Goal: Task Accomplishment & Management: Manage account settings

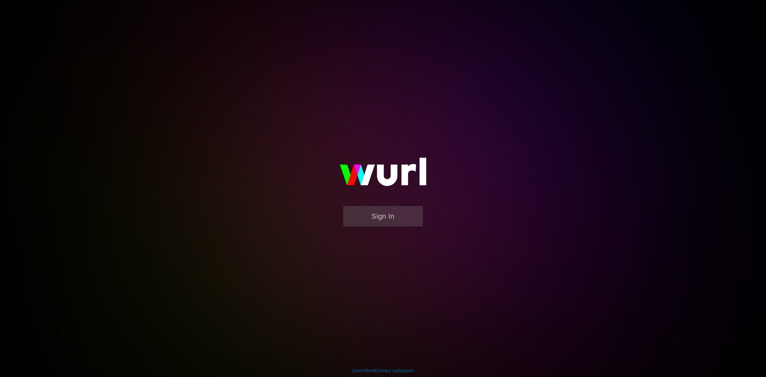
click at [436, 221] on form "Sign In" at bounding box center [383, 219] width 128 height 27
click at [399, 224] on button "Sign In" at bounding box center [383, 216] width 80 height 21
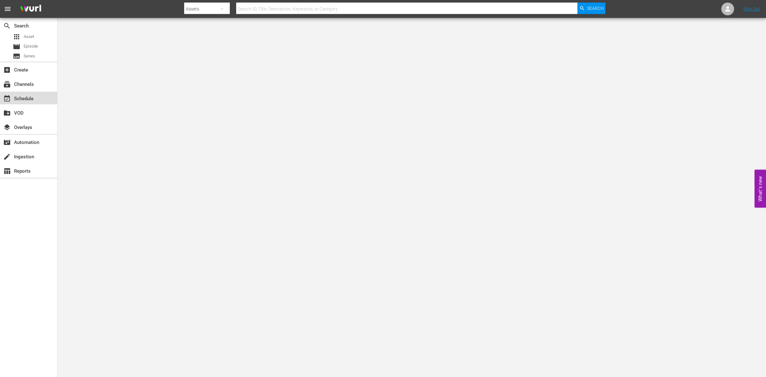
click at [28, 94] on div "event_available Schedule" at bounding box center [28, 98] width 57 height 13
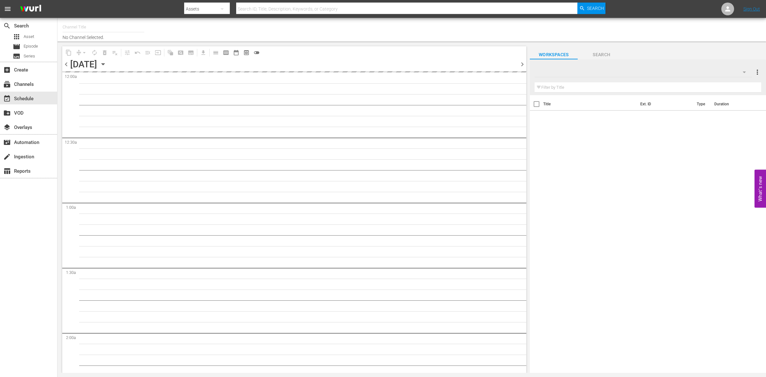
type input "So Real (1869)"
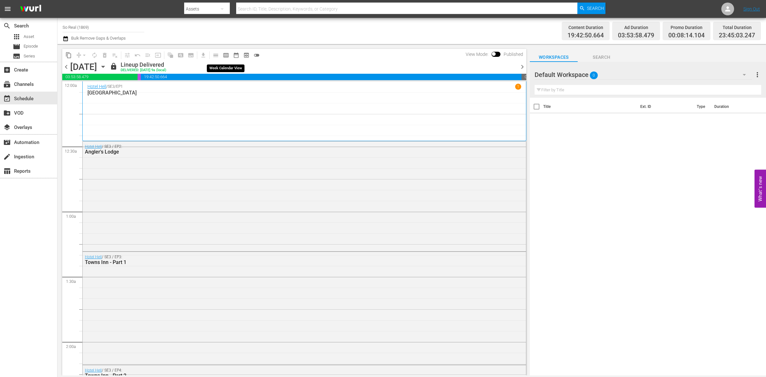
click at [224, 53] on span "calendar_view_week_outlined" at bounding box center [226, 55] width 6 height 6
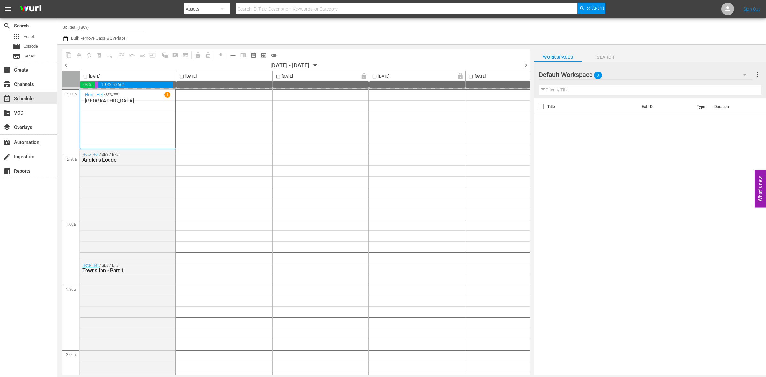
click at [319, 64] on icon "button" at bounding box center [315, 65] width 7 height 7
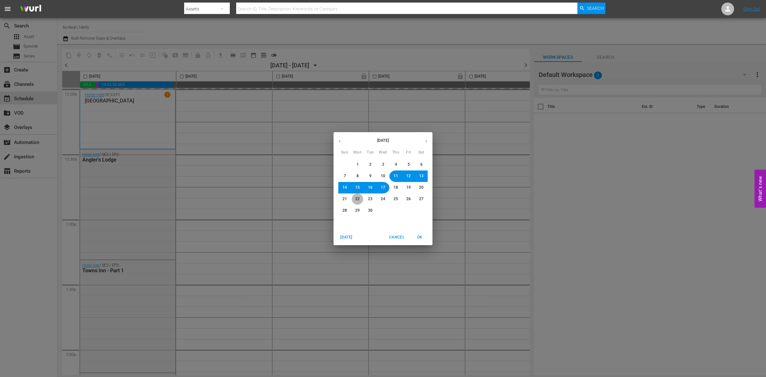
click at [357, 199] on span "22" at bounding box center [357, 198] width 4 height 5
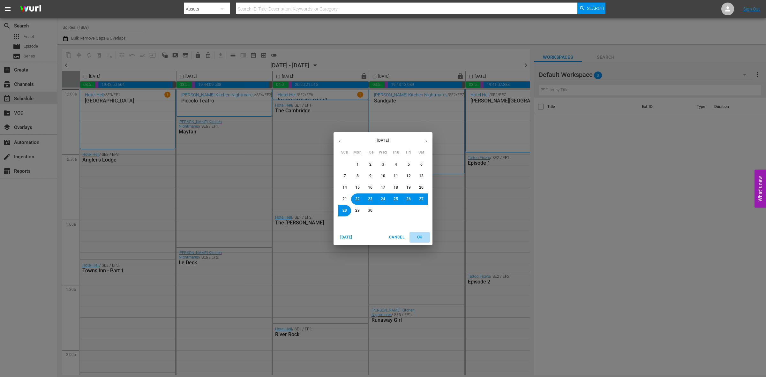
click at [418, 233] on button "OK" at bounding box center [420, 237] width 20 height 11
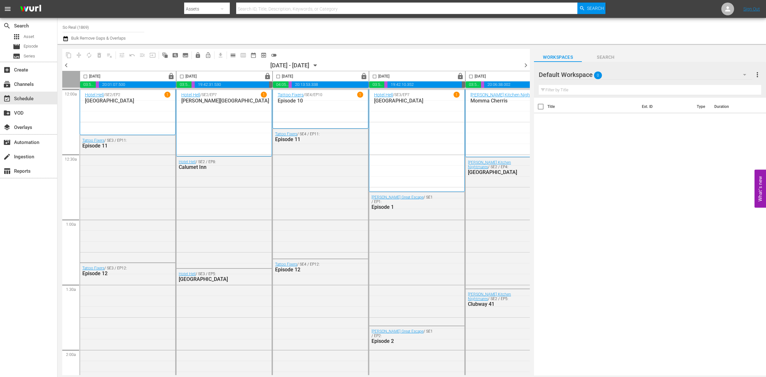
scroll to position [0, 228]
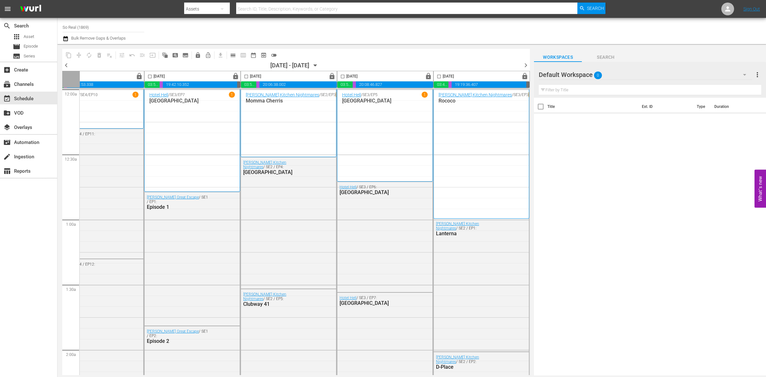
click at [317, 65] on icon "button" at bounding box center [315, 66] width 3 height 2
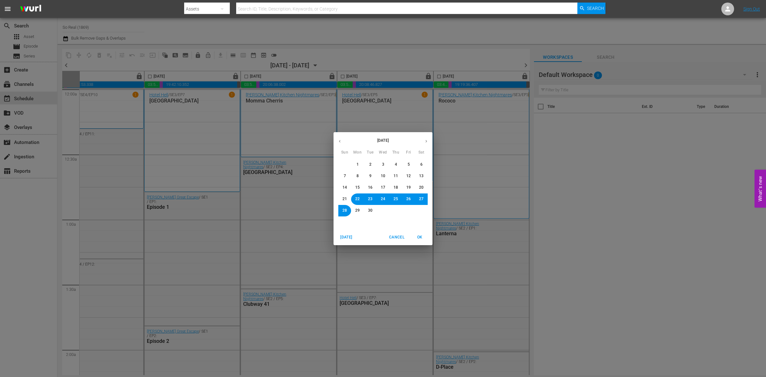
click at [358, 210] on span "29" at bounding box center [357, 210] width 4 height 5
click at [417, 237] on span "OK" at bounding box center [419, 237] width 15 height 7
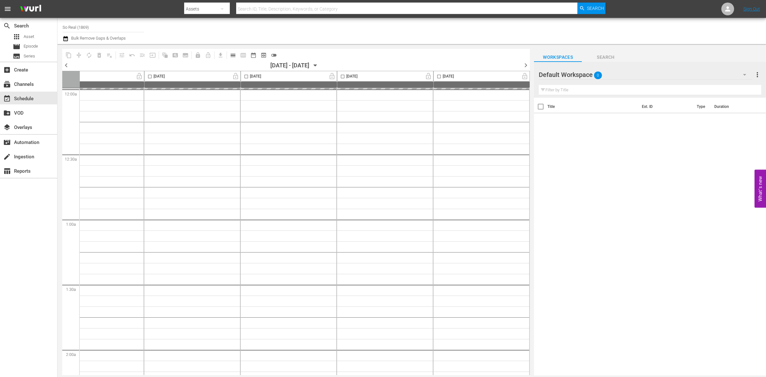
click at [233, 58] on span "calendar_view_day_outlined" at bounding box center [233, 55] width 6 height 6
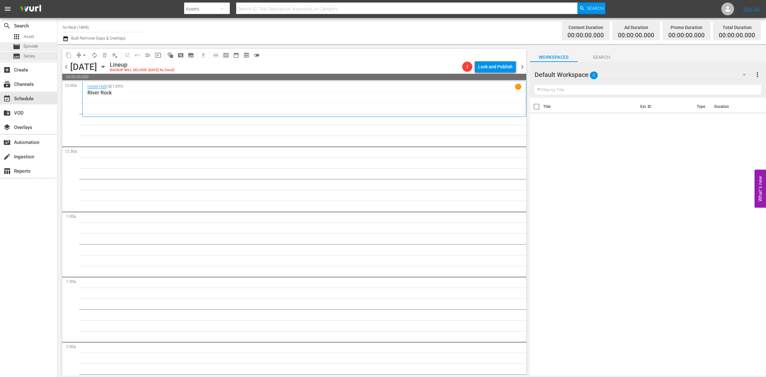
click at [41, 48] on div "movie Episode" at bounding box center [28, 46] width 57 height 9
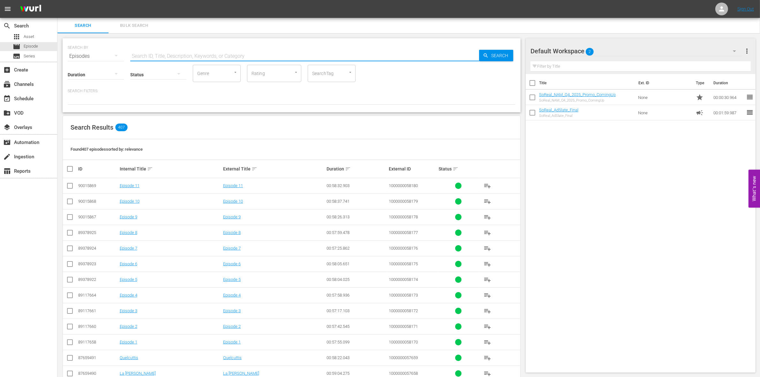
click at [179, 55] on input "text" at bounding box center [304, 56] width 349 height 15
paste input "1000000001768"
type input "1000000001768"
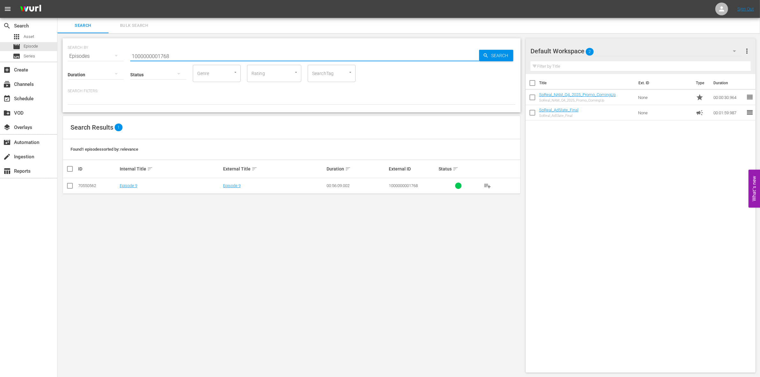
click at [74, 185] on td at bounding box center [70, 186] width 14 height 16
click at [71, 184] on input "checkbox" at bounding box center [70, 187] width 8 height 8
checkbox input "true"
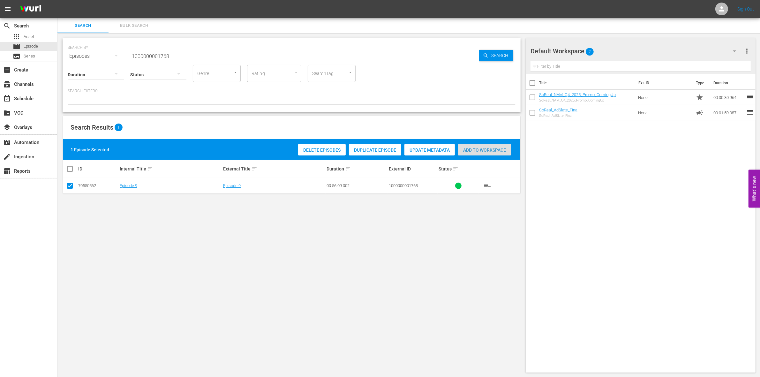
click at [477, 146] on div "Add to Workspace" at bounding box center [484, 150] width 53 height 12
click at [176, 50] on input "1000000001768" at bounding box center [304, 56] width 349 height 15
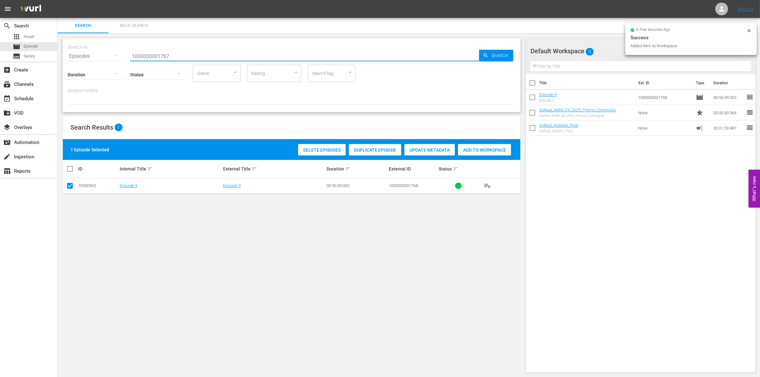
type input "1000000001767"
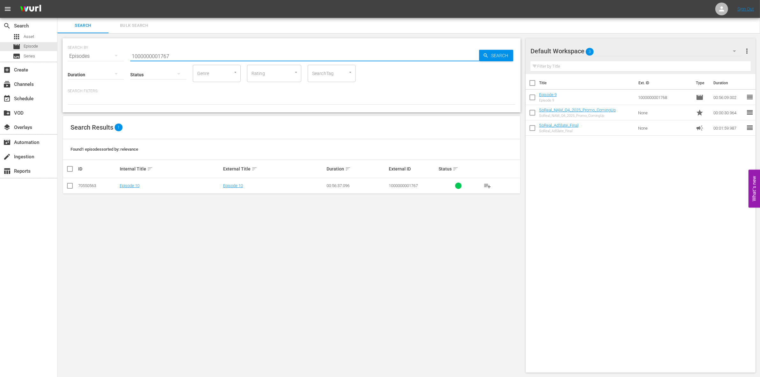
click at [71, 187] on input "checkbox" at bounding box center [70, 187] width 8 height 8
checkbox input "true"
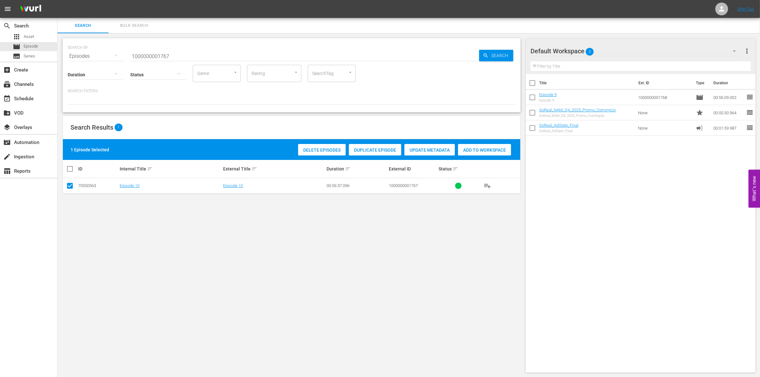
click at [479, 148] on span "Add to Workspace" at bounding box center [484, 149] width 53 height 5
click at [205, 57] on input "1000000001767" at bounding box center [304, 56] width 349 height 15
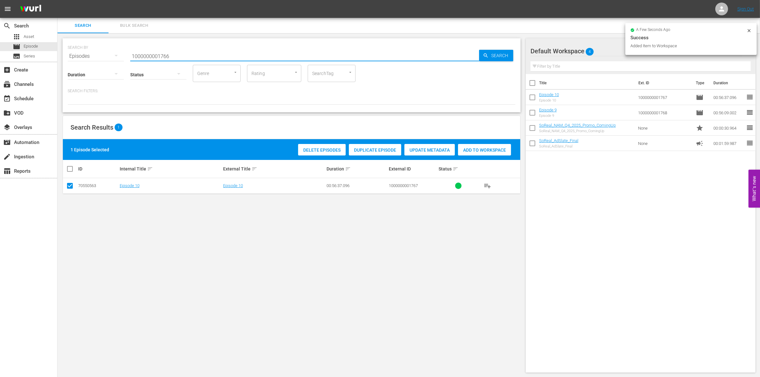
type input "1000000001766"
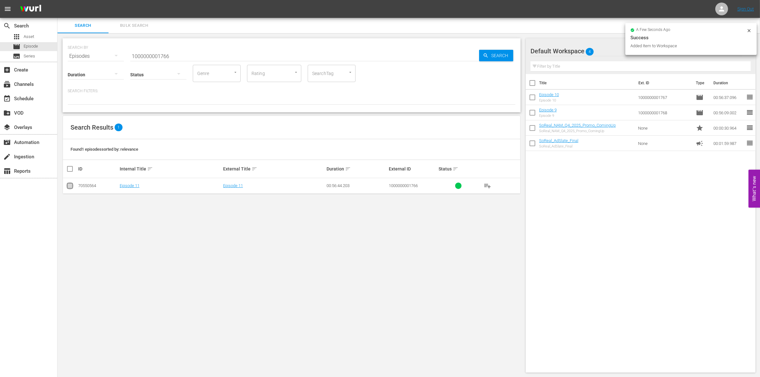
click at [67, 184] on input "checkbox" at bounding box center [70, 187] width 8 height 8
checkbox input "true"
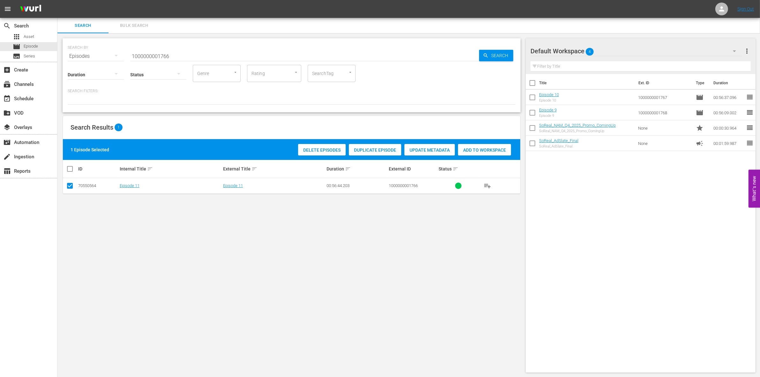
click at [473, 151] on span "Add to Workspace" at bounding box center [484, 149] width 53 height 5
click at [138, 53] on input "1000000001766" at bounding box center [304, 56] width 349 height 15
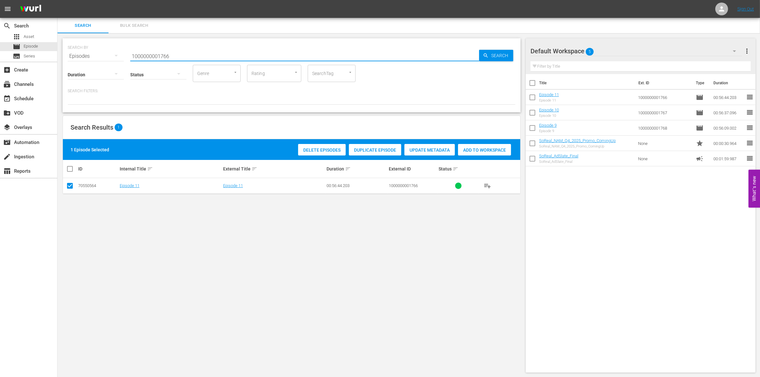
click at [138, 53] on input "1000000001766" at bounding box center [304, 56] width 349 height 15
paste input "4882"
type input "1000000004882"
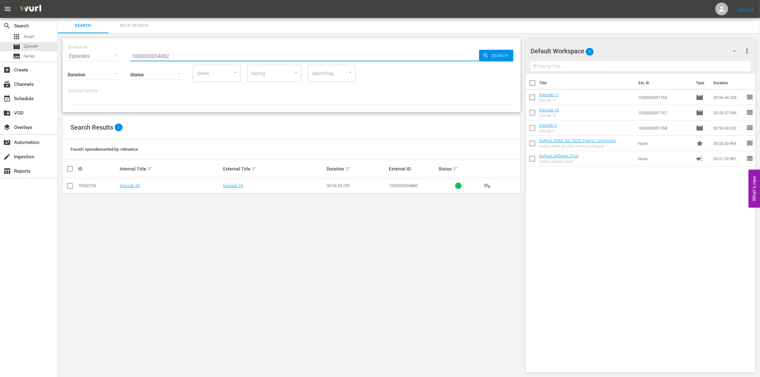
click at [73, 188] on input "checkbox" at bounding box center [70, 187] width 8 height 8
checkbox input "true"
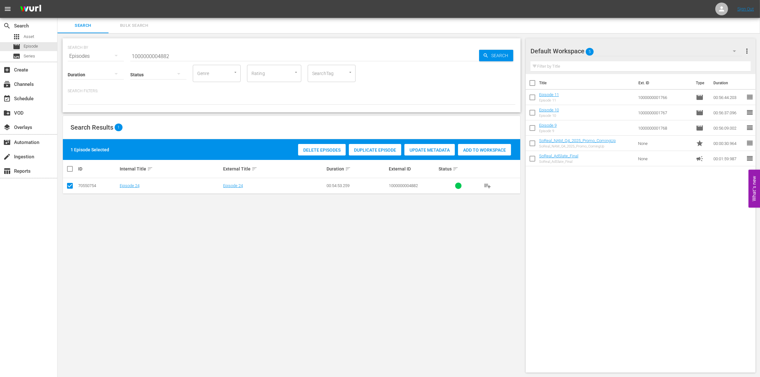
click at [469, 153] on div "Add to Workspace" at bounding box center [484, 150] width 53 height 12
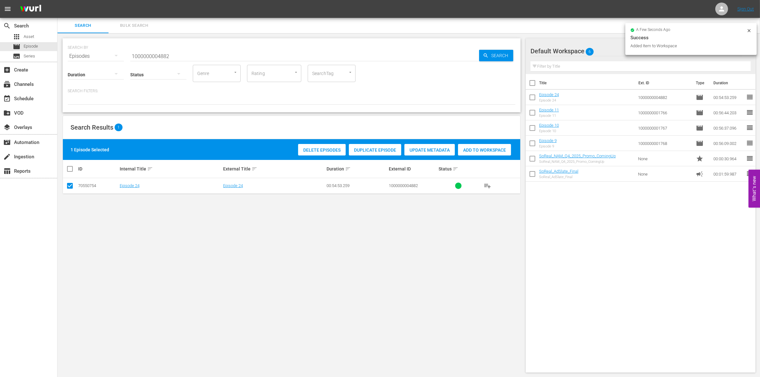
click at [237, 51] on input "1000000004882" at bounding box center [304, 56] width 349 height 15
type input "1000000004883"
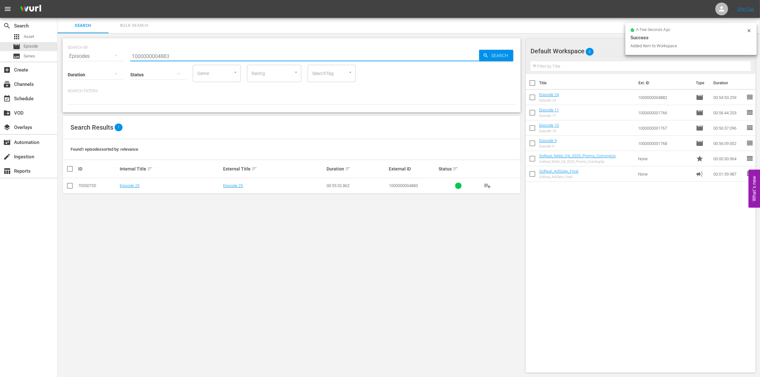
click at [70, 189] on input "checkbox" at bounding box center [70, 187] width 8 height 8
checkbox input "true"
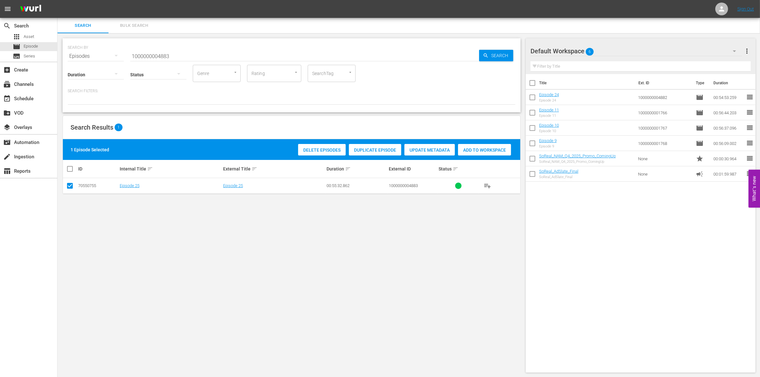
click at [499, 151] on span "Add to Workspace" at bounding box center [484, 149] width 53 height 5
click at [155, 56] on input "1000000004883" at bounding box center [304, 56] width 349 height 15
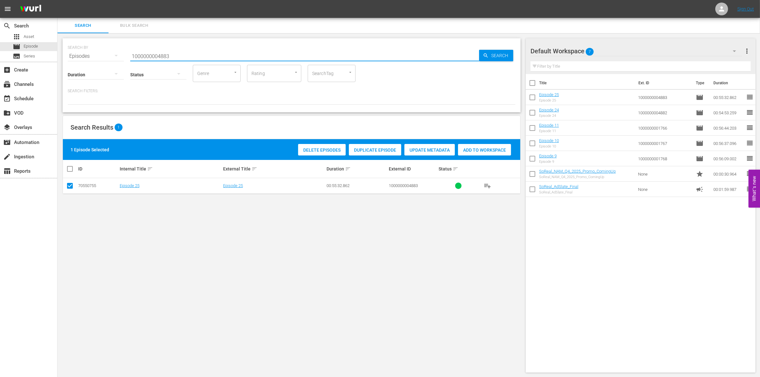
click at [155, 56] on input "1000000004883" at bounding box center [304, 56] width 349 height 15
paste input "23295"
type input "1000000023295"
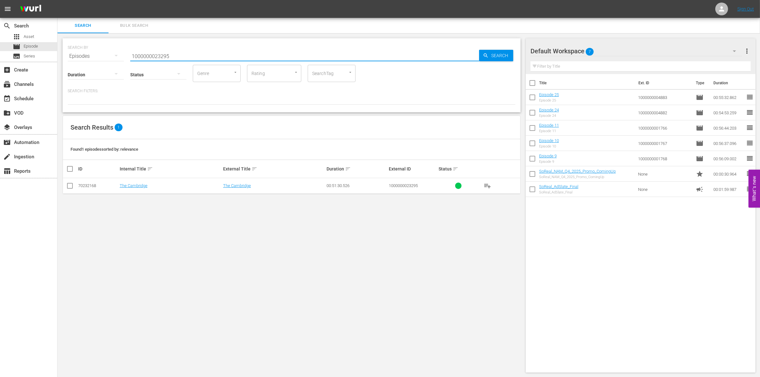
click at [69, 188] on input "checkbox" at bounding box center [70, 187] width 8 height 8
checkbox input "true"
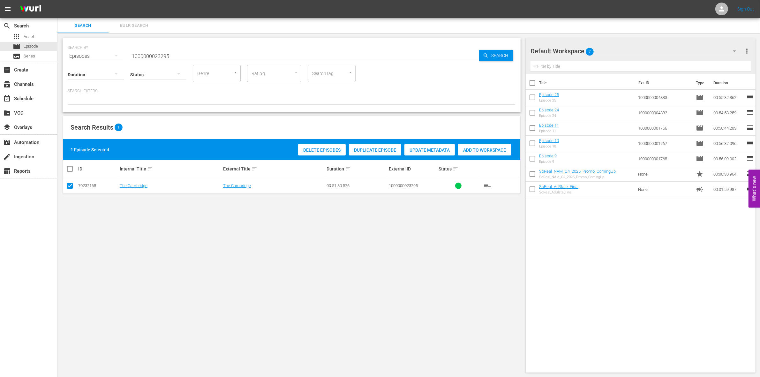
click at [488, 150] on span "Add to Workspace" at bounding box center [484, 149] width 53 height 5
click at [219, 54] on input "1000000023295" at bounding box center [304, 56] width 349 height 15
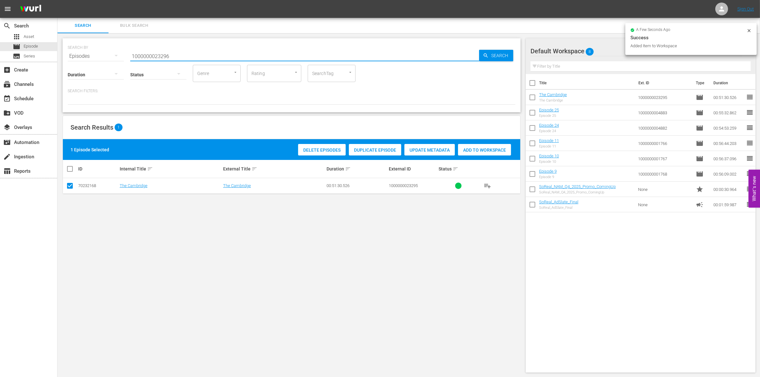
type input "1000000023296"
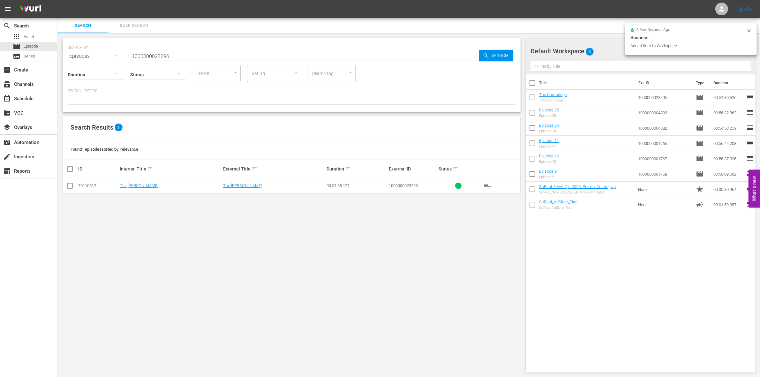
click at [71, 186] on input "checkbox" at bounding box center [70, 187] width 8 height 8
checkbox input "true"
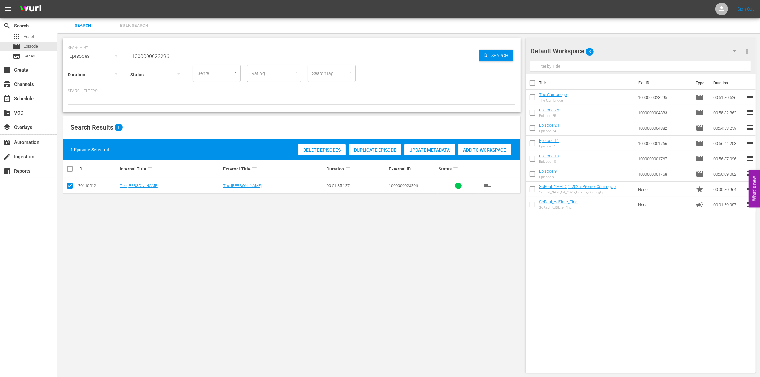
click at [476, 150] on span "Add to Workspace" at bounding box center [484, 149] width 53 height 5
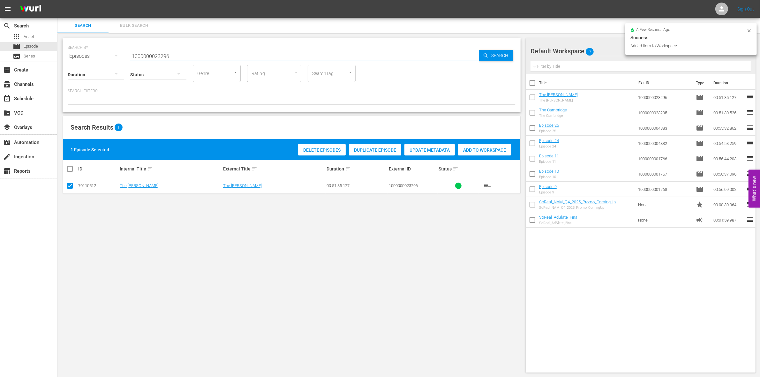
click at [202, 58] on input "1000000023296" at bounding box center [304, 56] width 349 height 15
type input "1000000023297"
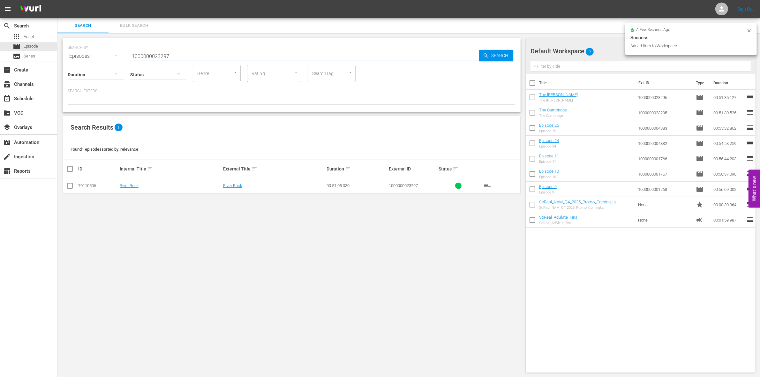
click at [71, 190] on input "checkbox" at bounding box center [70, 187] width 8 height 8
checkbox input "true"
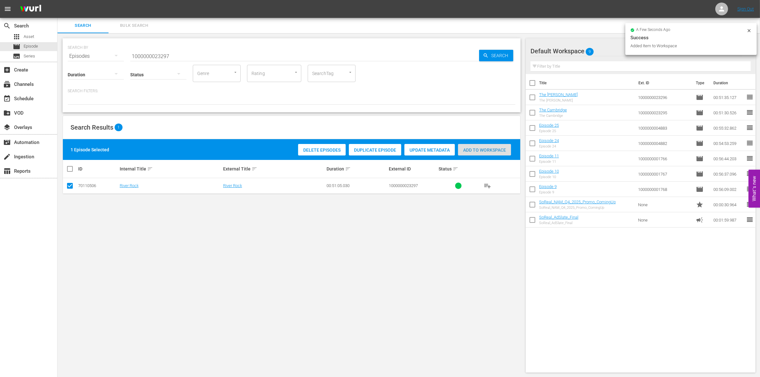
click at [485, 147] on span "Add to Workspace" at bounding box center [484, 149] width 53 height 5
click at [197, 53] on input "1000000023297" at bounding box center [304, 56] width 349 height 15
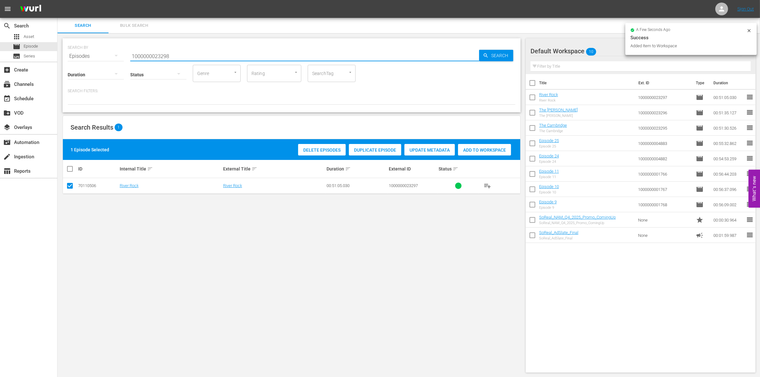
type input "1000000023298"
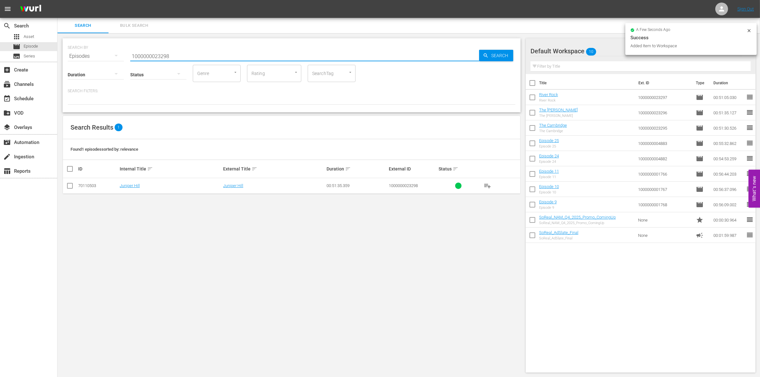
click at [69, 184] on input "checkbox" at bounding box center [70, 187] width 8 height 8
checkbox input "true"
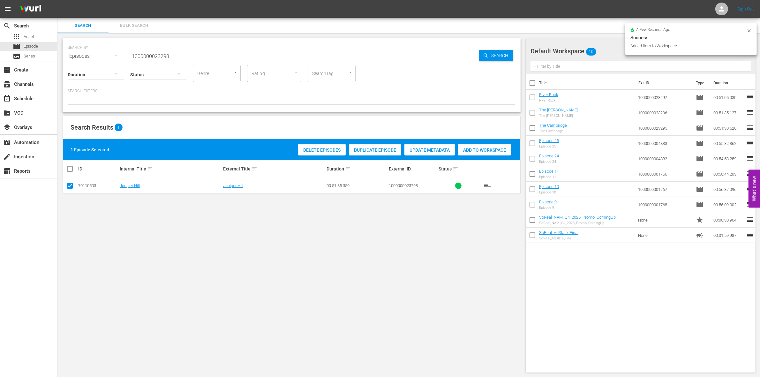
click at [497, 148] on span "Add to Workspace" at bounding box center [484, 149] width 53 height 5
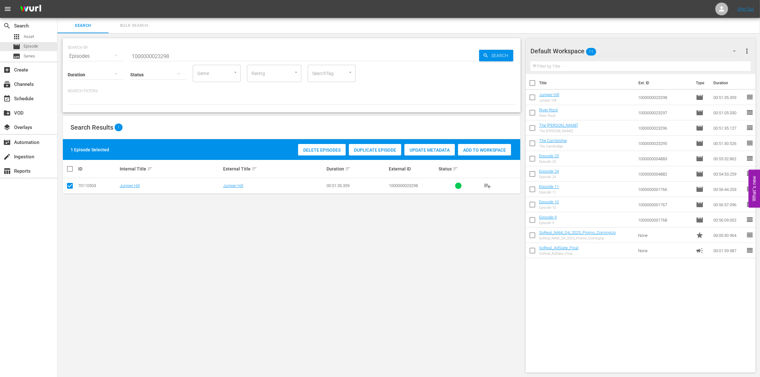
click at [150, 55] on input "1000000023298" at bounding box center [304, 56] width 349 height 15
paste input "58170"
type input "1000000058170"
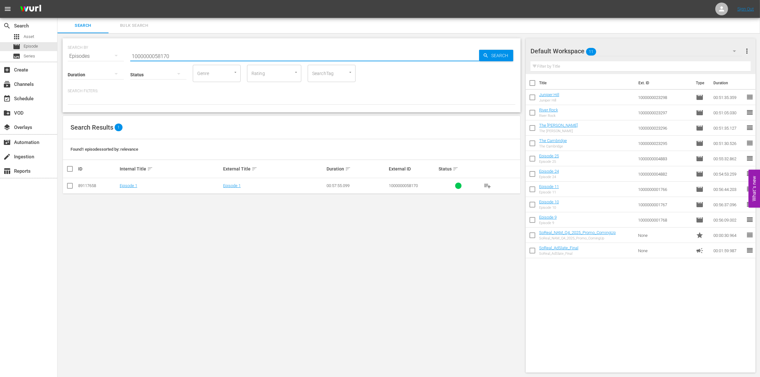
click at [69, 187] on input "checkbox" at bounding box center [70, 187] width 8 height 8
checkbox input "true"
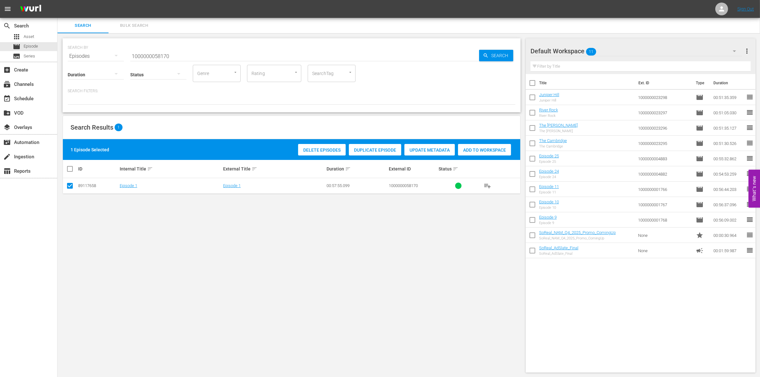
click at [479, 150] on span "Add to Workspace" at bounding box center [484, 149] width 53 height 5
click at [205, 56] on input "1000000058170" at bounding box center [304, 56] width 349 height 15
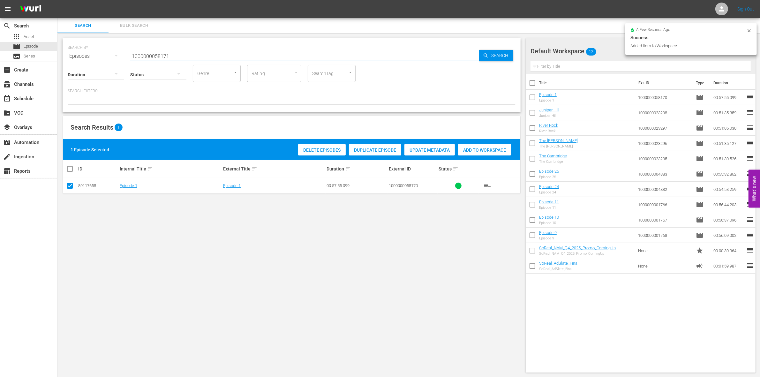
type input "1000000058171"
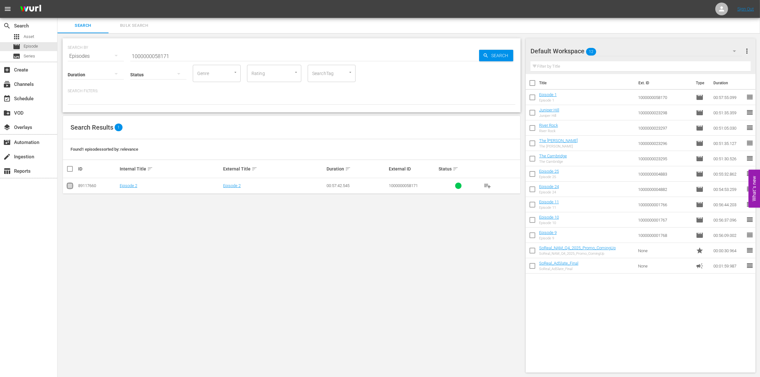
click at [69, 187] on input "checkbox" at bounding box center [70, 187] width 8 height 8
checkbox input "true"
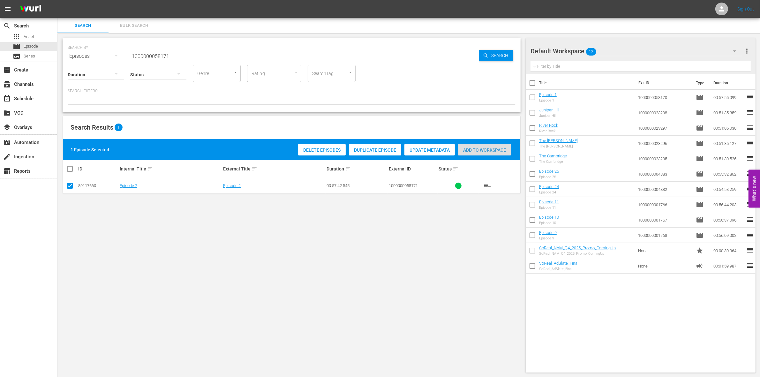
click at [487, 149] on span "Add to Workspace" at bounding box center [484, 149] width 53 height 5
click at [203, 56] on input "1000000058171" at bounding box center [304, 56] width 349 height 15
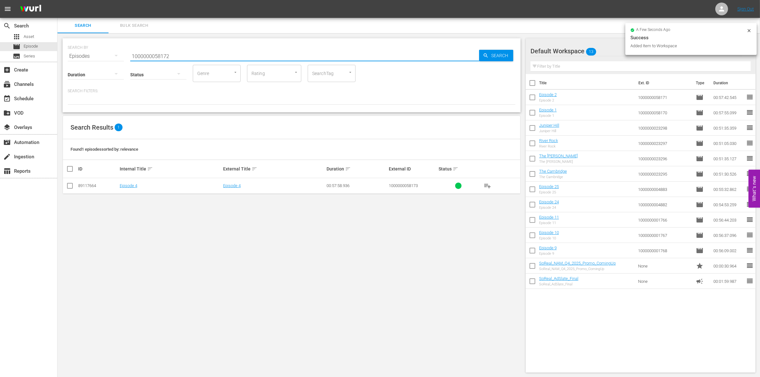
type input "1000000058172"
click at [69, 187] on input "checkbox" at bounding box center [70, 187] width 8 height 8
checkbox input "true"
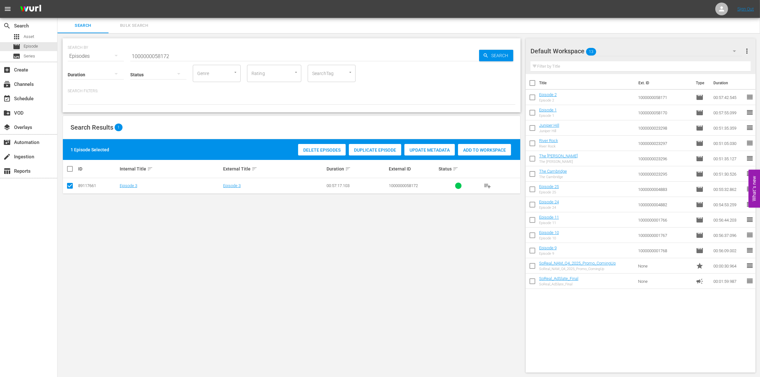
click at [483, 151] on span "Add to Workspace" at bounding box center [484, 149] width 53 height 5
click at [202, 56] on input "1000000058172" at bounding box center [304, 56] width 349 height 15
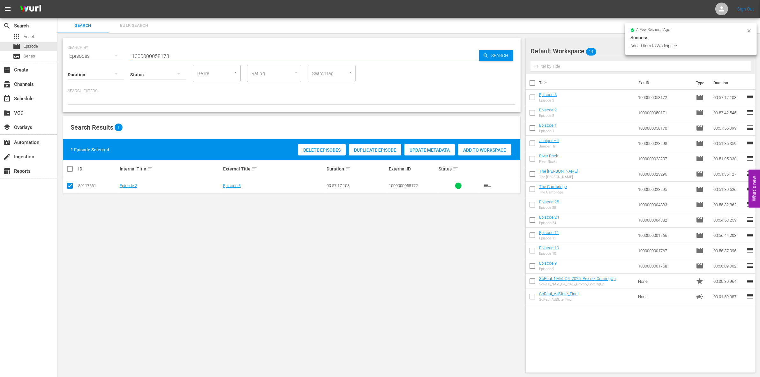
type input "1000000058173"
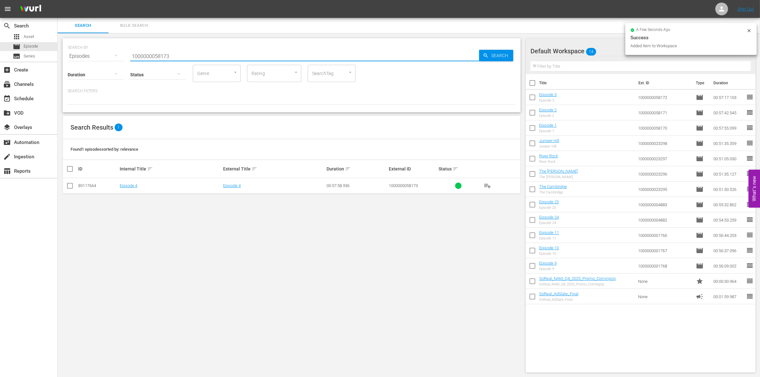
click at [69, 186] on input "checkbox" at bounding box center [70, 187] width 8 height 8
checkbox input "true"
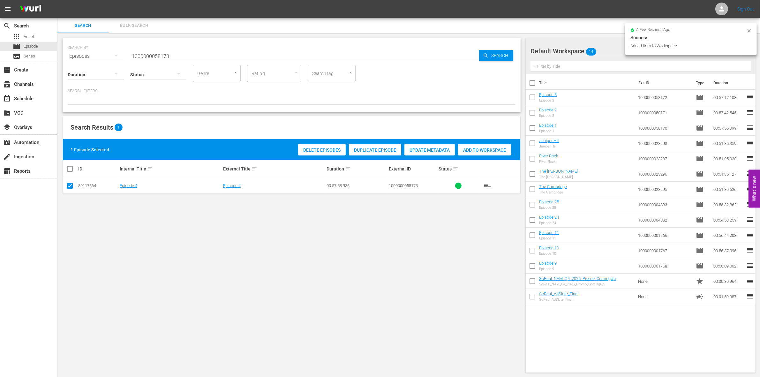
click at [485, 148] on span "Add to Workspace" at bounding box center [484, 149] width 53 height 5
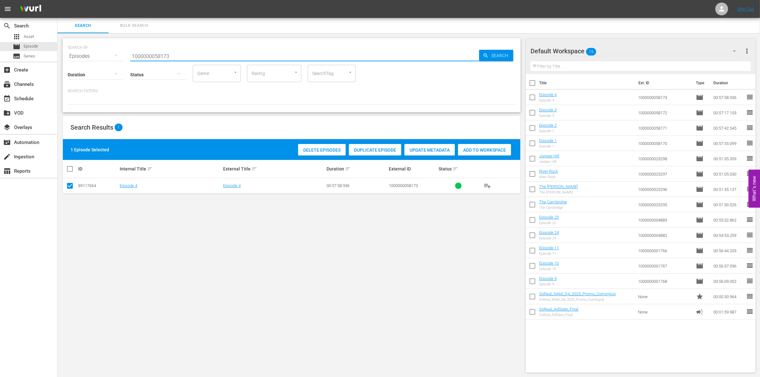
click at [168, 55] on input "1000000058173" at bounding box center [304, 56] width 349 height 15
paste input "7656"
type input "1000000057656"
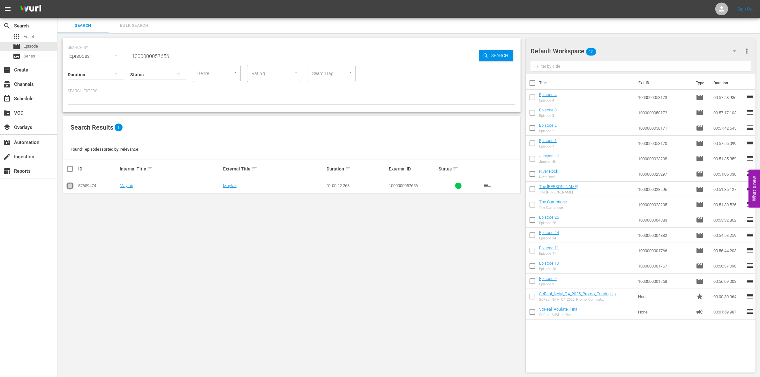
click at [72, 185] on input "checkbox" at bounding box center [70, 187] width 8 height 8
checkbox input "true"
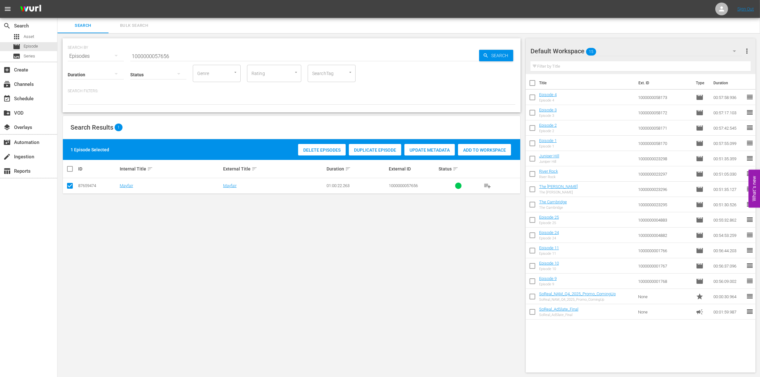
click at [470, 146] on div "Add to Workspace" at bounding box center [484, 150] width 53 height 12
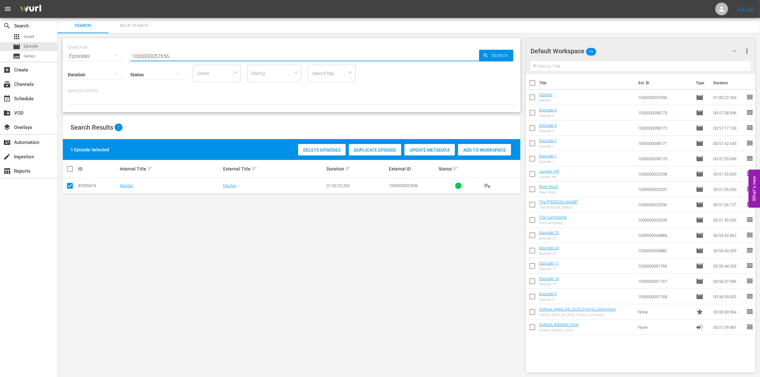
click at [179, 56] on input "1000000057656" at bounding box center [304, 56] width 349 height 15
type input "1000000057657"
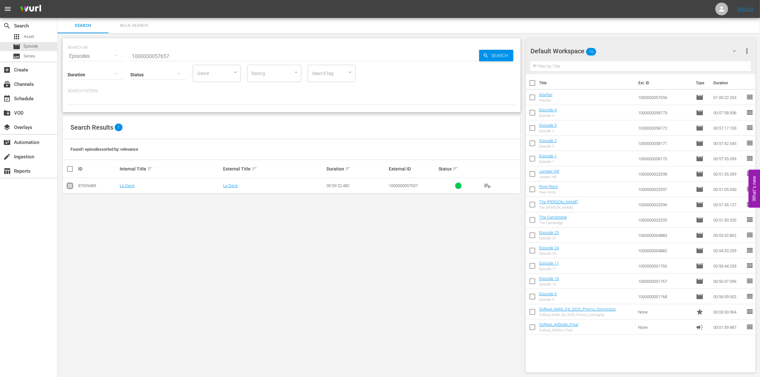
click at [70, 182] on icon at bounding box center [70, 186] width 8 height 8
click at [71, 185] on input "checkbox" at bounding box center [70, 187] width 8 height 8
checkbox input "true"
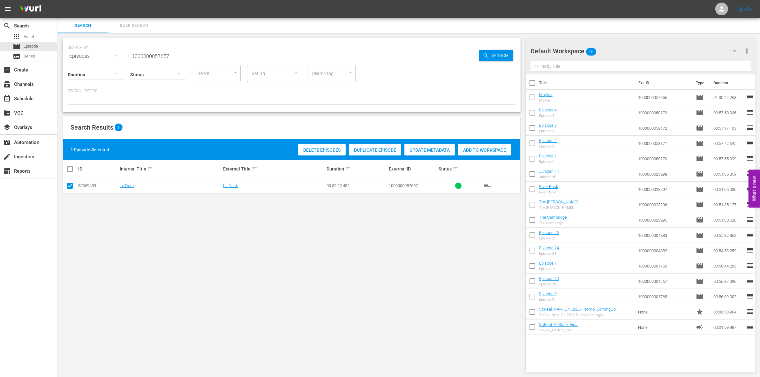
click at [473, 145] on div "Add to Workspace" at bounding box center [484, 150] width 53 height 12
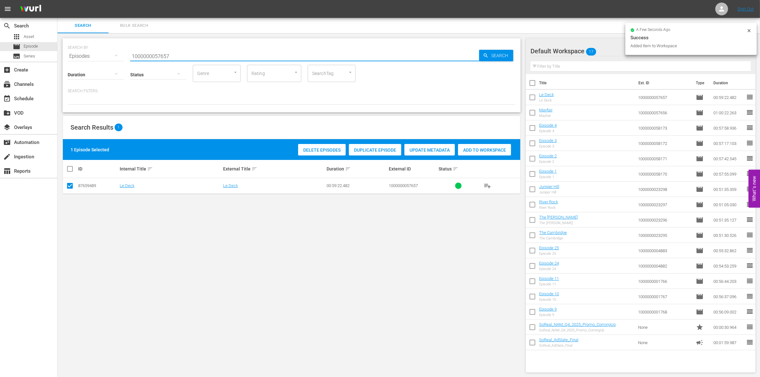
click at [206, 52] on input "1000000057657" at bounding box center [304, 56] width 349 height 15
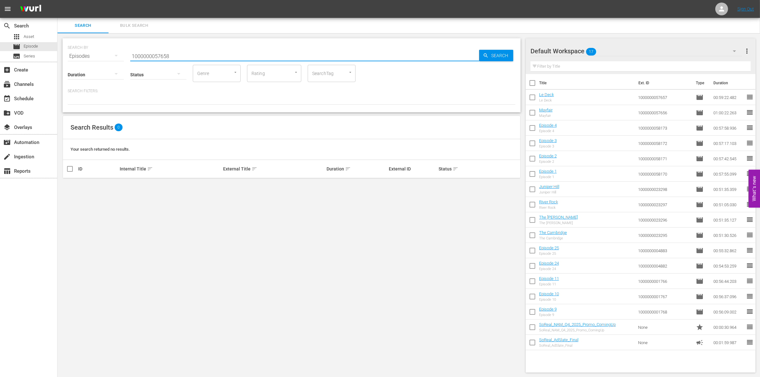
type input "1000000057658"
click at [70, 187] on input "checkbox" at bounding box center [70, 187] width 8 height 8
checkbox input "true"
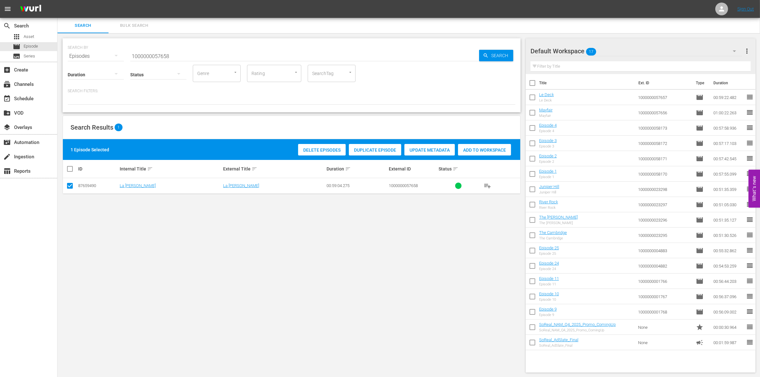
click at [485, 150] on span "Add to Workspace" at bounding box center [484, 149] width 53 height 5
click at [211, 53] on input "1000000057658" at bounding box center [304, 56] width 349 height 15
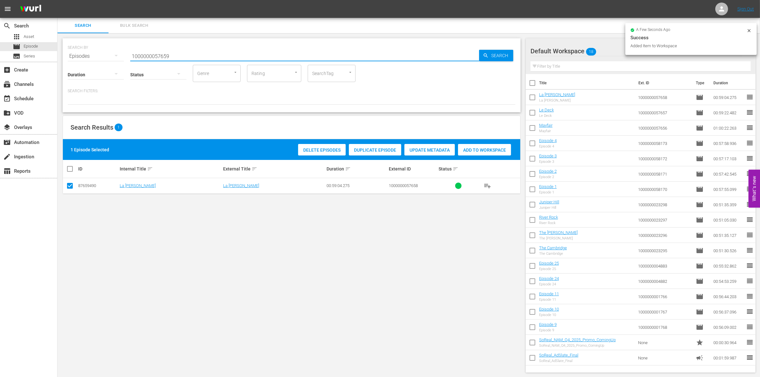
type input "1000000057659"
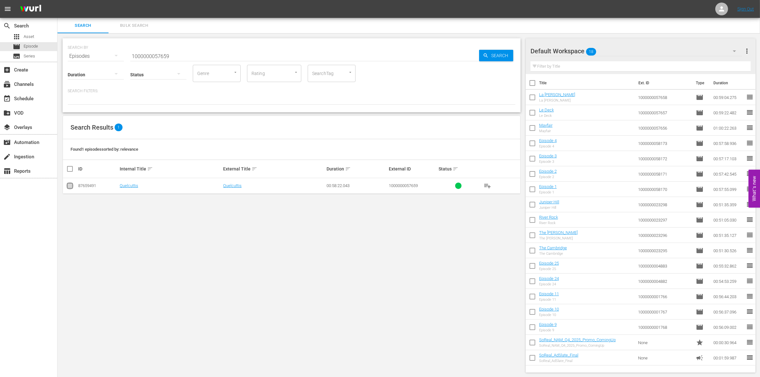
click at [71, 188] on input "checkbox" at bounding box center [70, 187] width 8 height 8
checkbox input "true"
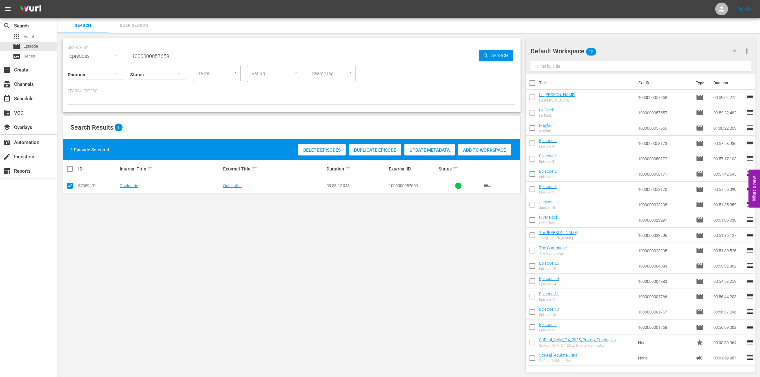
click at [500, 155] on div "Add to Workspace" at bounding box center [484, 150] width 53 height 12
click at [157, 53] on input "1000000057659" at bounding box center [304, 56] width 349 height 15
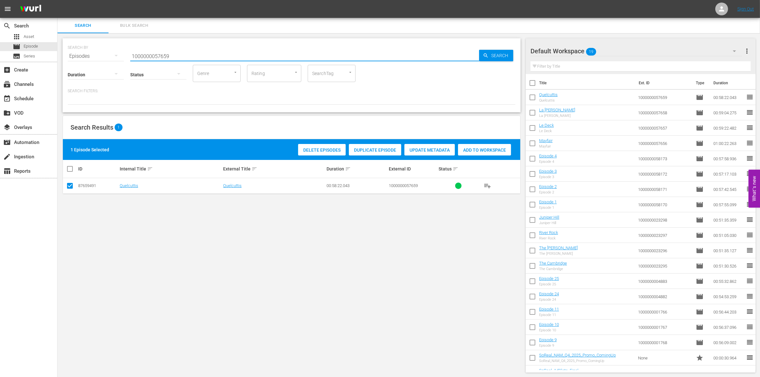
click at [157, 53] on input "1000000057659" at bounding box center [304, 56] width 349 height 15
paste input "41722"
type input "1000000041722"
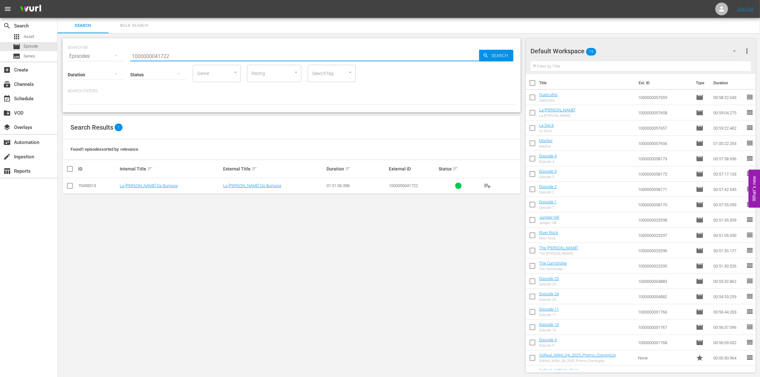
click at [66, 186] on input "checkbox" at bounding box center [70, 187] width 8 height 8
checkbox input "true"
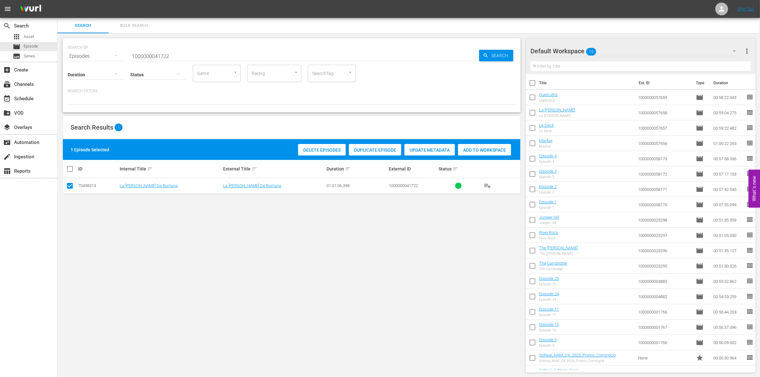
click at [485, 146] on div "Add to Workspace" at bounding box center [484, 150] width 53 height 12
click at [182, 56] on input "1000000041722" at bounding box center [304, 56] width 349 height 15
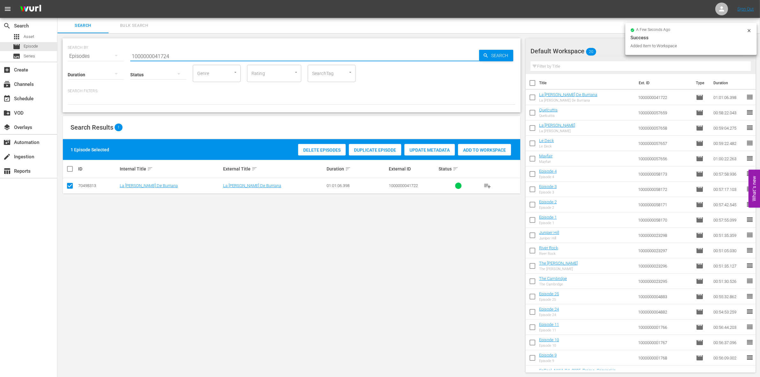
type input "1000000041724"
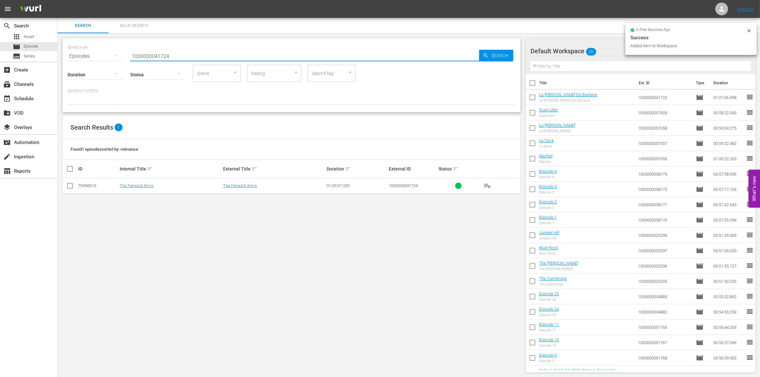
click at [71, 184] on input "checkbox" at bounding box center [70, 187] width 8 height 8
checkbox input "true"
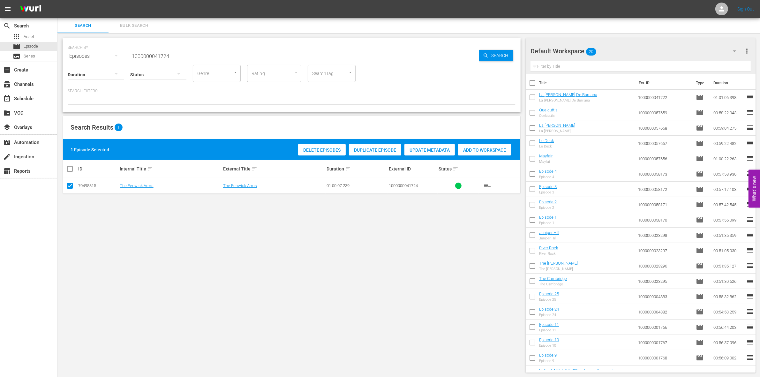
click at [479, 155] on div "Add to Workspace" at bounding box center [484, 150] width 53 height 12
click at [155, 53] on input "1000000041724" at bounding box center [304, 56] width 349 height 15
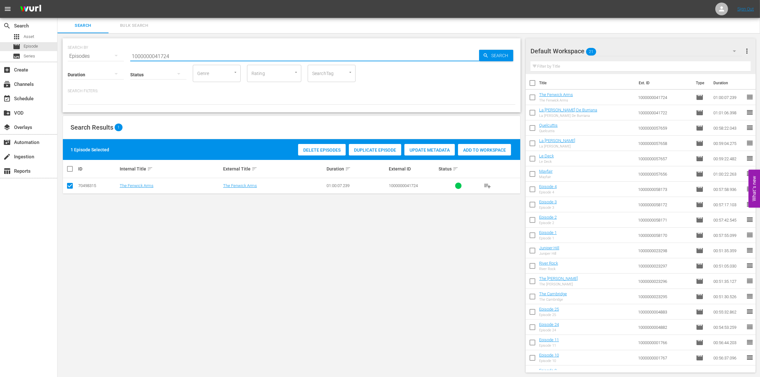
click at [155, 53] on input "1000000041724" at bounding box center [304, 56] width 349 height 15
paste input "23313"
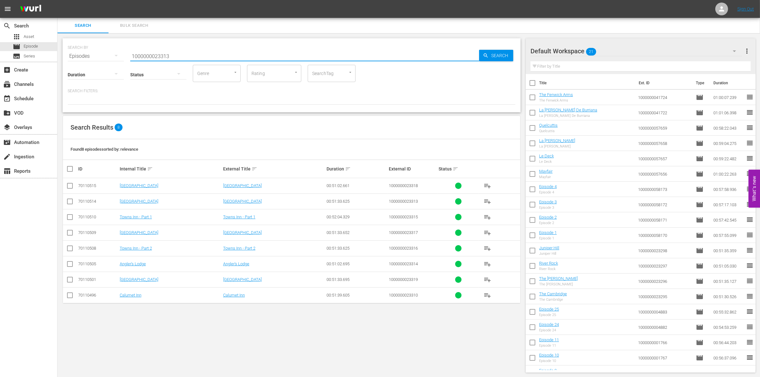
type input "1000000023313"
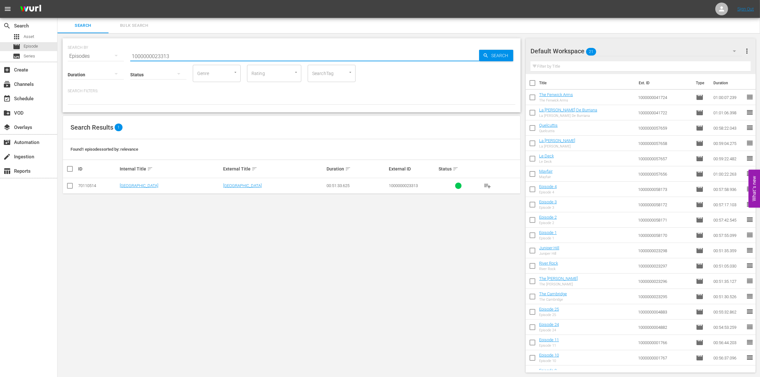
click at [72, 182] on icon at bounding box center [70, 186] width 8 height 8
click at [73, 189] on input "checkbox" at bounding box center [70, 187] width 8 height 8
checkbox input "true"
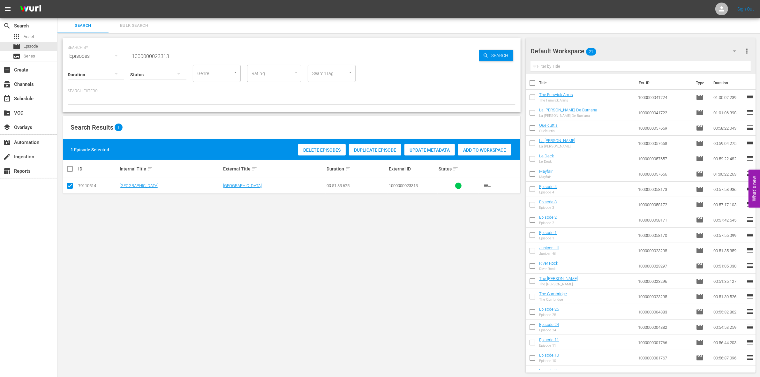
click at [487, 148] on span "Add to Workspace" at bounding box center [484, 149] width 53 height 5
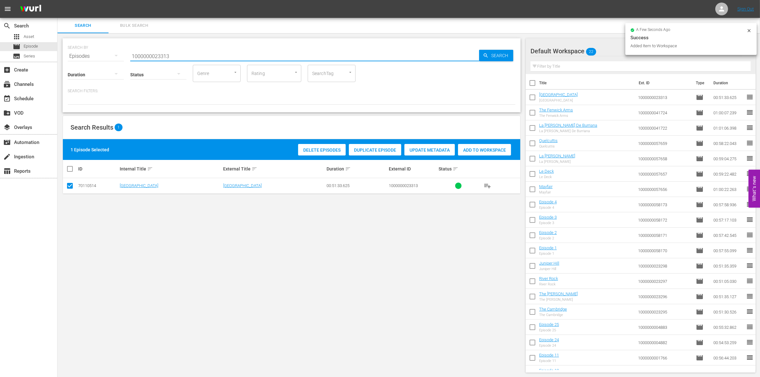
click at [227, 56] on input "1000000023313" at bounding box center [304, 56] width 349 height 15
type input "1000000023314"
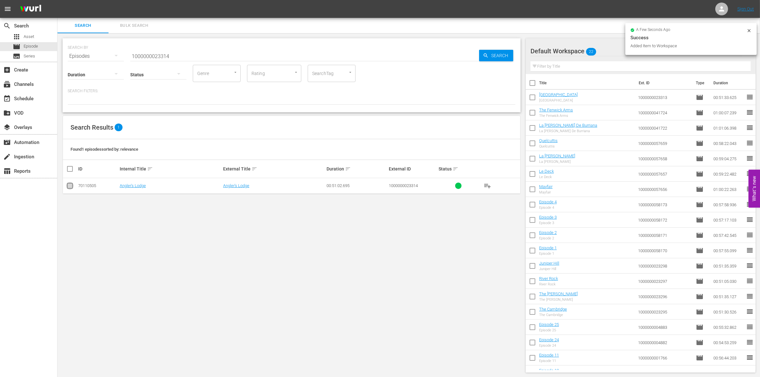
click at [67, 190] on input "checkbox" at bounding box center [70, 187] width 8 height 8
checkbox input "true"
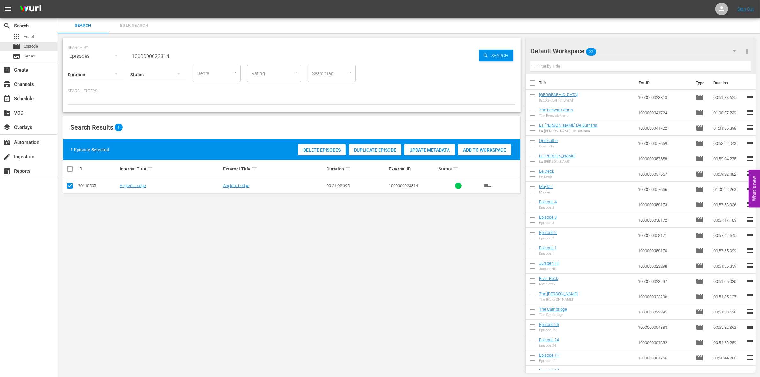
click at [494, 148] on span "Add to Workspace" at bounding box center [484, 149] width 53 height 5
click at [199, 61] on input "1000000023314" at bounding box center [304, 56] width 349 height 15
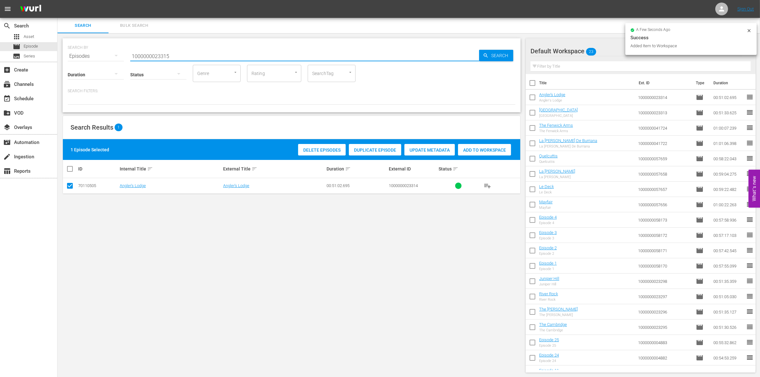
type input "1000000023315"
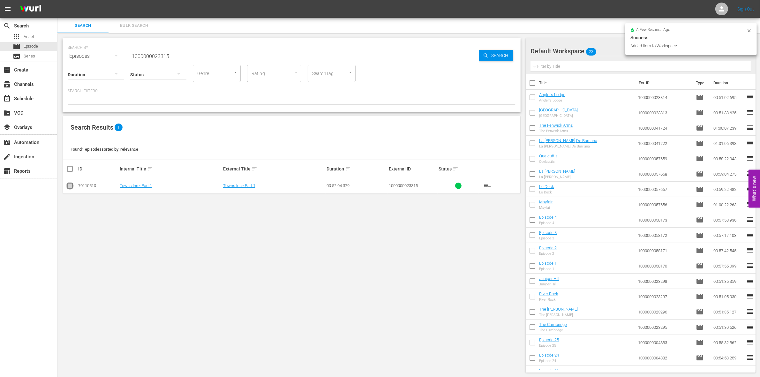
click at [69, 185] on input "checkbox" at bounding box center [70, 187] width 8 height 8
checkbox input "true"
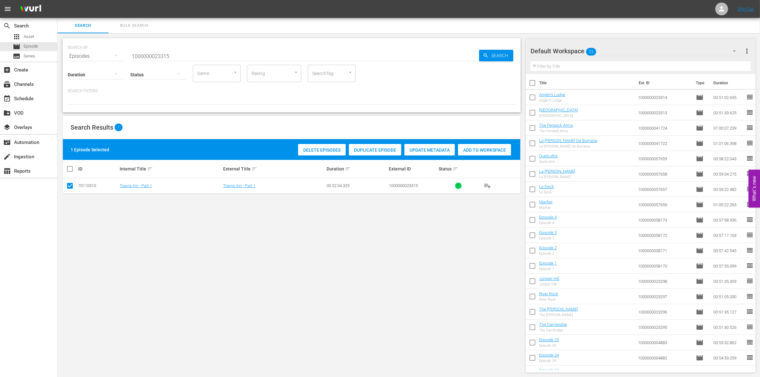
click at [489, 152] on span "Add to Workspace" at bounding box center [484, 149] width 53 height 5
click at [201, 58] on input "1000000023315" at bounding box center [304, 56] width 349 height 15
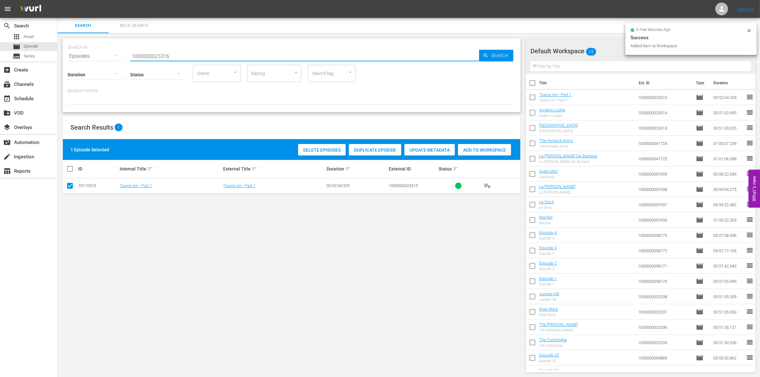
type input "1000000023316"
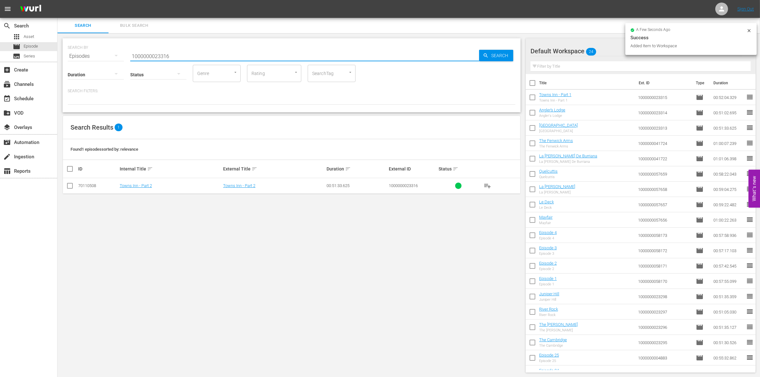
click at [72, 185] on input "checkbox" at bounding box center [70, 187] width 8 height 8
checkbox input "true"
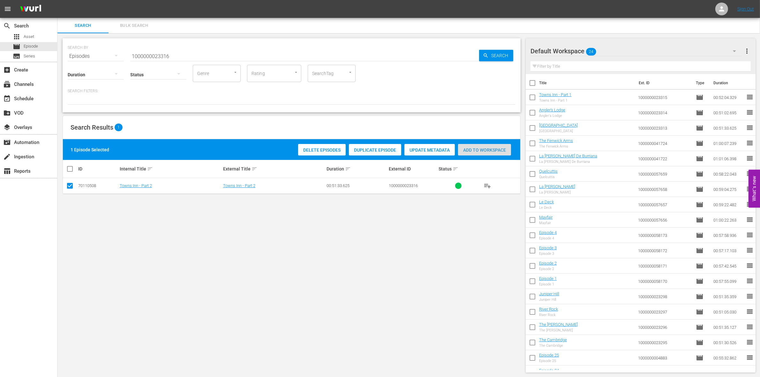
click at [488, 149] on span "Add to Workspace" at bounding box center [484, 149] width 53 height 5
click at [200, 63] on input "1000000023316" at bounding box center [304, 56] width 349 height 15
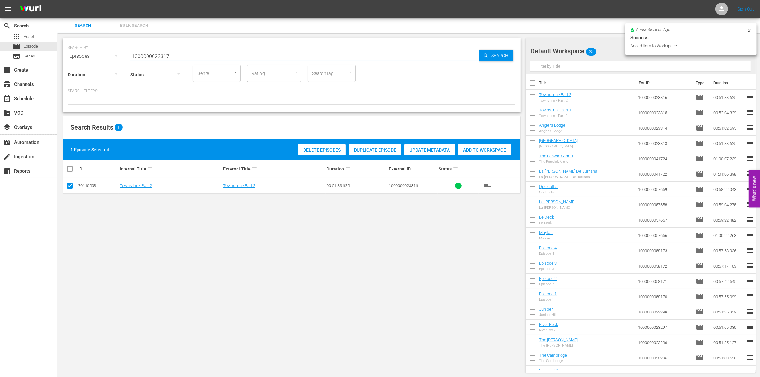
type input "1000000023317"
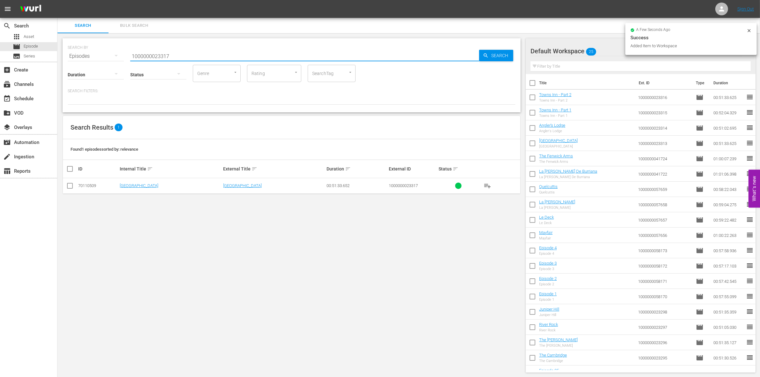
click at [71, 184] on input "checkbox" at bounding box center [70, 187] width 8 height 8
checkbox input "true"
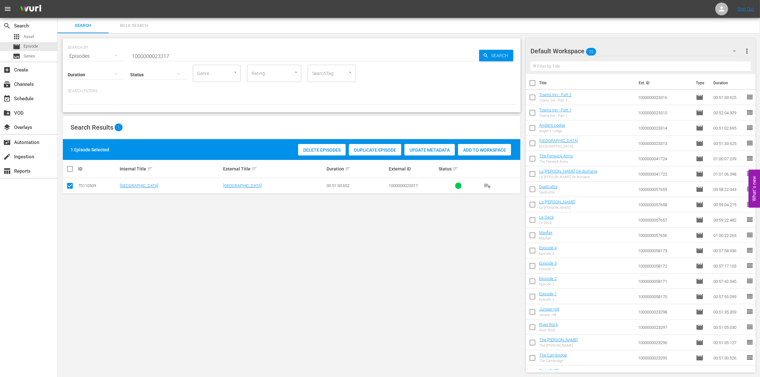
click at [487, 149] on span "Add to Workspace" at bounding box center [484, 149] width 53 height 5
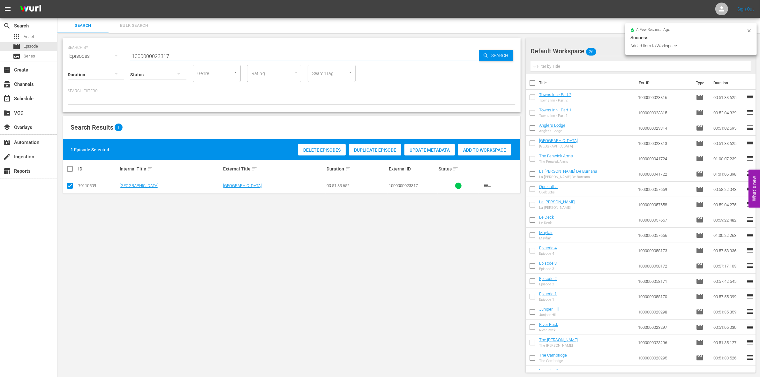
click at [212, 56] on input "1000000023317" at bounding box center [304, 56] width 349 height 15
type input "1000000023318"
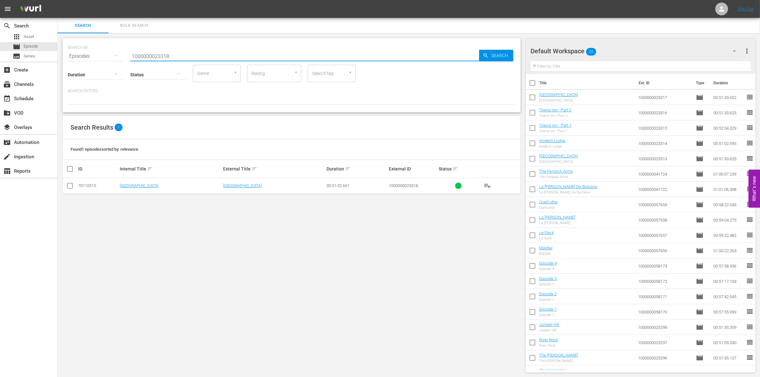
click at [67, 184] on input "checkbox" at bounding box center [70, 187] width 8 height 8
checkbox input "true"
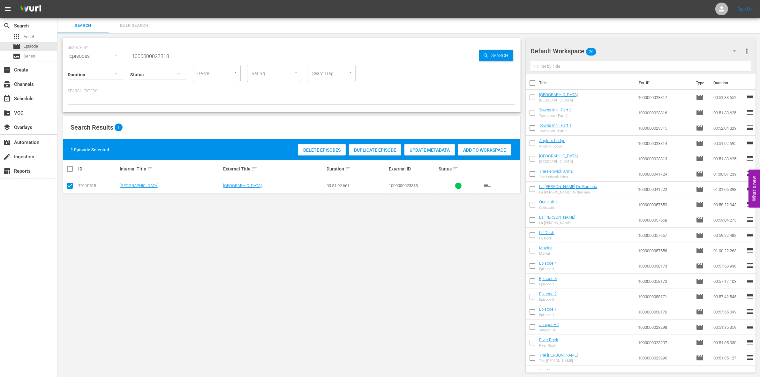
click at [472, 141] on div "1 Episode Selected Delete Episodes Duplicate Episode Update Metadata Add to Wor…" at bounding box center [291, 149] width 457 height 21
click at [471, 149] on span "Add to Workspace" at bounding box center [484, 149] width 53 height 5
click at [200, 58] on input "1000000023318" at bounding box center [304, 56] width 349 height 15
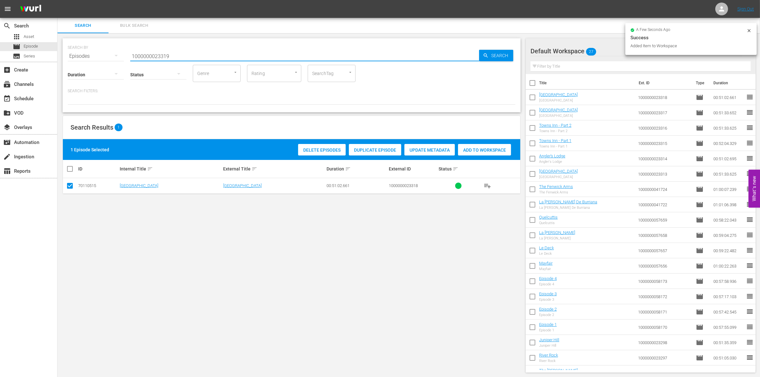
type input "1000000023319"
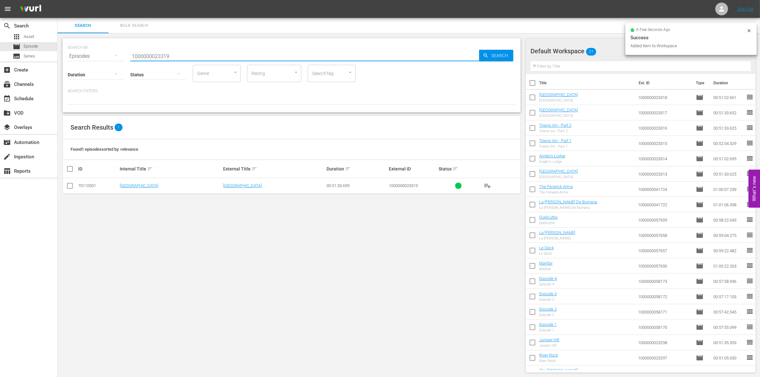
click at [70, 188] on input "checkbox" at bounding box center [70, 187] width 8 height 8
checkbox input "true"
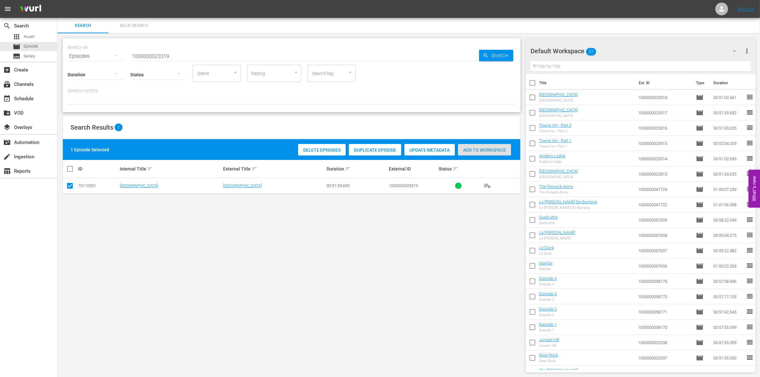
click at [495, 147] on span "Add to Workspace" at bounding box center [484, 149] width 53 height 5
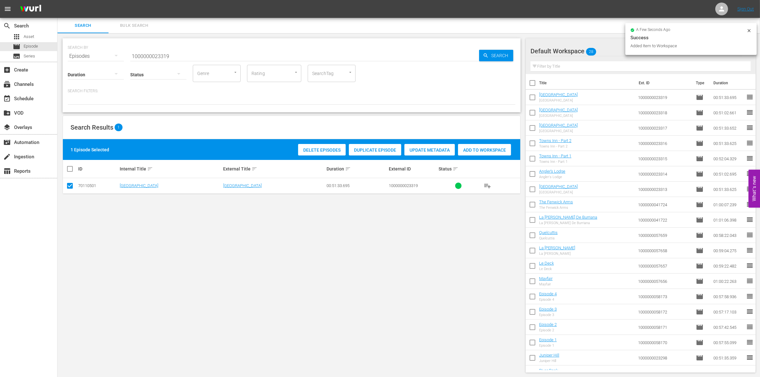
click at [256, 53] on input "1000000023319" at bounding box center [304, 56] width 349 height 15
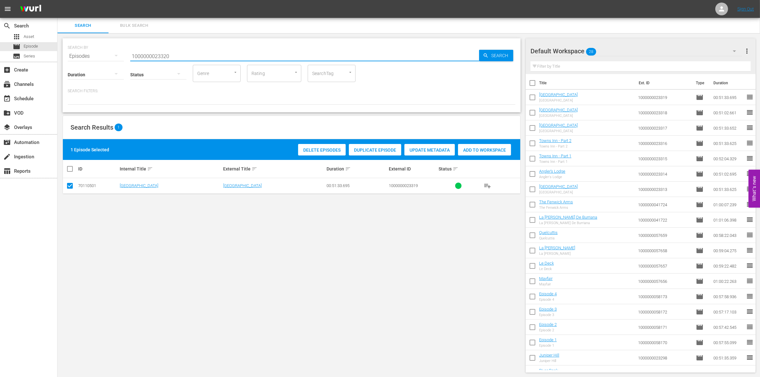
type input "1000000023320"
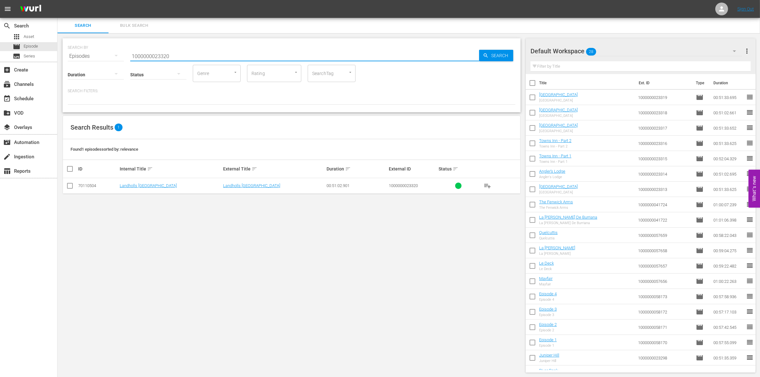
click at [69, 185] on input "checkbox" at bounding box center [70, 187] width 8 height 8
checkbox input "true"
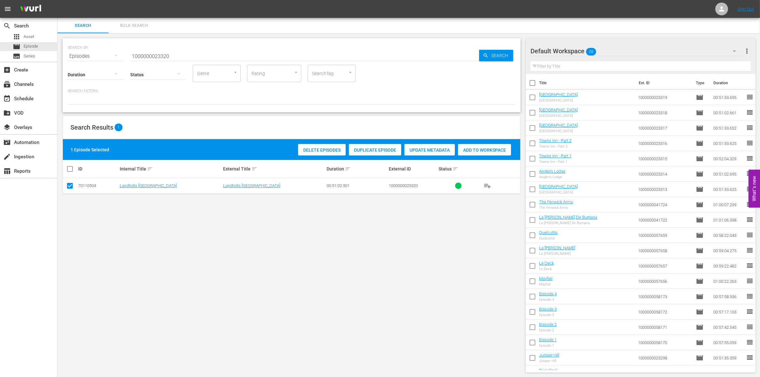
click at [485, 151] on span "Add to Workspace" at bounding box center [484, 149] width 53 height 5
click at [21, 97] on div "event_available Schedule" at bounding box center [18, 98] width 36 height 6
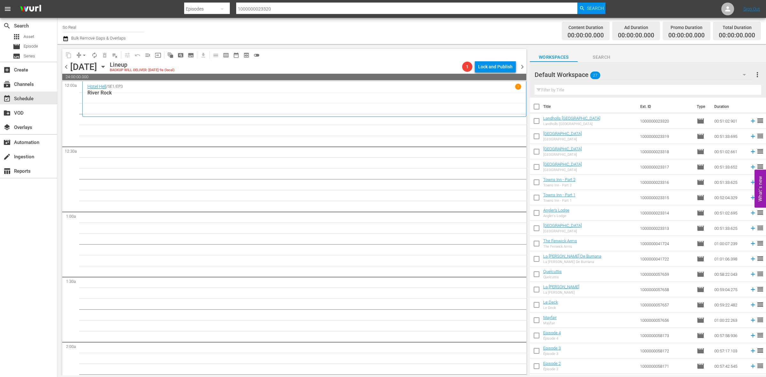
scroll to position [150, 0]
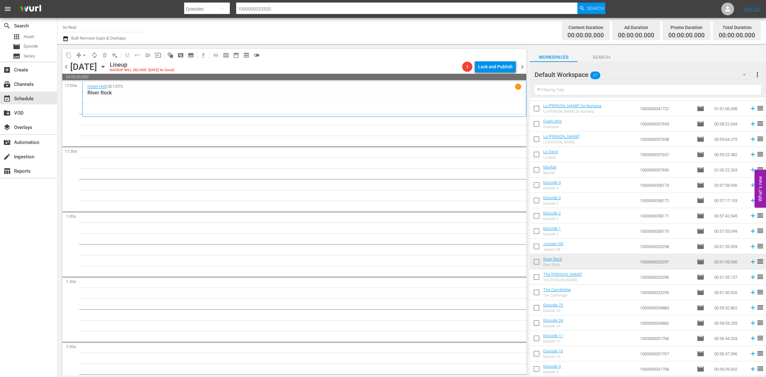
click at [538, 368] on input "checkbox" at bounding box center [536, 370] width 13 height 13
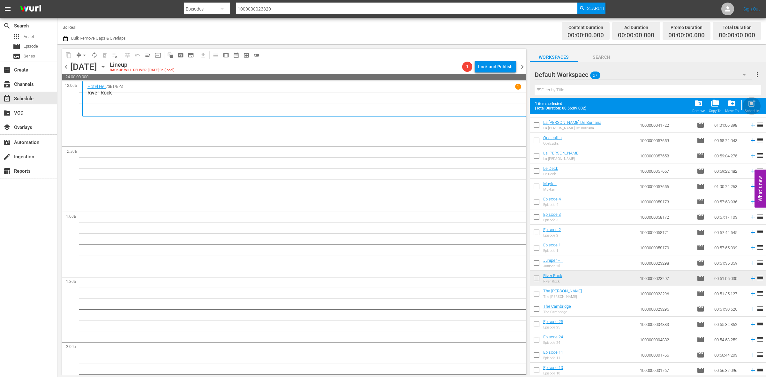
click at [748, 109] on div "post_add Schedule" at bounding box center [752, 106] width 14 height 14
checkbox input "false"
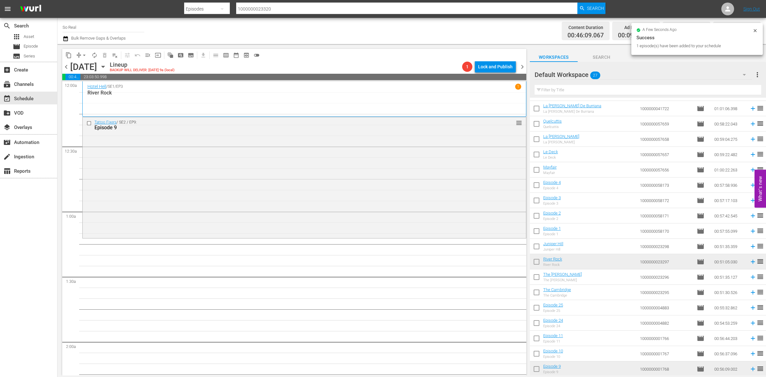
click at [537, 354] on input "checkbox" at bounding box center [536, 354] width 13 height 13
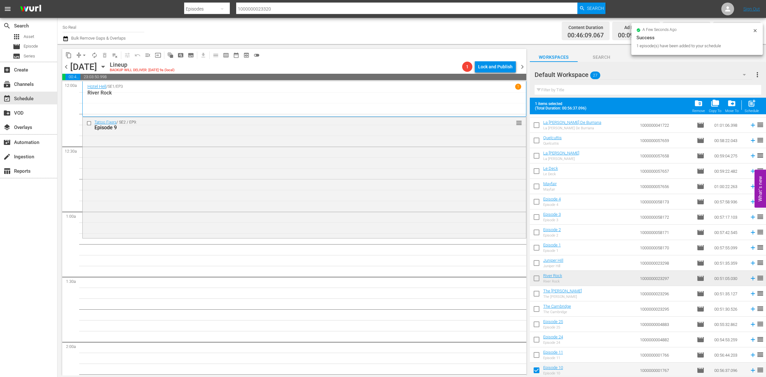
click at [752, 105] on span "post_add" at bounding box center [752, 103] width 9 height 9
checkbox input "false"
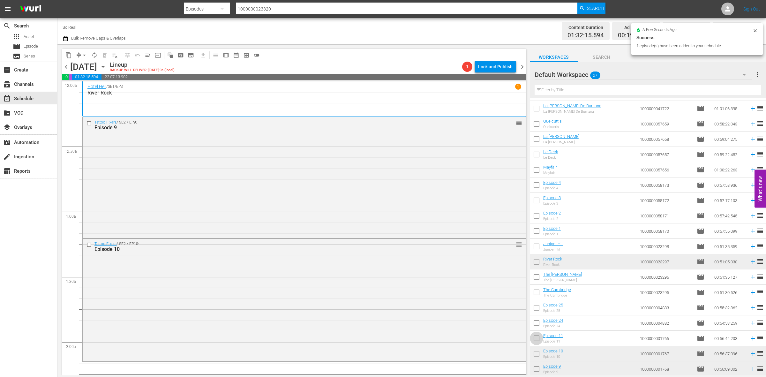
click at [537, 337] on input "checkbox" at bounding box center [536, 339] width 13 height 13
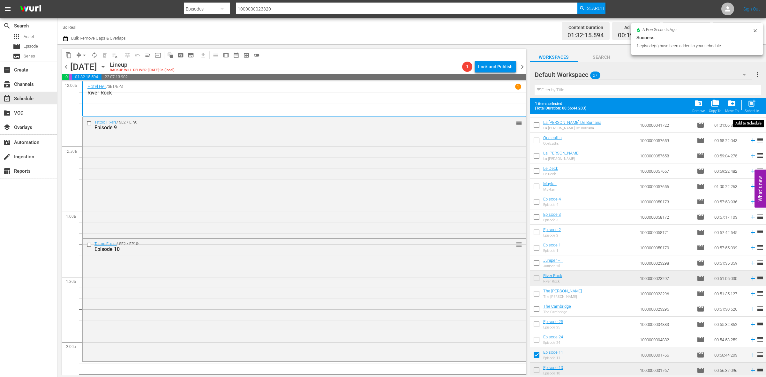
click at [749, 108] on span "post_add" at bounding box center [752, 103] width 9 height 9
checkbox input "false"
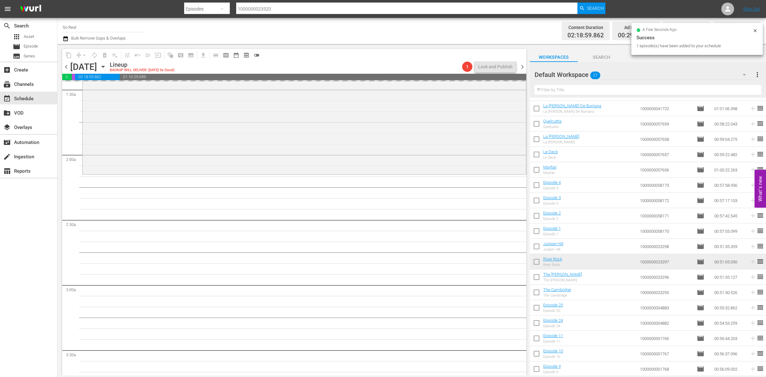
scroll to position [192, 0]
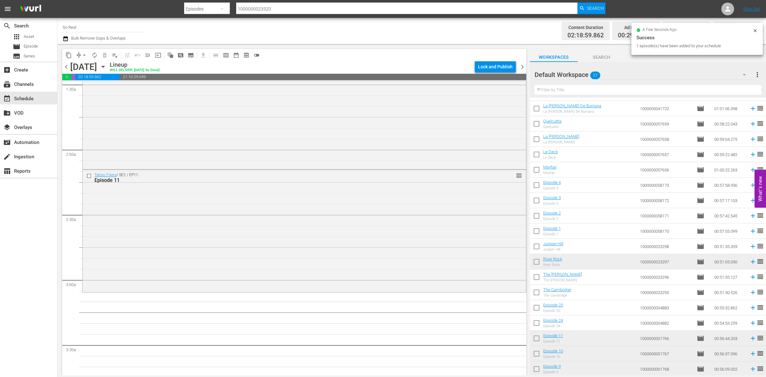
click at [539, 326] on input "checkbox" at bounding box center [536, 324] width 13 height 13
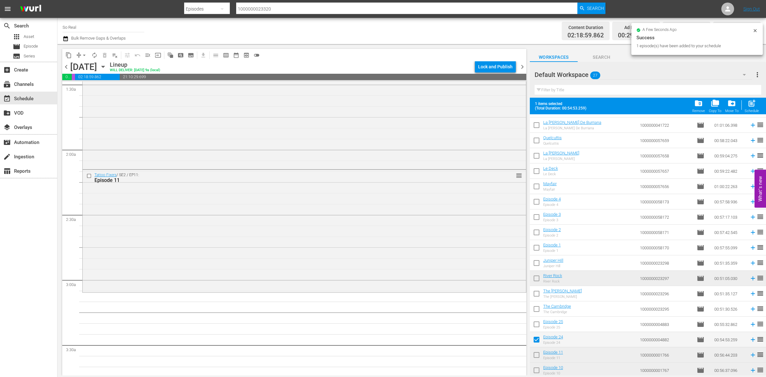
click at [749, 105] on span "post_add" at bounding box center [752, 103] width 9 height 9
checkbox input "false"
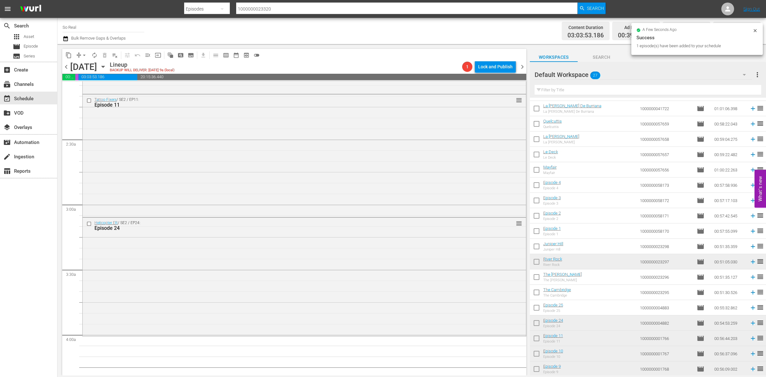
scroll to position [268, 0]
click at [536, 310] on input "checkbox" at bounding box center [536, 308] width 13 height 13
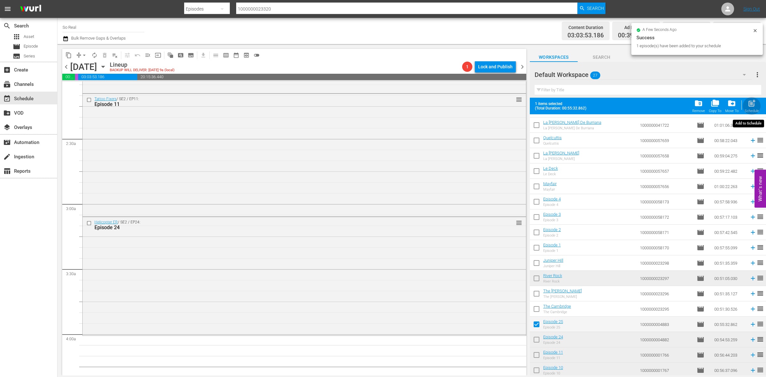
click at [748, 108] on div "post_add Schedule" at bounding box center [752, 106] width 14 height 14
checkbox input "false"
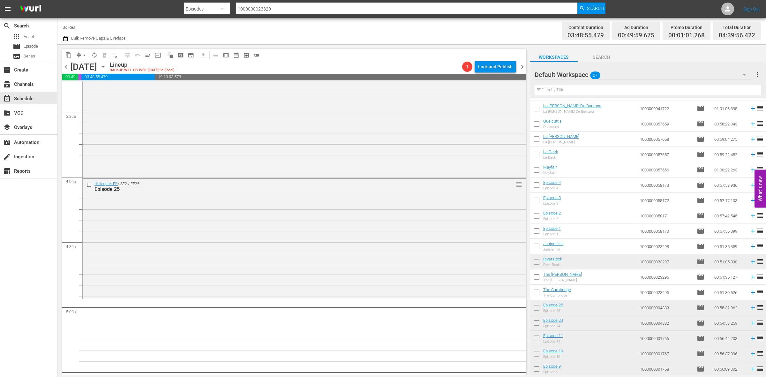
scroll to position [426, 0]
click at [537, 295] on input "checkbox" at bounding box center [536, 293] width 13 height 13
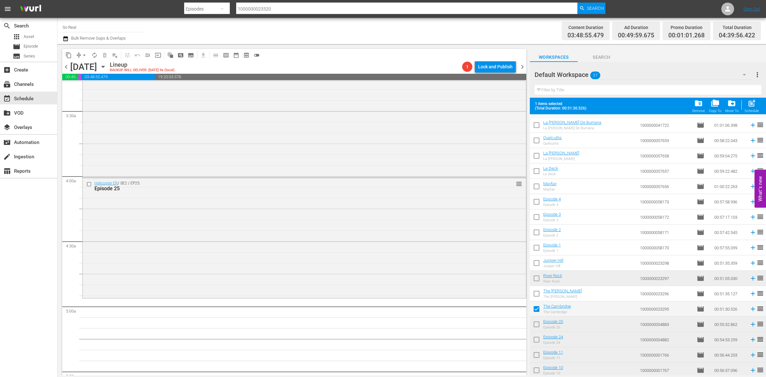
click at [749, 105] on span "post_add" at bounding box center [752, 103] width 9 height 9
checkbox input "false"
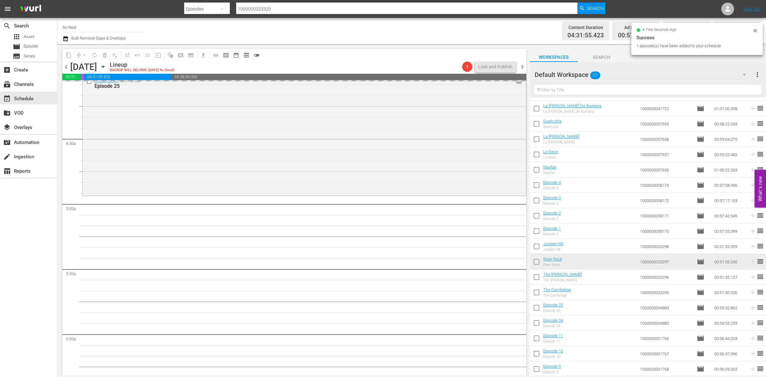
scroll to position [529, 0]
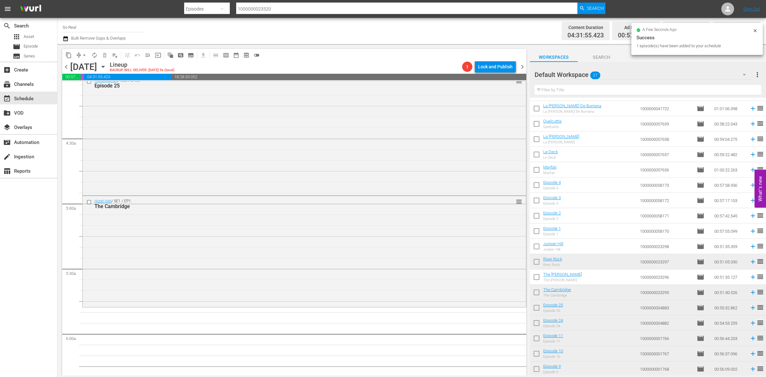
click at [535, 276] on input "checkbox" at bounding box center [536, 278] width 13 height 13
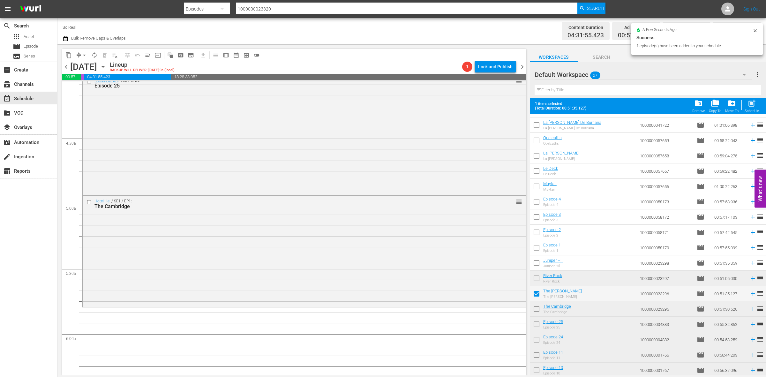
click at [748, 109] on div "Schedule" at bounding box center [752, 111] width 14 height 4
checkbox input "false"
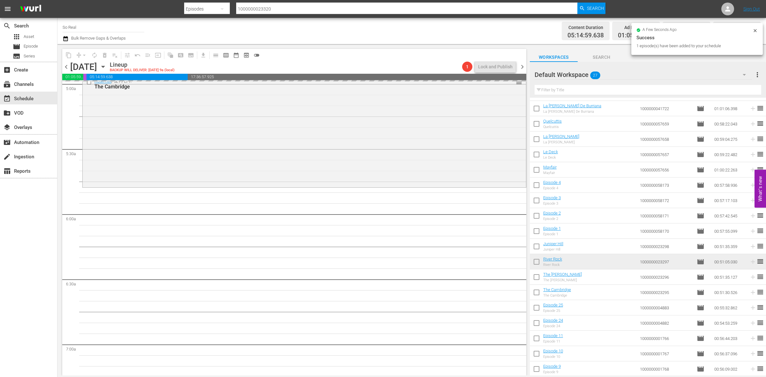
scroll to position [649, 0]
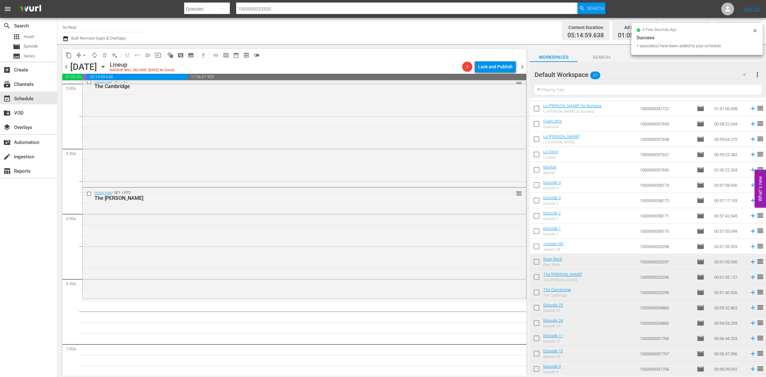
click at [534, 262] on input "checkbox" at bounding box center [536, 262] width 13 height 13
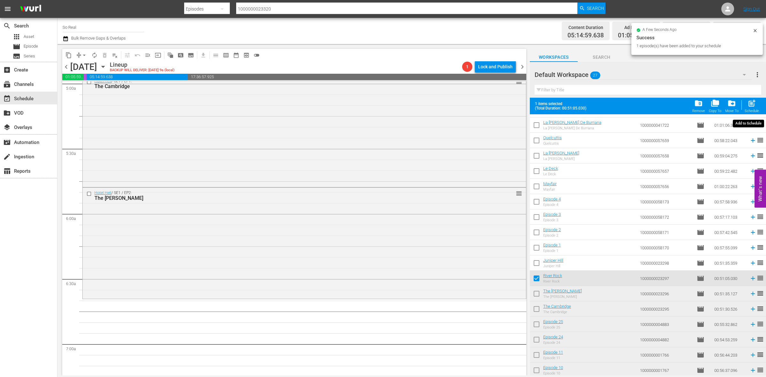
click at [751, 109] on div "post_add Schedule" at bounding box center [752, 106] width 14 height 14
checkbox input "false"
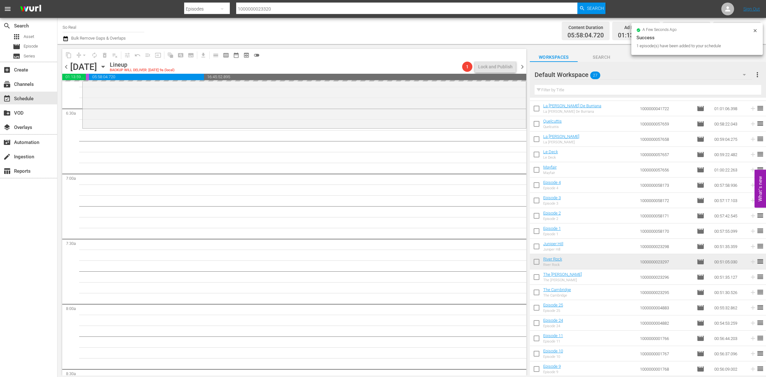
scroll to position [820, 0]
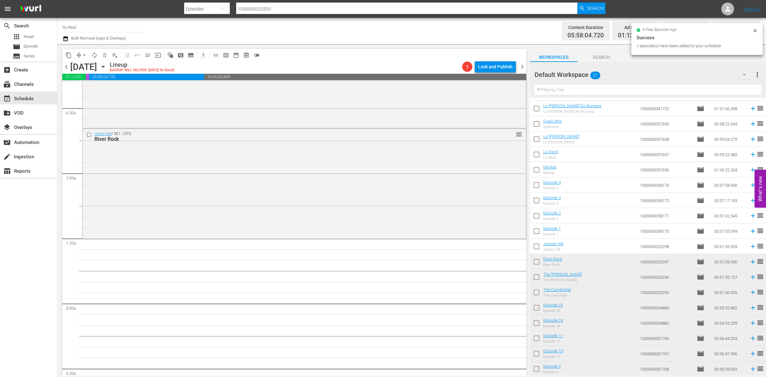
click at [532, 250] on input "checkbox" at bounding box center [536, 247] width 13 height 13
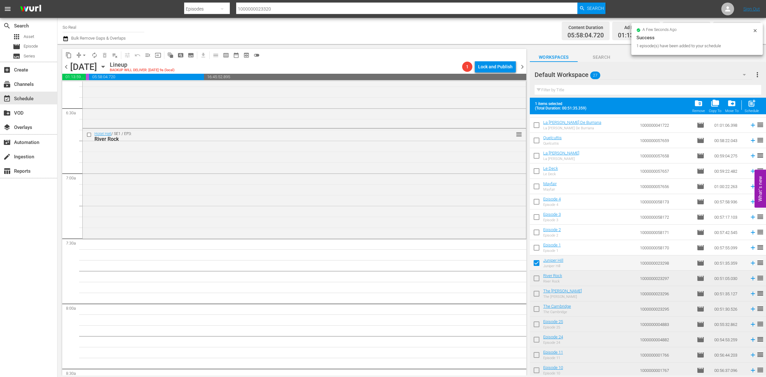
click at [751, 105] on span "post_add" at bounding box center [752, 103] width 9 height 9
checkbox input "false"
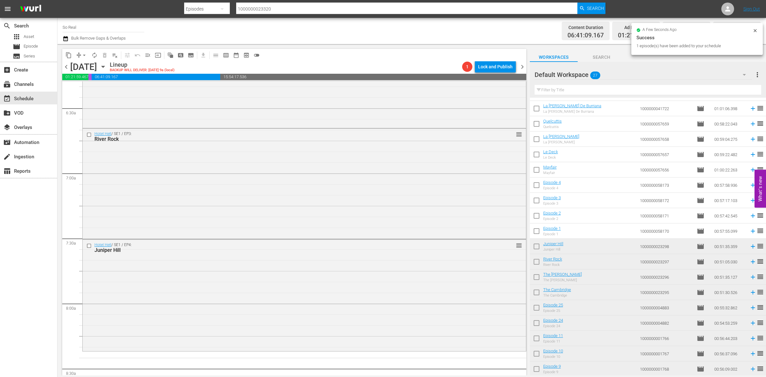
click at [536, 231] on input "checkbox" at bounding box center [536, 232] width 13 height 13
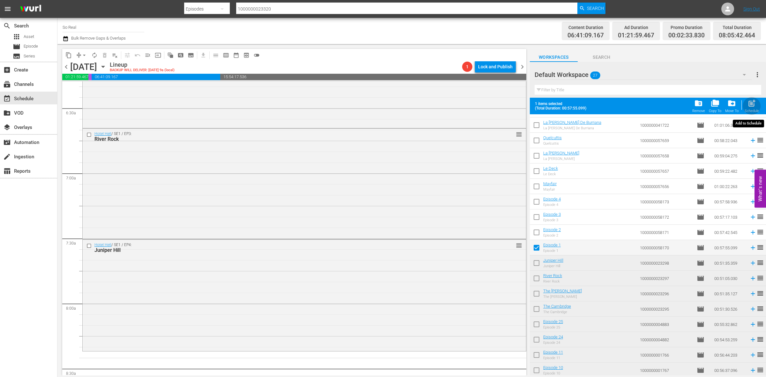
click at [749, 109] on div "Schedule" at bounding box center [752, 111] width 14 height 4
checkbox input "false"
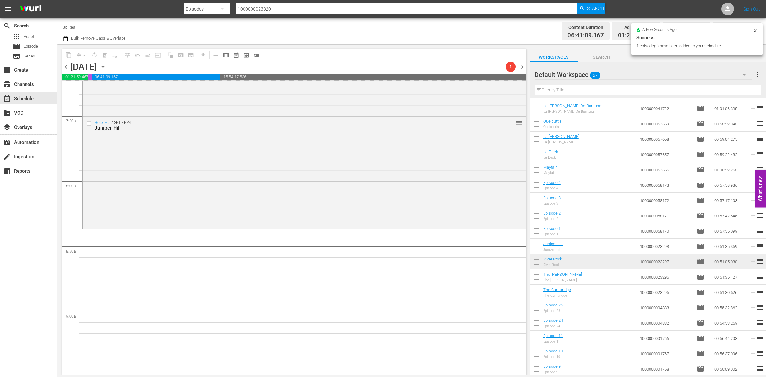
scroll to position [954, 0]
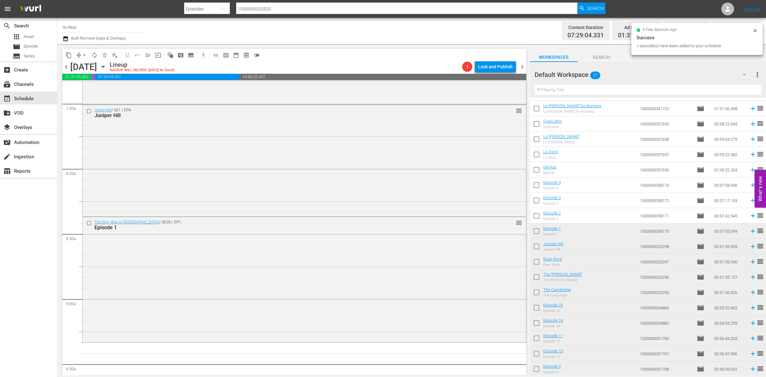
click at [535, 219] on input "checkbox" at bounding box center [536, 216] width 13 height 13
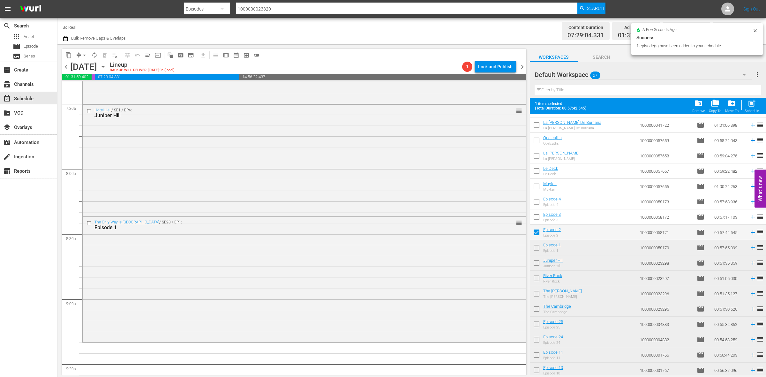
click at [750, 104] on span "post_add" at bounding box center [752, 103] width 9 height 9
checkbox input "false"
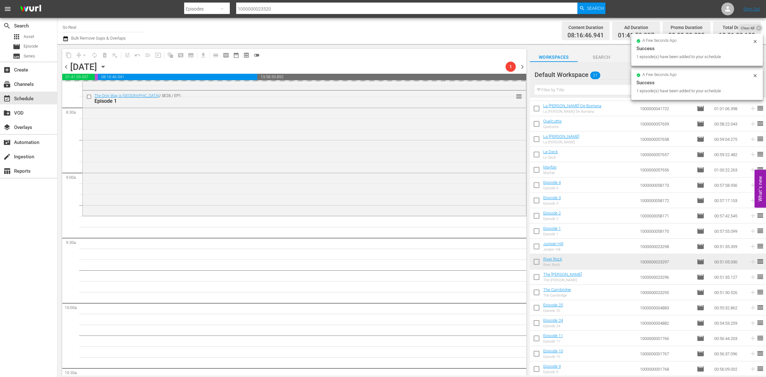
scroll to position [1087, 0]
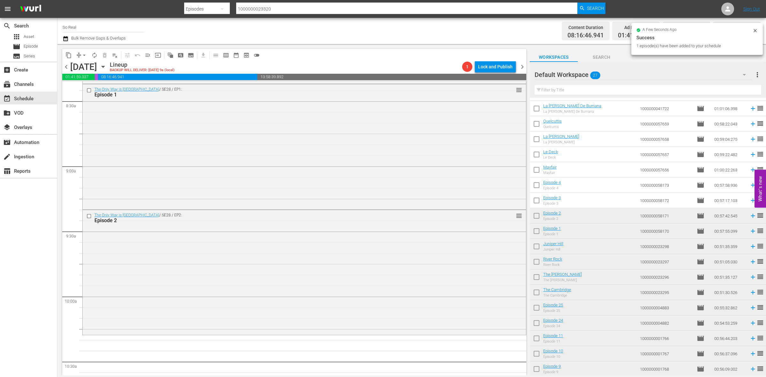
click at [538, 200] on input "checkbox" at bounding box center [536, 201] width 13 height 13
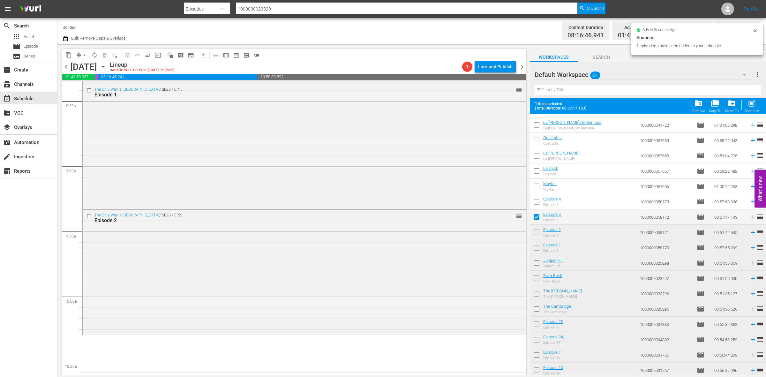
click at [757, 95] on hr at bounding box center [648, 95] width 227 height 0
click at [749, 103] on span "post_add" at bounding box center [752, 103] width 9 height 9
checkbox input "false"
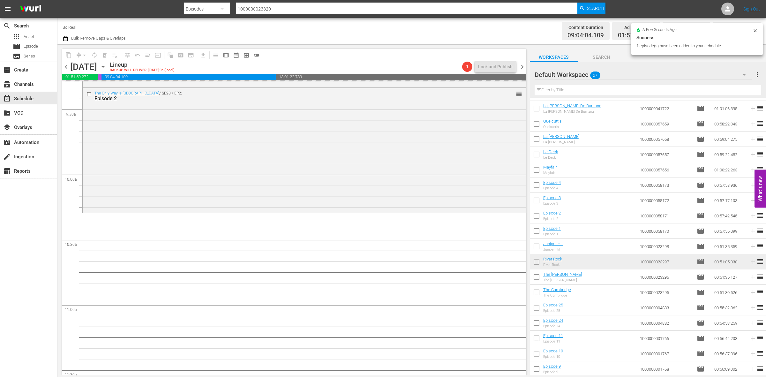
scroll to position [1210, 0]
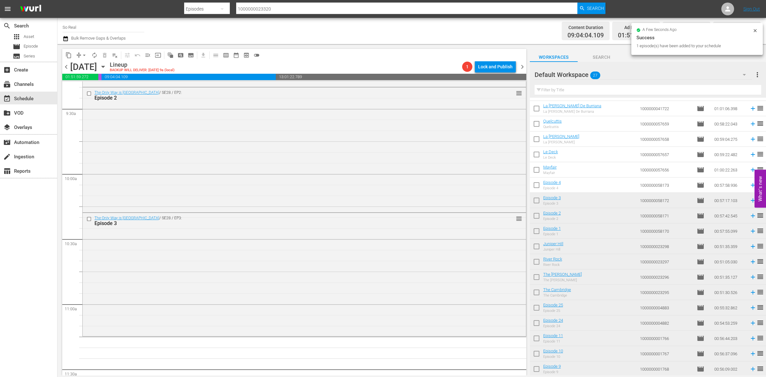
click at [535, 184] on input "checkbox" at bounding box center [536, 186] width 13 height 13
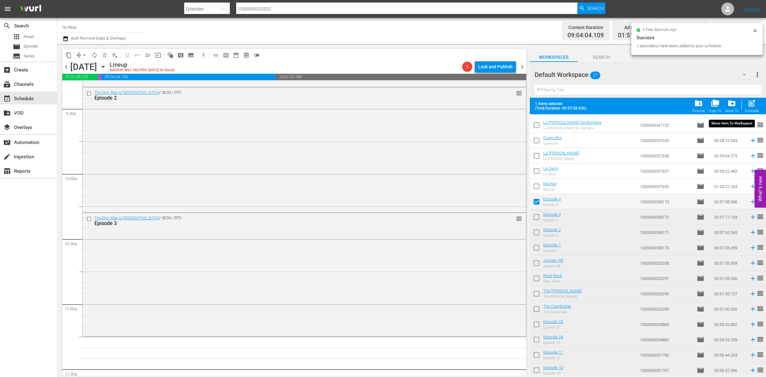
click at [755, 111] on div "Schedule" at bounding box center [752, 111] width 14 height 4
checkbox input "false"
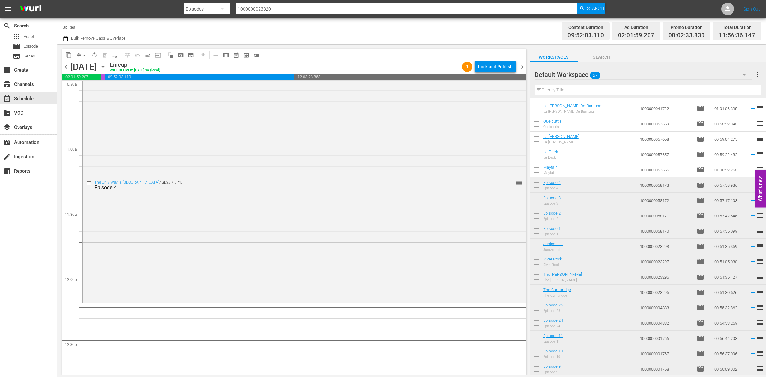
scroll to position [1371, 0]
click at [539, 172] on input "checkbox" at bounding box center [536, 170] width 13 height 13
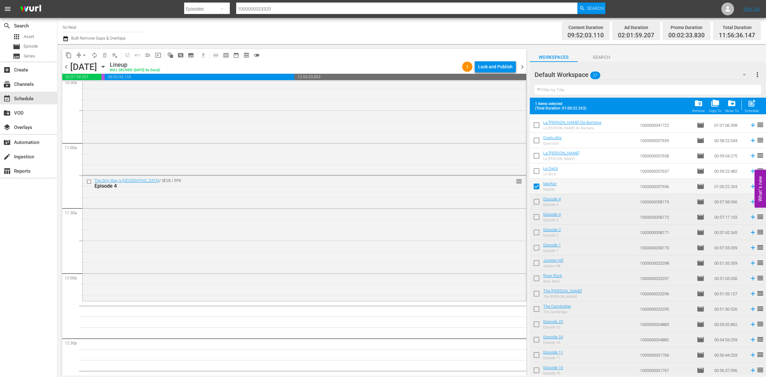
click at [751, 103] on span "post_add" at bounding box center [752, 103] width 9 height 9
checkbox input "false"
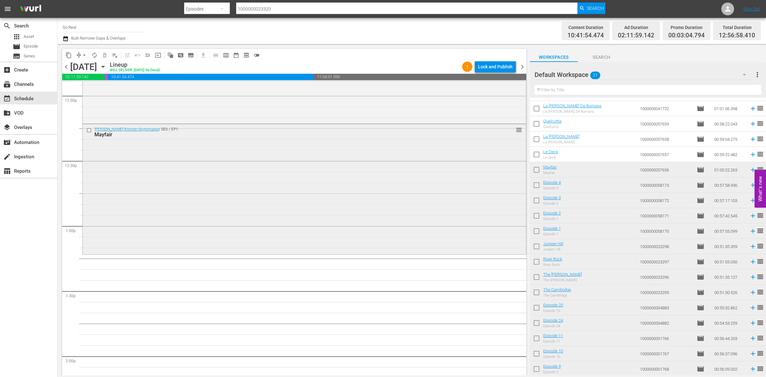
scroll to position [1548, 0]
click at [536, 152] on input "checkbox" at bounding box center [536, 155] width 13 height 13
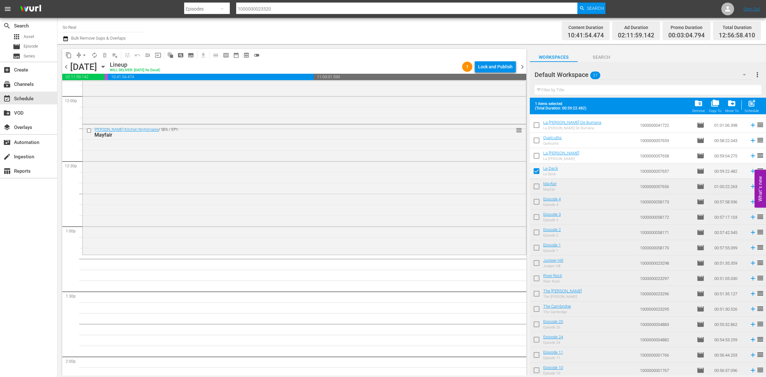
click at [752, 109] on div "Schedule" at bounding box center [752, 111] width 14 height 4
checkbox input "false"
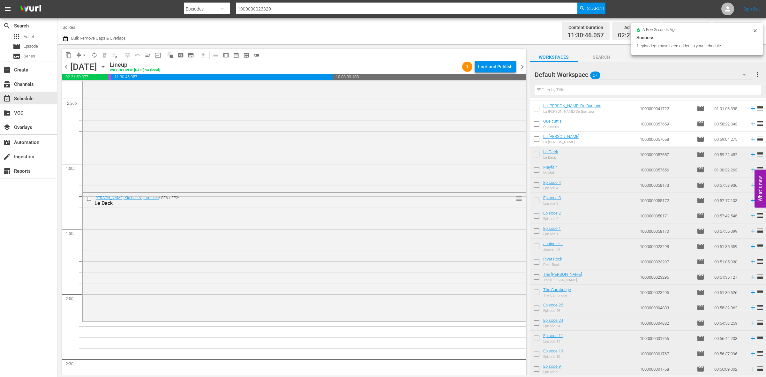
scroll to position [1618, 0]
click at [542, 136] on input "checkbox" at bounding box center [536, 140] width 13 height 13
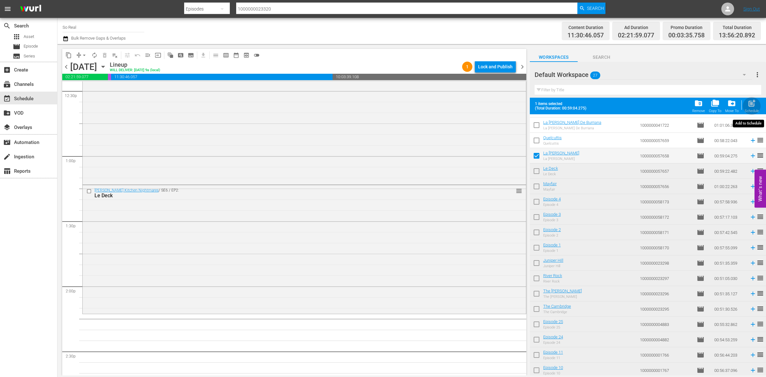
click at [746, 109] on div "Schedule" at bounding box center [752, 111] width 14 height 4
checkbox input "false"
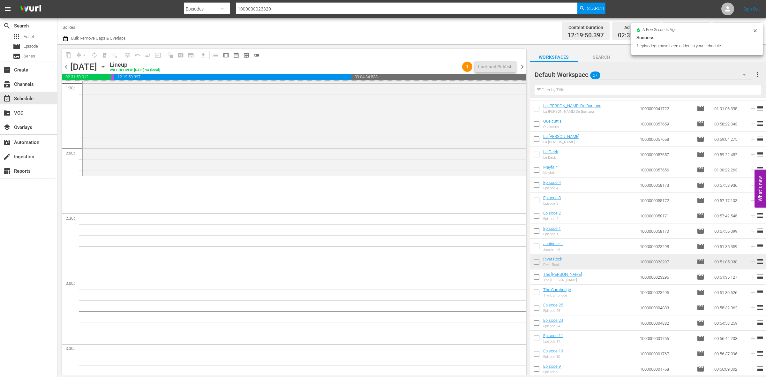
scroll to position [1762, 0]
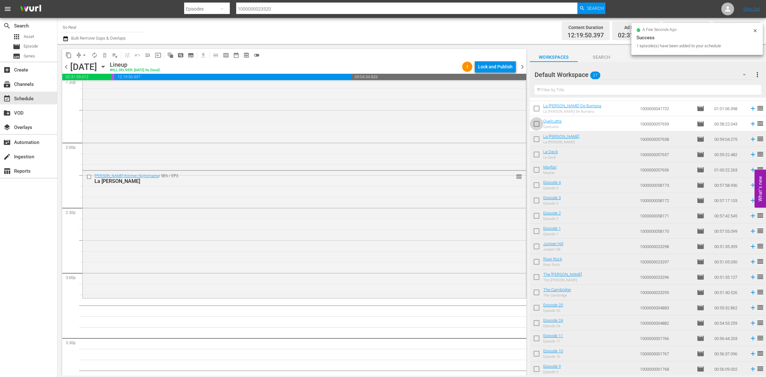
click at [534, 123] on input "checkbox" at bounding box center [536, 124] width 13 height 13
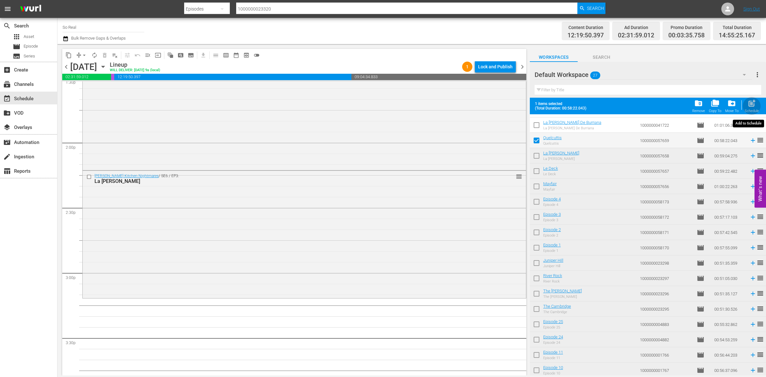
click at [753, 108] on div "post_add Schedule" at bounding box center [752, 106] width 14 height 14
checkbox input "false"
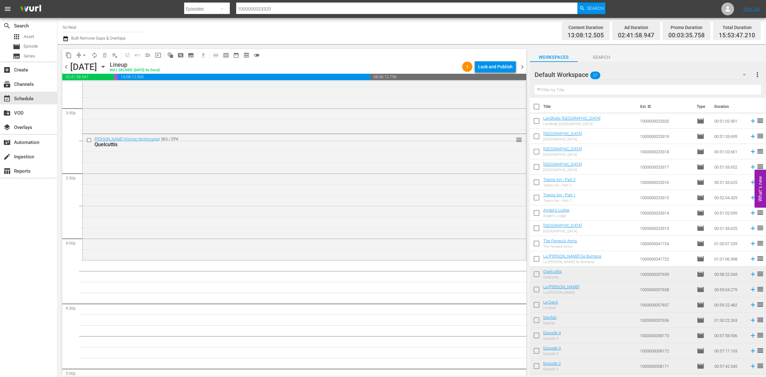
scroll to position [1962, 0]
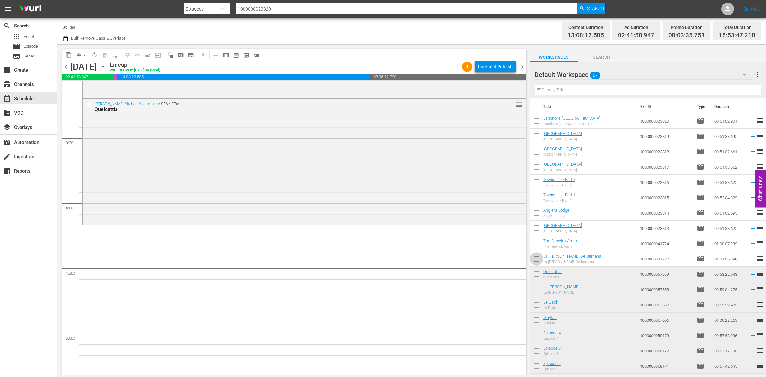
click at [536, 259] on input "checkbox" at bounding box center [536, 259] width 13 height 13
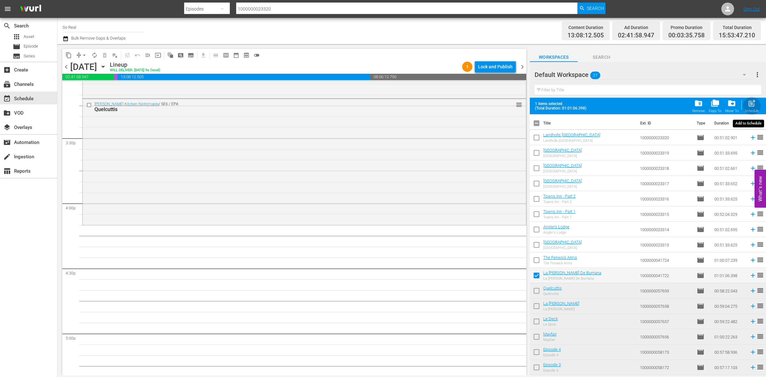
click at [751, 101] on span "post_add" at bounding box center [752, 103] width 9 height 9
checkbox input "false"
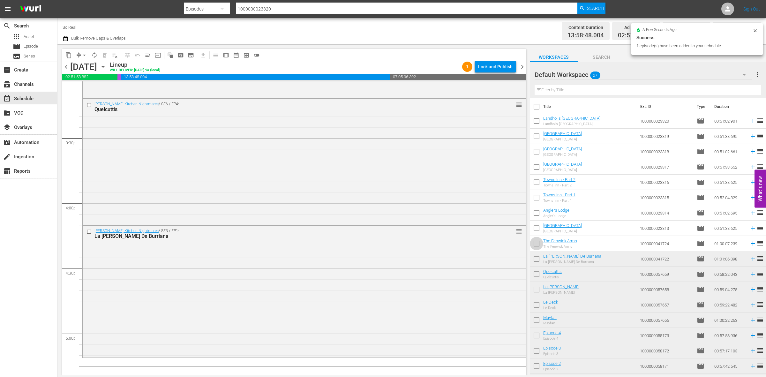
click at [535, 242] on input "checkbox" at bounding box center [536, 244] width 13 height 13
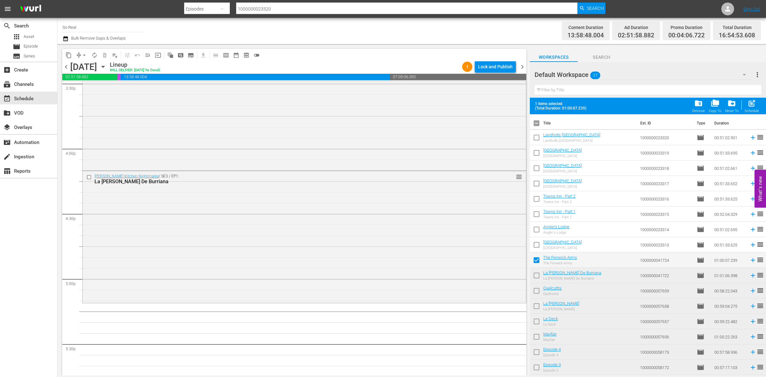
scroll to position [2026, 0]
click at [748, 102] on span "post_add" at bounding box center [752, 103] width 9 height 9
checkbox input "false"
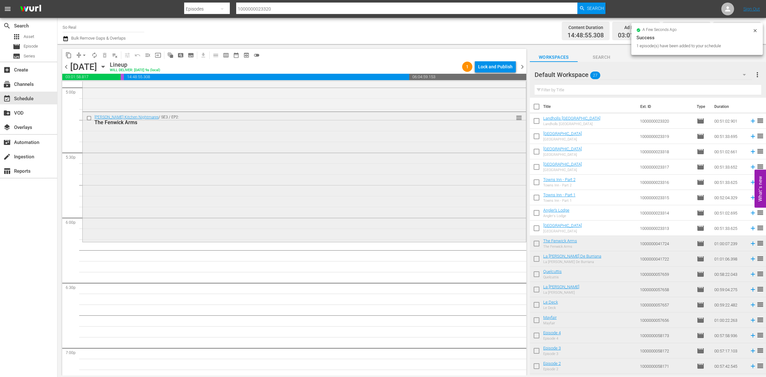
scroll to position [2210, 0]
click at [538, 227] on input "checkbox" at bounding box center [536, 229] width 13 height 13
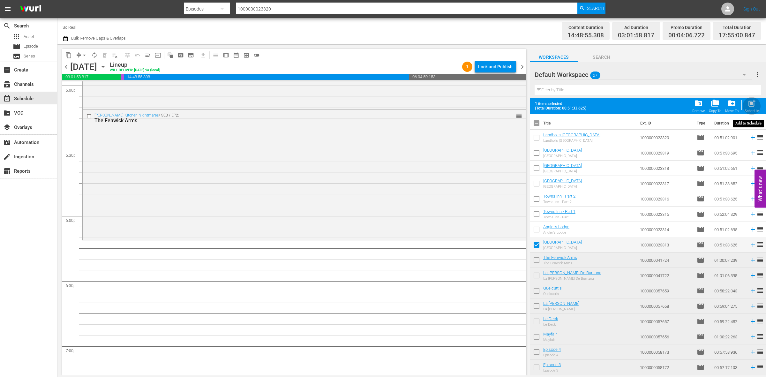
click at [755, 103] on span "post_add" at bounding box center [752, 103] width 9 height 9
checkbox input "false"
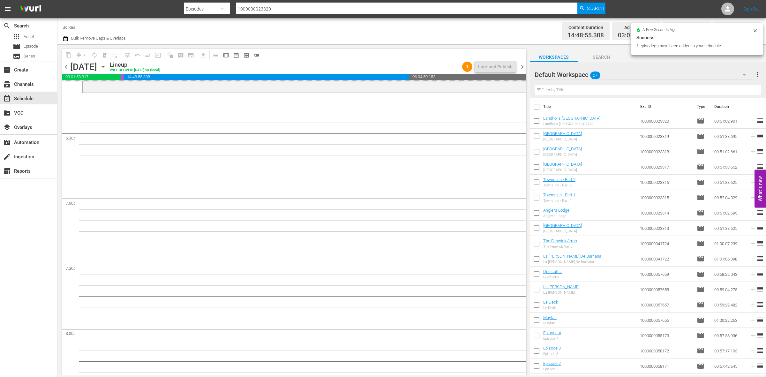
scroll to position [2358, 0]
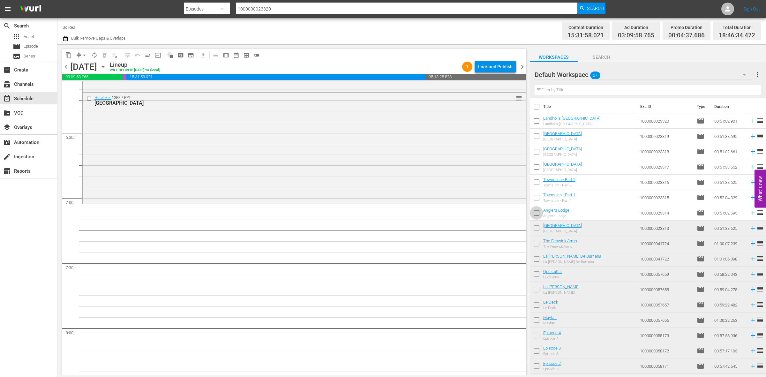
click at [537, 213] on input "checkbox" at bounding box center [536, 213] width 13 height 13
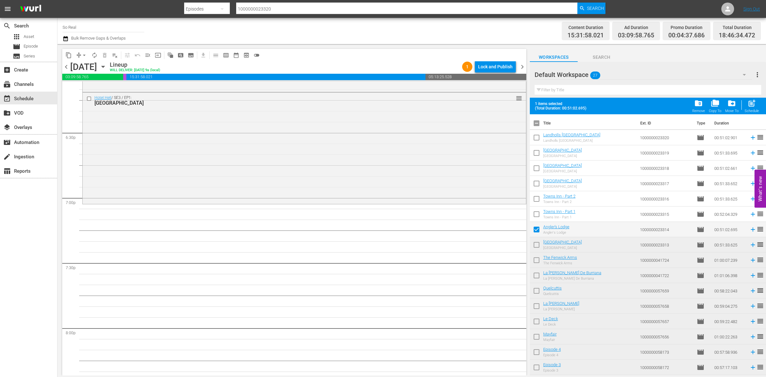
click at [753, 103] on span "post_add" at bounding box center [752, 103] width 9 height 9
checkbox input "false"
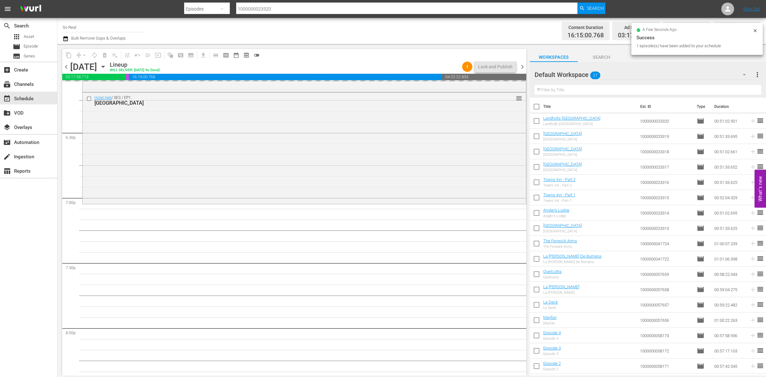
scroll to position [2411, 0]
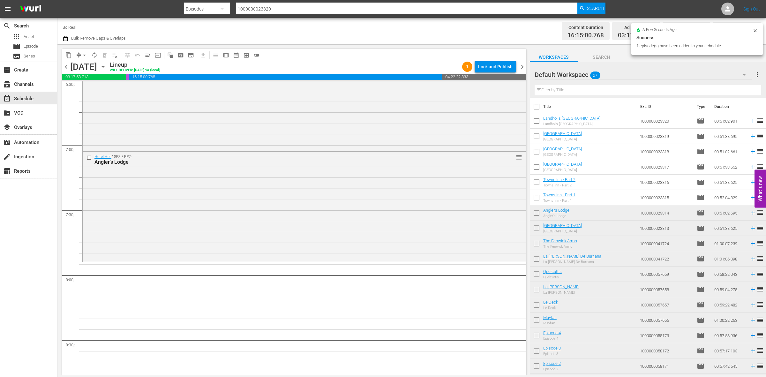
click at [538, 197] on input "checkbox" at bounding box center [536, 198] width 13 height 13
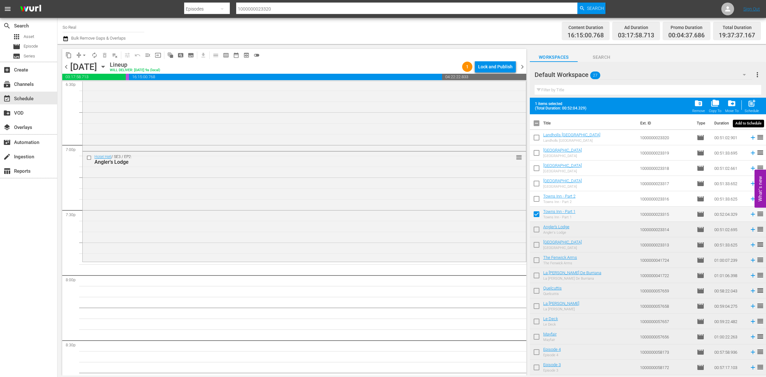
click at [751, 106] on span "post_add" at bounding box center [752, 103] width 9 height 9
checkbox input "false"
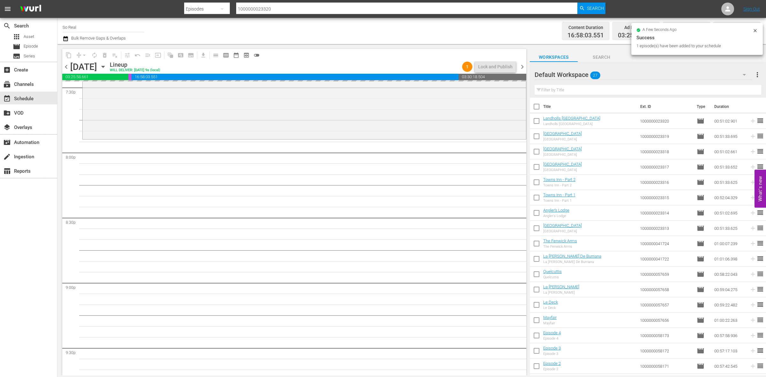
scroll to position [2534, 0]
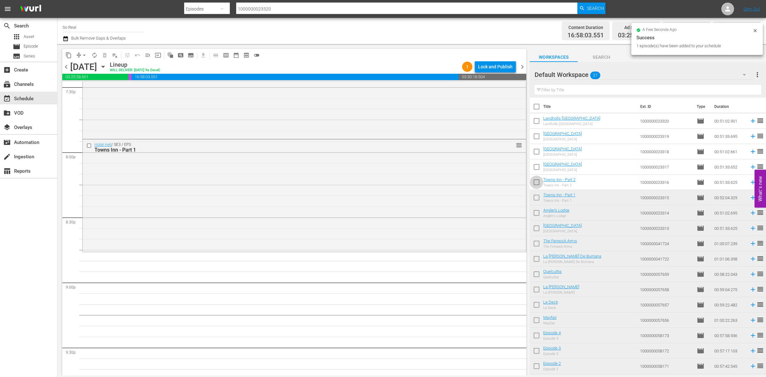
click at [537, 185] on input "checkbox" at bounding box center [536, 183] width 13 height 13
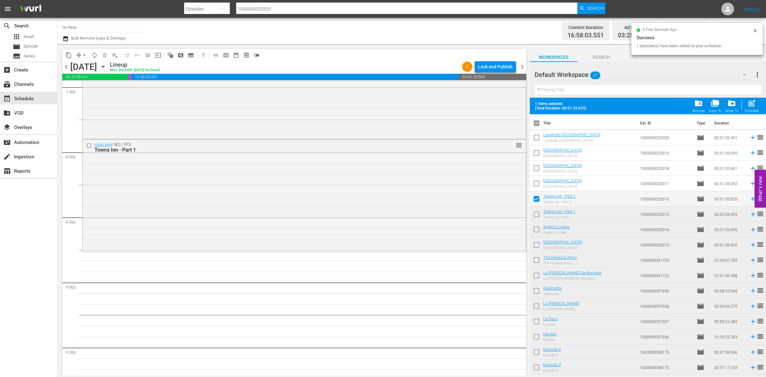
click at [750, 107] on span "post_add" at bounding box center [752, 103] width 9 height 9
checkbox input "false"
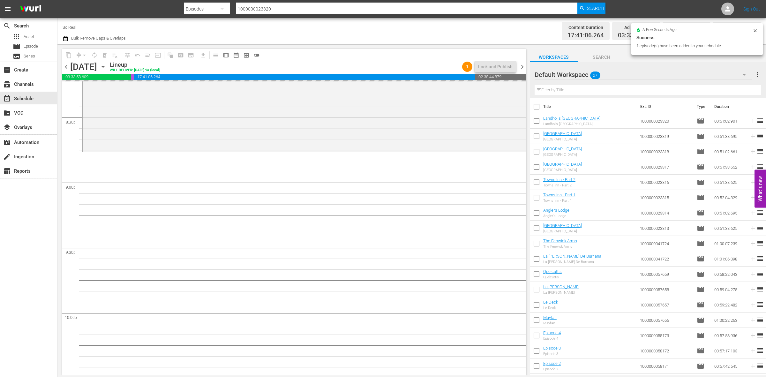
scroll to position [2634, 0]
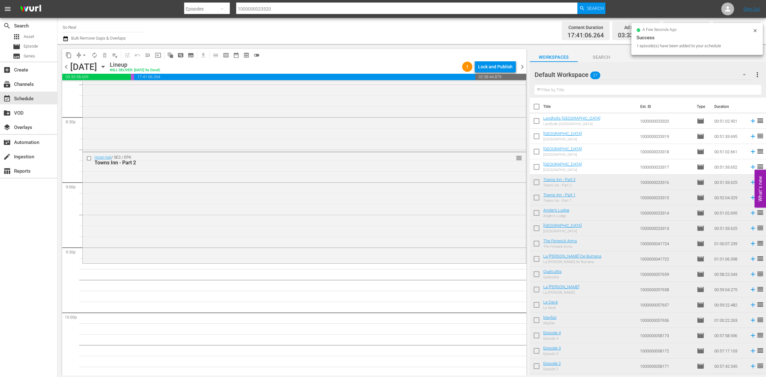
click at [536, 169] on input "checkbox" at bounding box center [536, 168] width 13 height 13
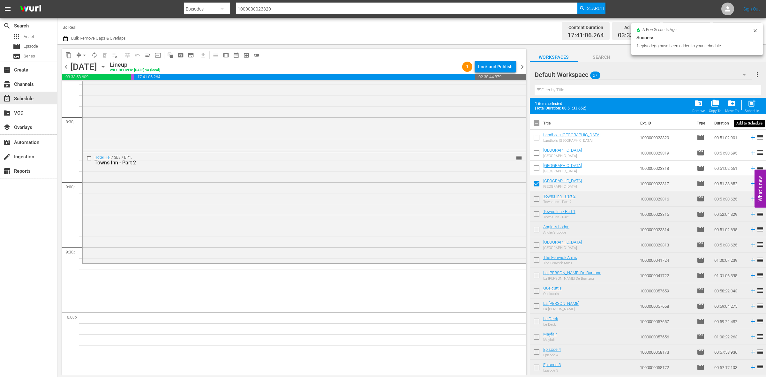
click at [752, 103] on span "post_add" at bounding box center [752, 103] width 9 height 9
checkbox input "false"
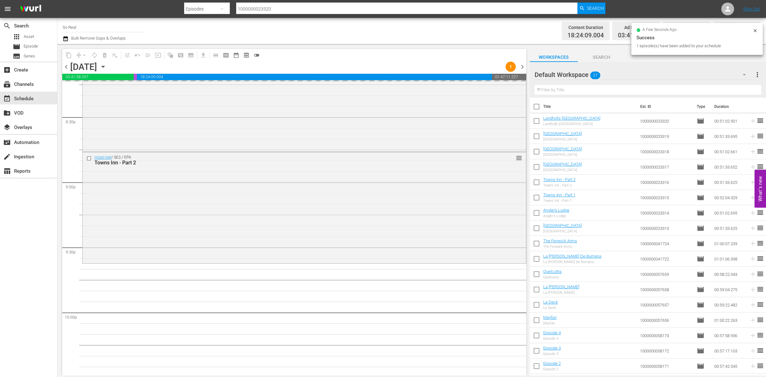
scroll to position [2751, 0]
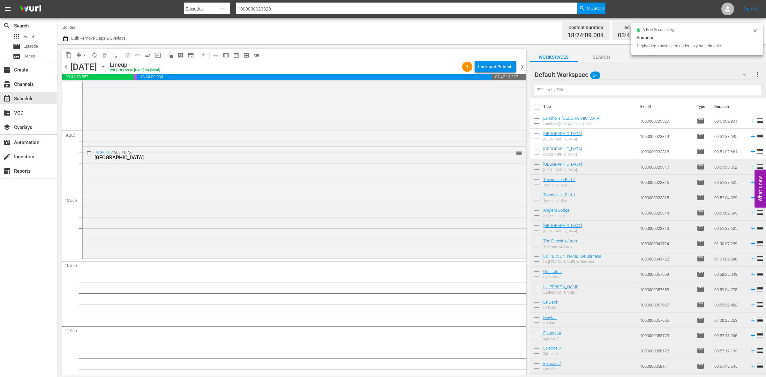
click at [537, 156] on input "checkbox" at bounding box center [536, 152] width 13 height 13
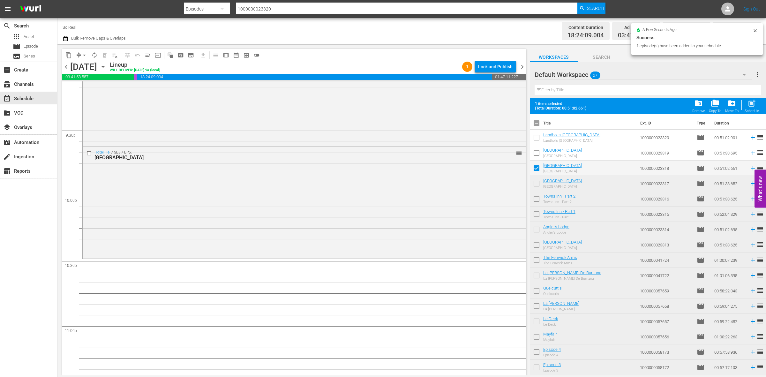
click at [746, 103] on div "post_add Schedule" at bounding box center [752, 106] width 14 height 14
checkbox input "false"
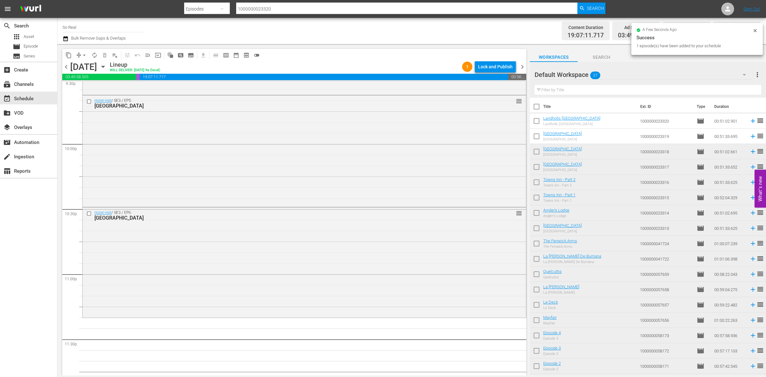
scroll to position [2818, 0]
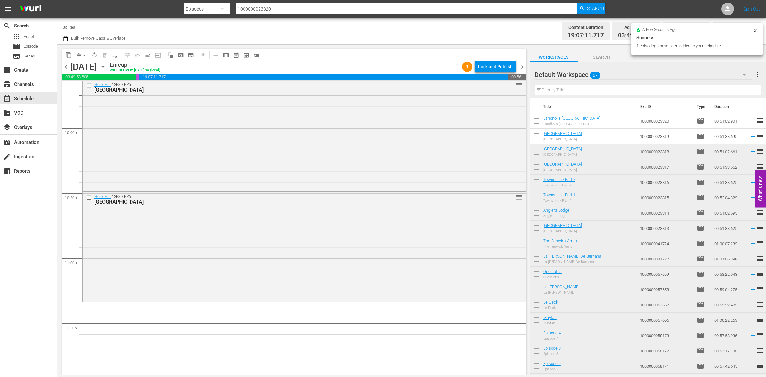
click at [538, 135] on input "checkbox" at bounding box center [536, 137] width 13 height 13
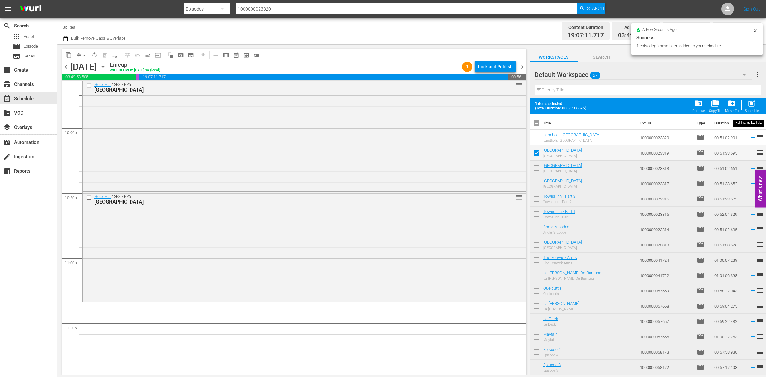
click at [755, 102] on span "post_add" at bounding box center [752, 103] width 9 height 9
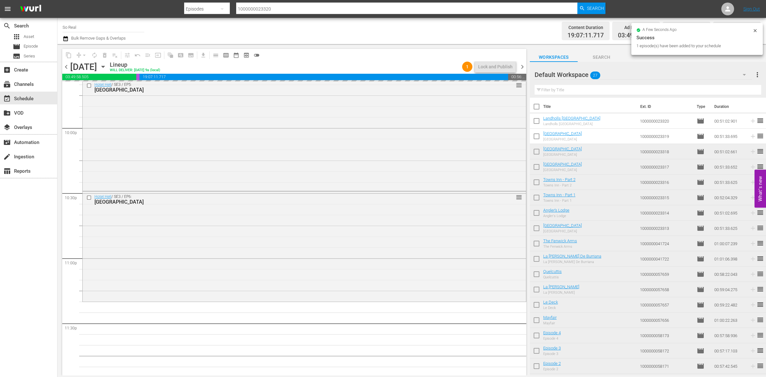
checkbox input "false"
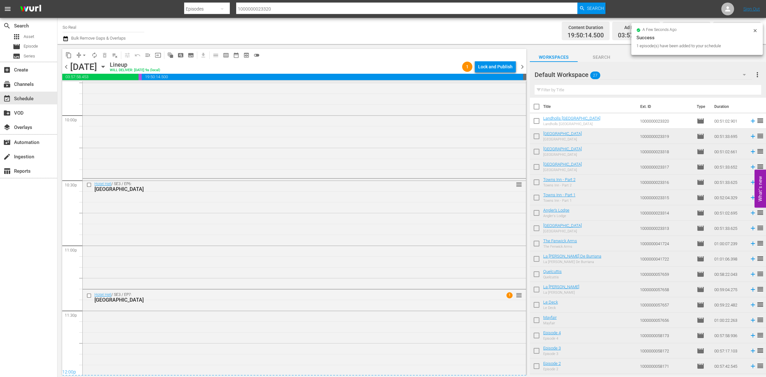
scroll to position [2857, 0]
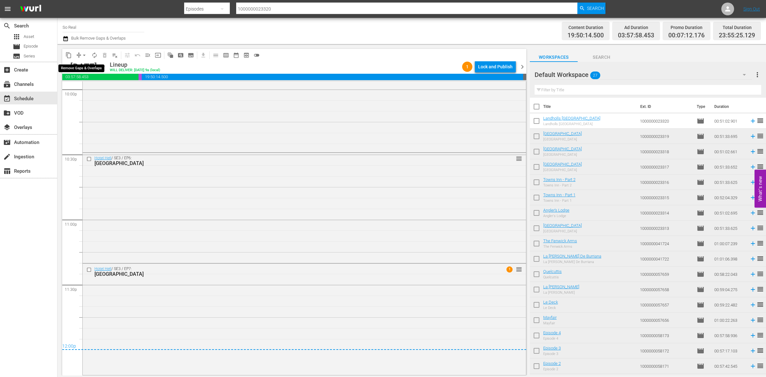
click at [84, 55] on span "arrow_drop_down" at bounding box center [84, 55] width 6 height 6
click at [87, 89] on li "Align to End of Previous Day" at bounding box center [84, 89] width 67 height 11
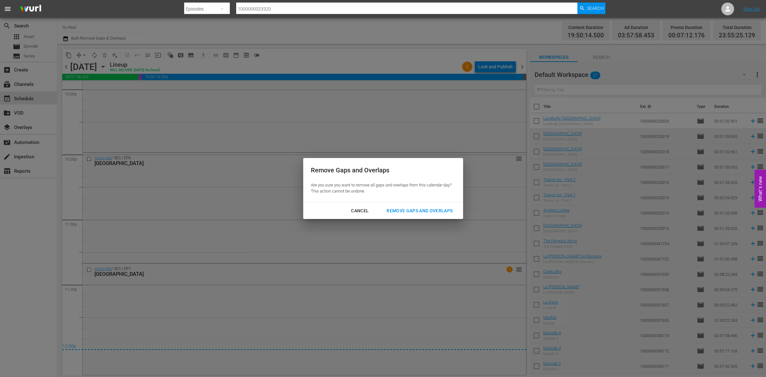
click at [426, 210] on div "Remove Gaps and Overlaps" at bounding box center [419, 211] width 76 height 8
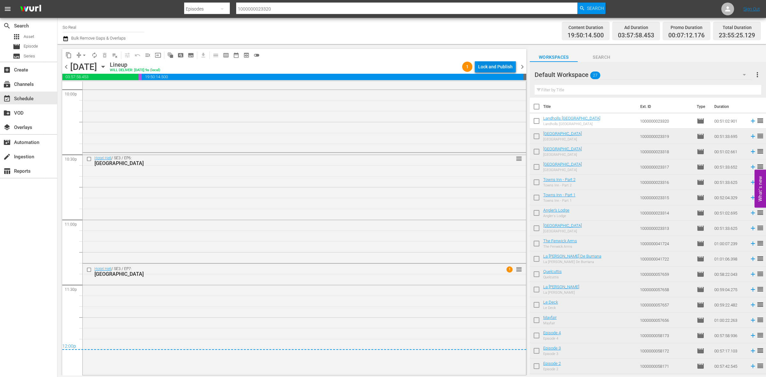
click at [487, 66] on div "Lock and Publish" at bounding box center [495, 66] width 34 height 11
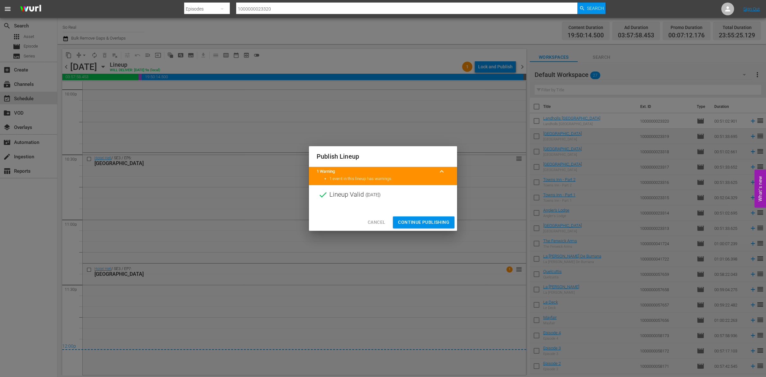
click at [428, 220] on span "Continue Publishing" at bounding box center [423, 222] width 51 height 8
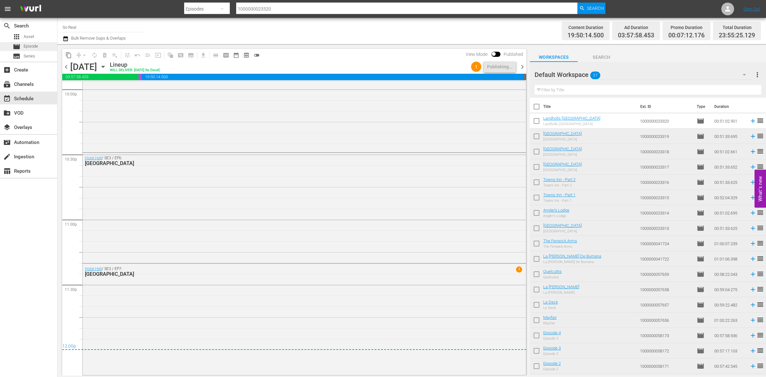
click at [38, 49] on span "Episode" at bounding box center [31, 46] width 14 height 6
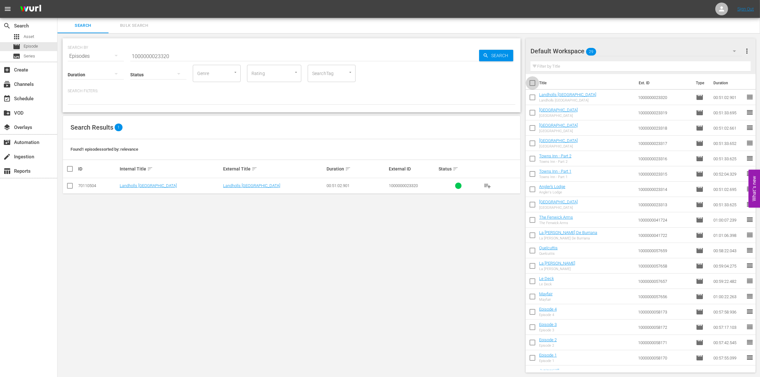
click at [531, 78] on input "checkbox" at bounding box center [532, 84] width 13 height 13
checkbox input "true"
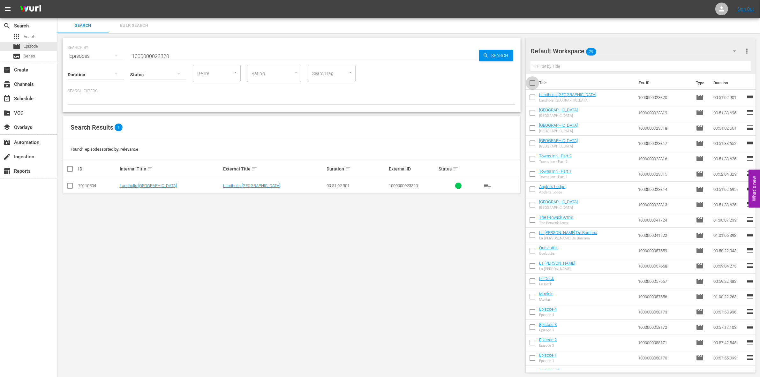
checkbox input "true"
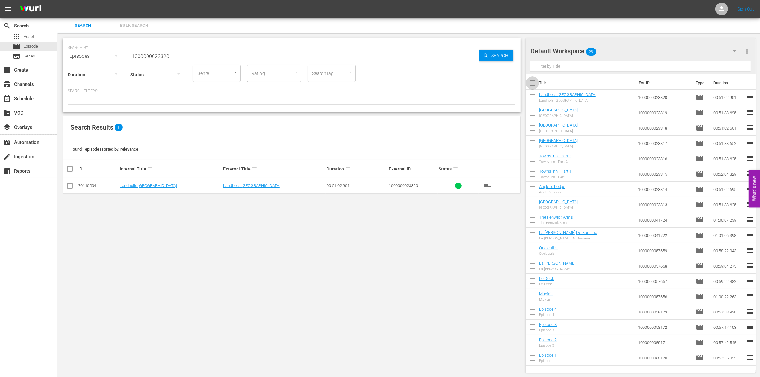
checkbox input "true"
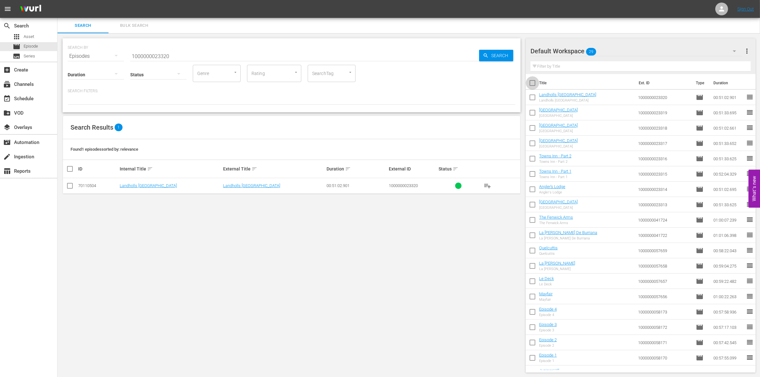
checkbox input "true"
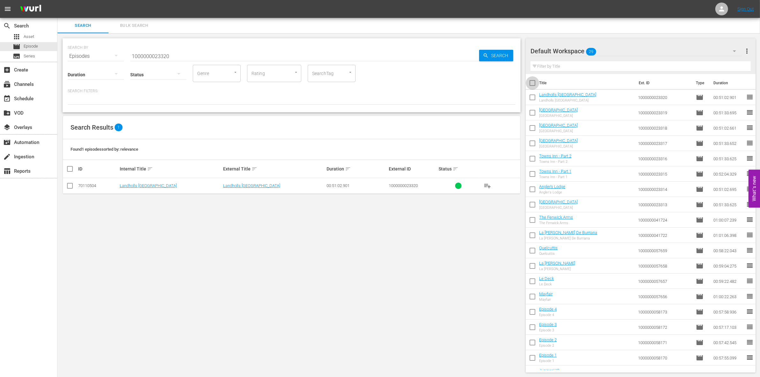
checkbox input "true"
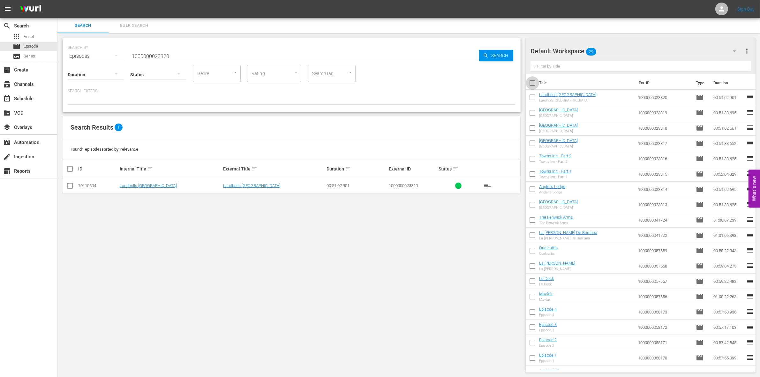
checkbox input "true"
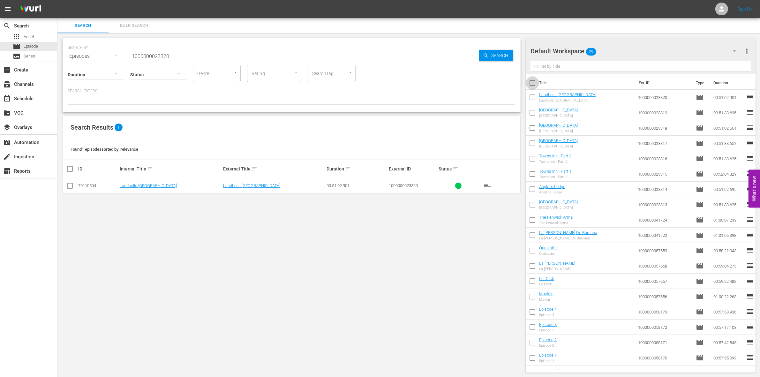
checkbox input "true"
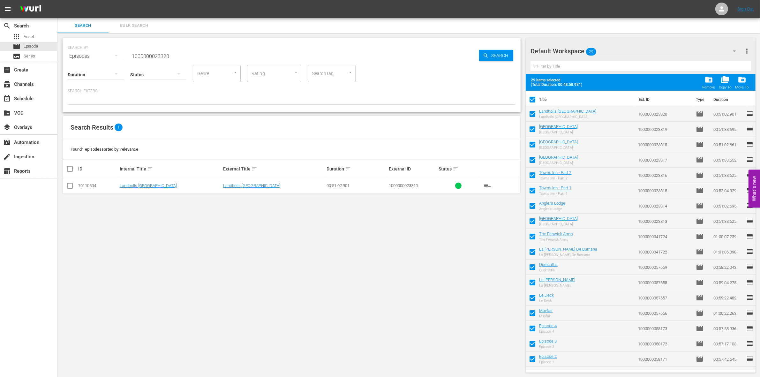
click at [709, 83] on span "folder_delete" at bounding box center [708, 79] width 9 height 9
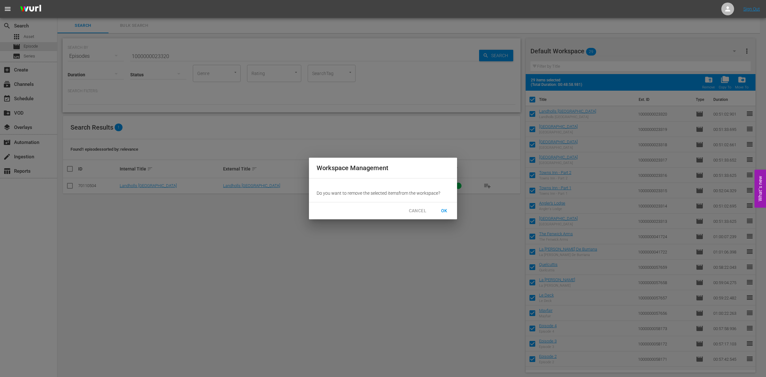
click at [449, 211] on span "OK" at bounding box center [444, 211] width 10 height 8
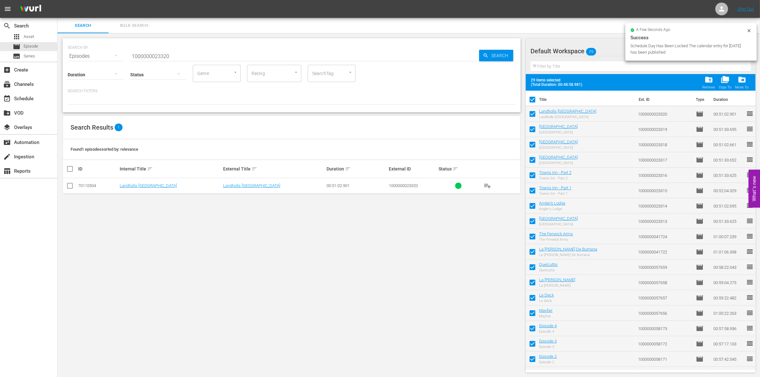
checkbox input "false"
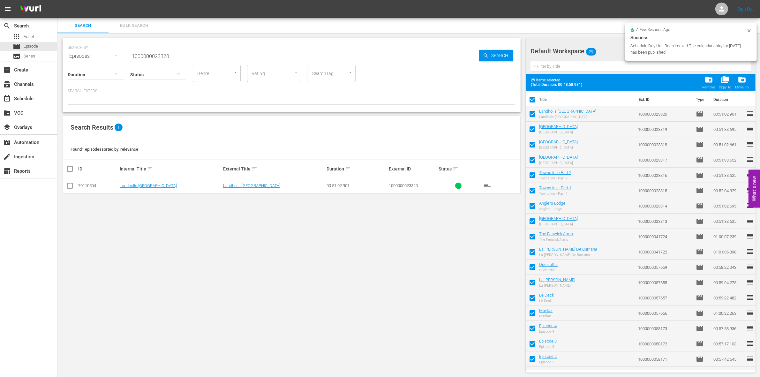
checkbox input "false"
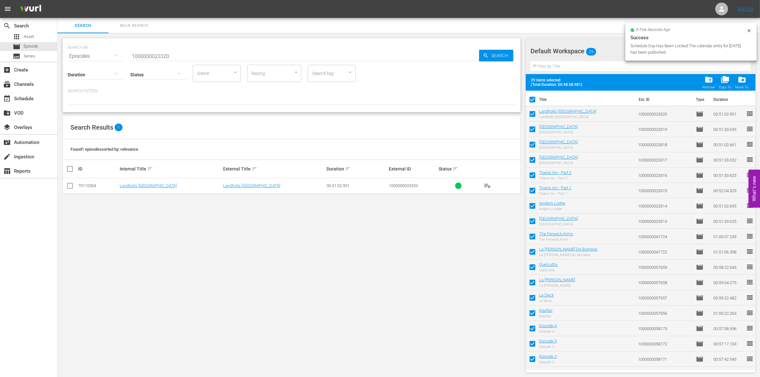
checkbox input "false"
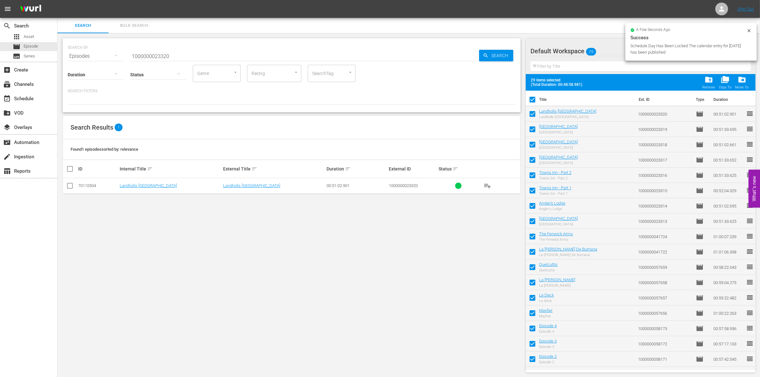
checkbox input "false"
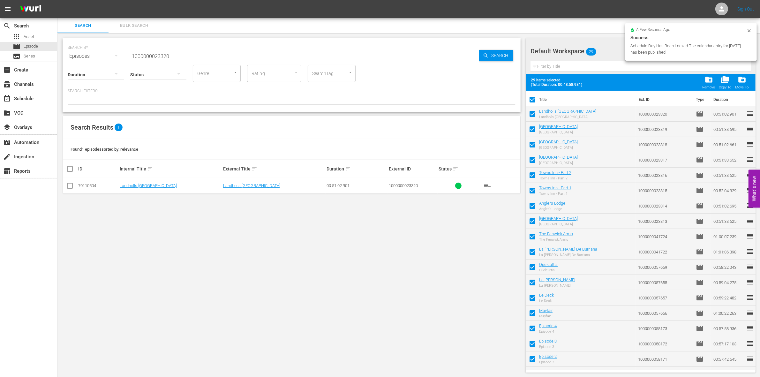
checkbox input "false"
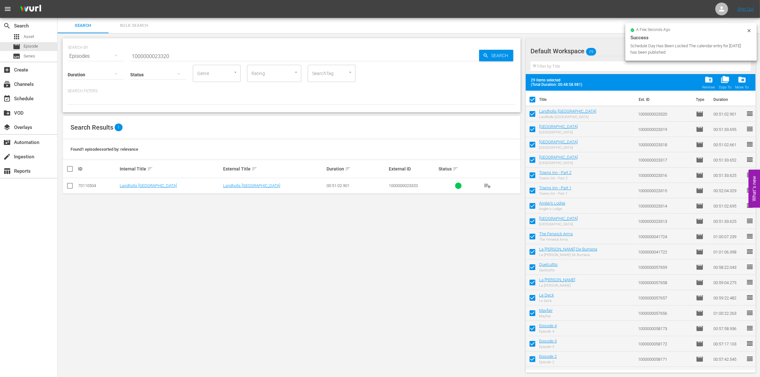
checkbox input "false"
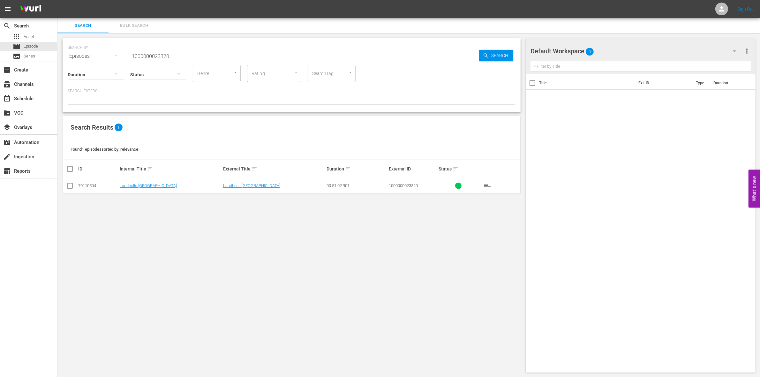
click at [155, 54] on input "1000000023320" at bounding box center [304, 56] width 349 height 15
paste input "298"
type input "1000000023298"
click at [69, 184] on input "checkbox" at bounding box center [70, 187] width 8 height 8
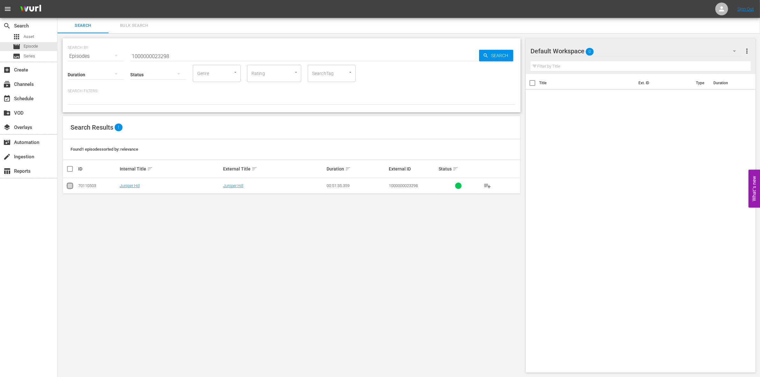
click at [69, 184] on input "checkbox" at bounding box center [70, 187] width 8 height 8
checkbox input "true"
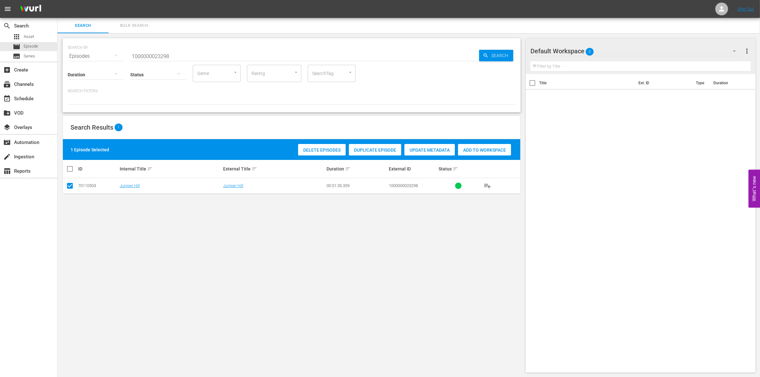
click at [493, 142] on div "Delete Episodes Duplicate Episode Update Metadata Add to Workspace" at bounding box center [405, 149] width 216 height 15
click at [482, 148] on span "Add to Workspace" at bounding box center [484, 149] width 53 height 5
click at [201, 52] on input "1000000023298" at bounding box center [304, 56] width 349 height 15
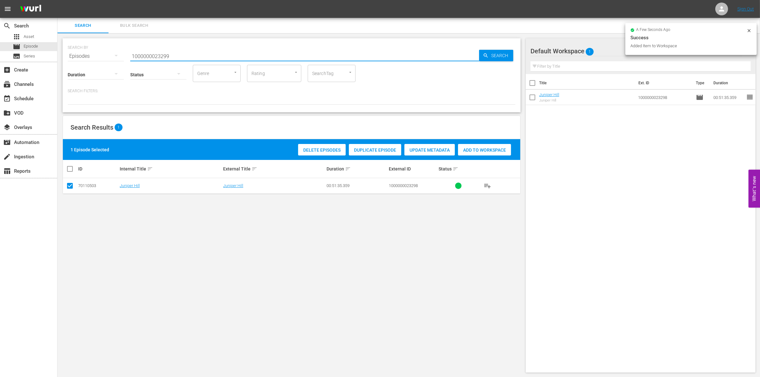
type input "1000000023299"
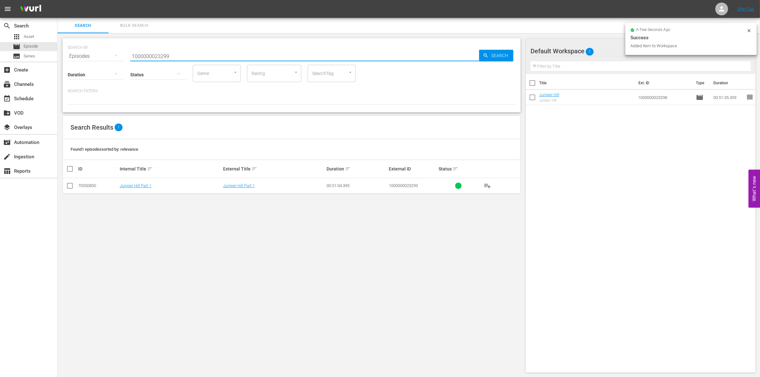
click at [73, 183] on icon at bounding box center [70, 186] width 8 height 8
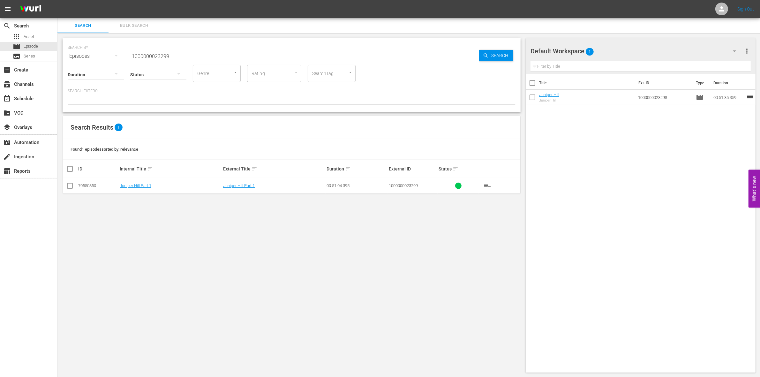
click at [72, 188] on input "checkbox" at bounding box center [70, 187] width 8 height 8
checkbox input "true"
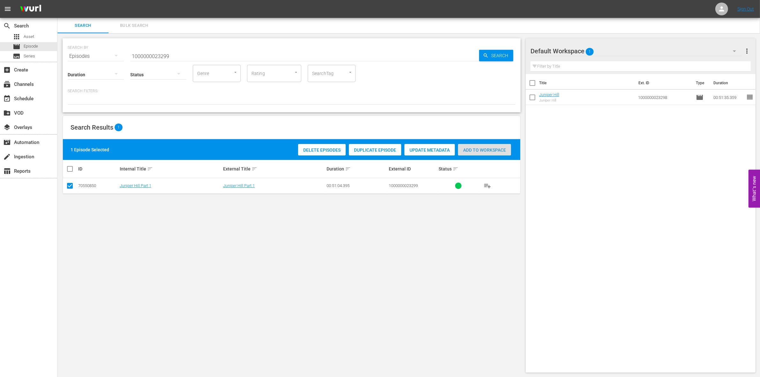
click at [480, 154] on div "Add to Workspace" at bounding box center [484, 150] width 53 height 12
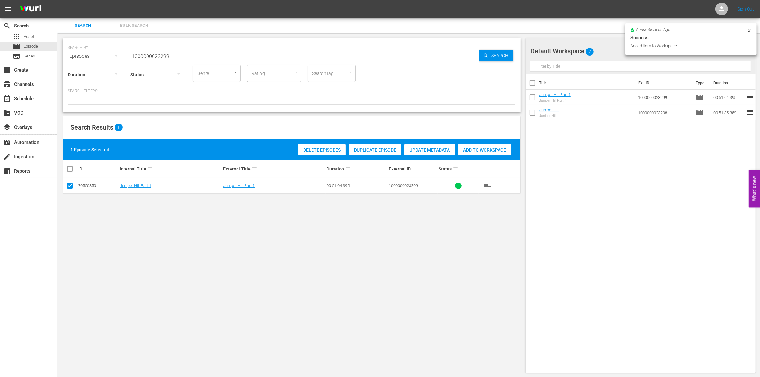
click at [181, 53] on input "1000000023299" at bounding box center [304, 56] width 349 height 15
type input "1000000023300"
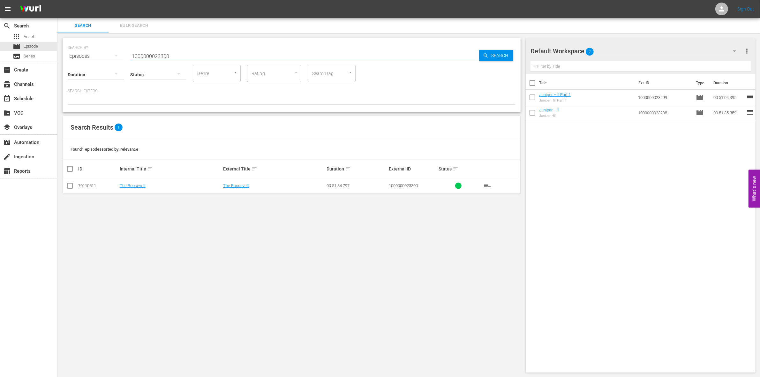
click at [66, 189] on input "checkbox" at bounding box center [70, 187] width 8 height 8
checkbox input "true"
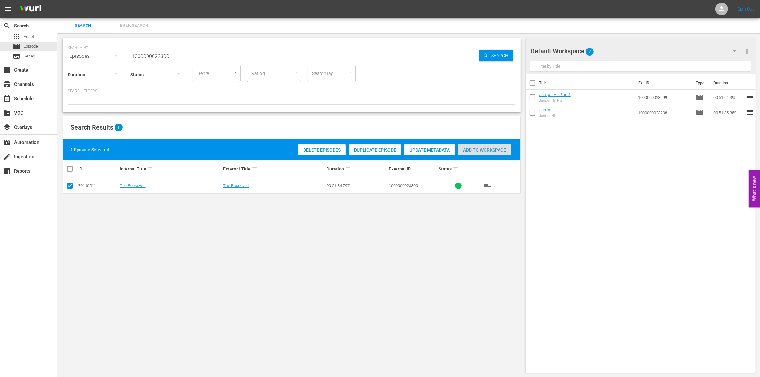
click at [466, 149] on span "Add to Workspace" at bounding box center [484, 149] width 53 height 5
click at [151, 51] on input "1000000023300" at bounding box center [304, 56] width 349 height 15
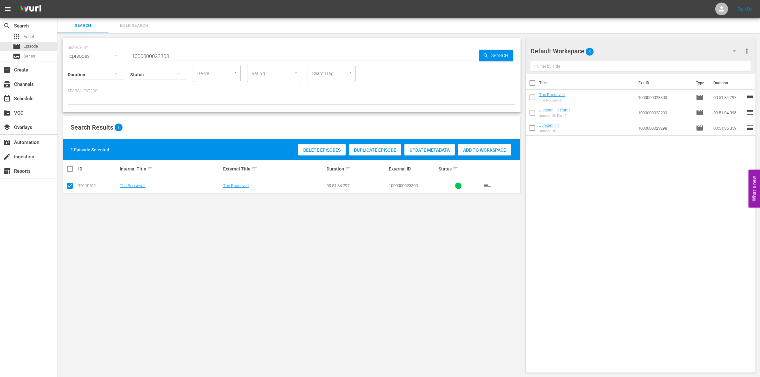
click at [151, 51] on input "1000000023300" at bounding box center [304, 56] width 349 height 15
paste input "04884"
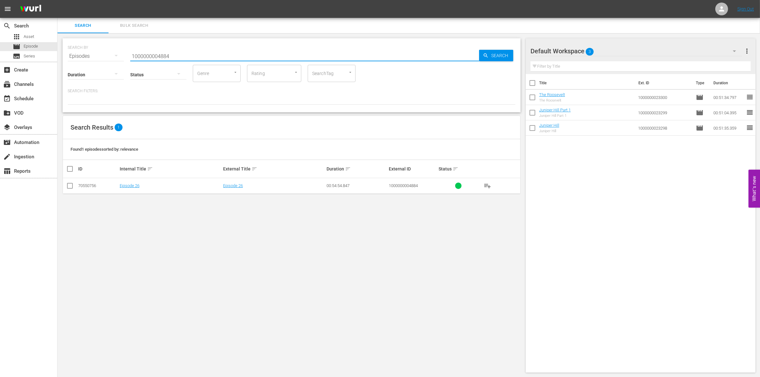
type input "1000000004884"
click at [71, 190] on input "checkbox" at bounding box center [70, 187] width 8 height 8
checkbox input "true"
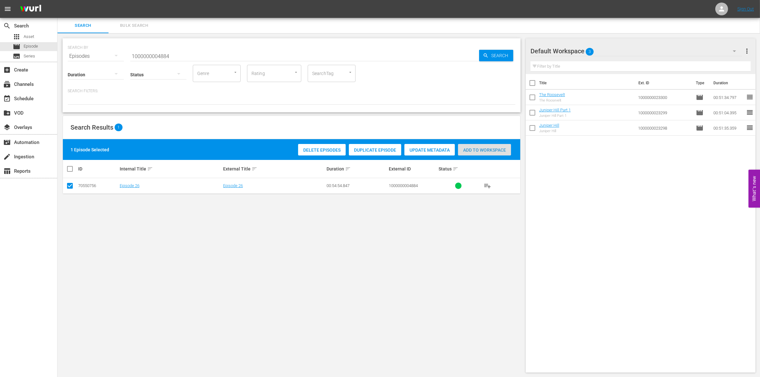
click at [495, 144] on div "Add to Workspace" at bounding box center [484, 150] width 53 height 12
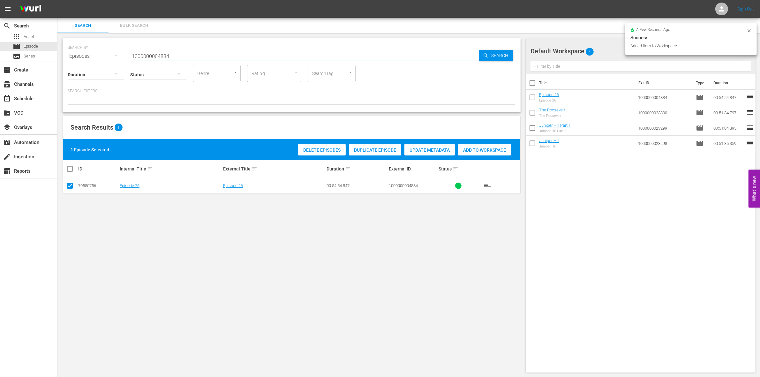
click at [183, 50] on input "1000000004884" at bounding box center [304, 56] width 349 height 15
type input "1000000004885"
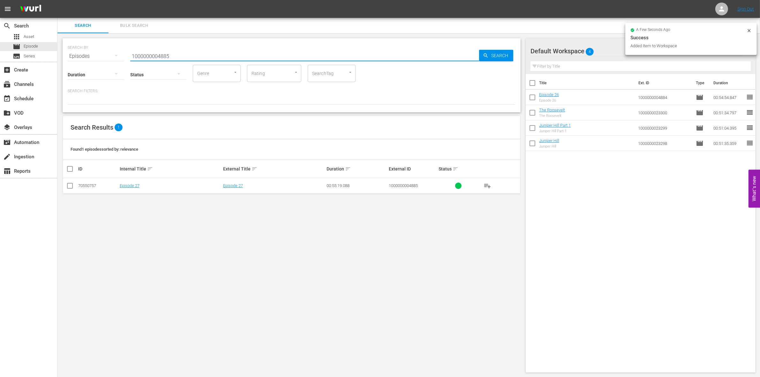
click at [63, 187] on td at bounding box center [70, 186] width 14 height 16
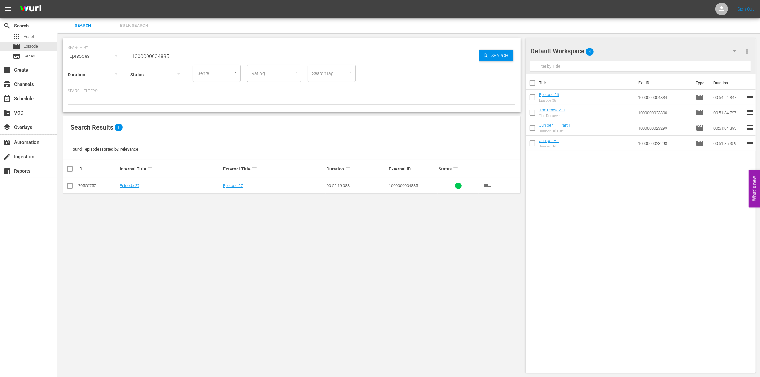
click at [67, 187] on input "checkbox" at bounding box center [70, 187] width 8 height 8
checkbox input "true"
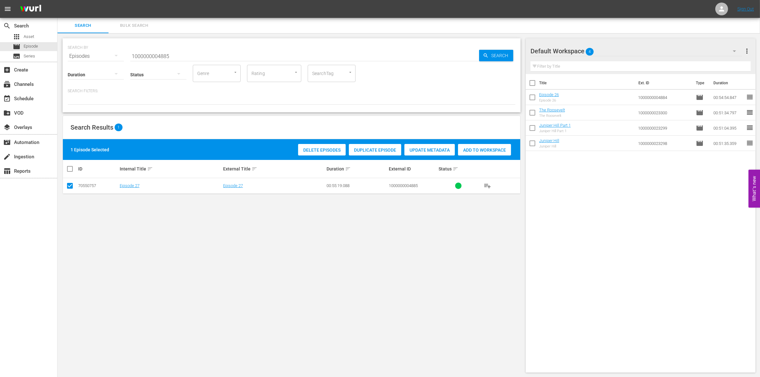
click at [488, 140] on div "1 Episode Selected Delete Episodes Duplicate Episode Update Metadata Add to Wor…" at bounding box center [291, 149] width 457 height 21
click at [478, 152] on div "Add to Workspace" at bounding box center [484, 150] width 53 height 12
click at [136, 52] on input "1000000004885" at bounding box center [304, 56] width 349 height 15
paste input "41721"
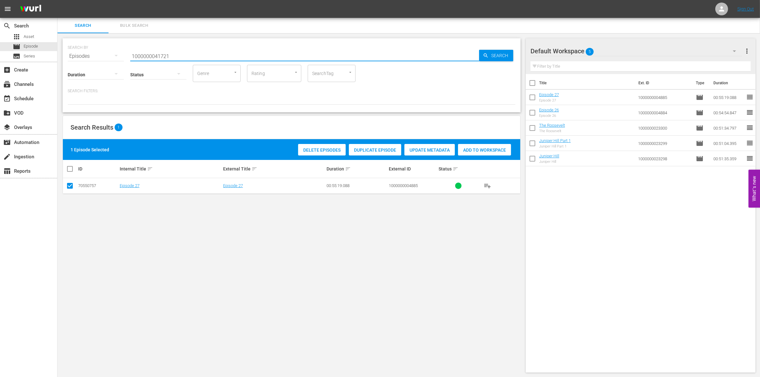
type input "1000000041721"
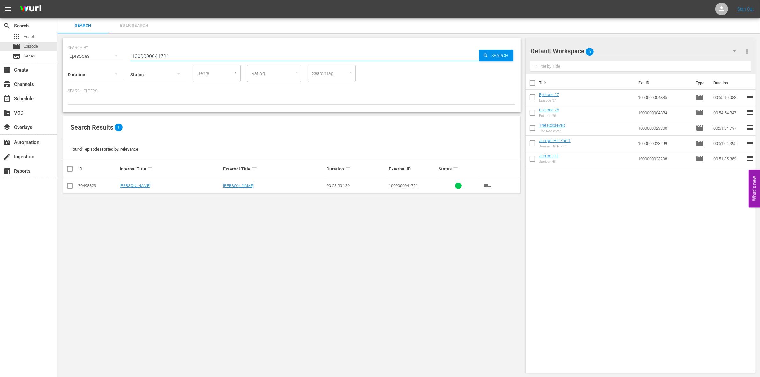
click at [72, 186] on input "checkbox" at bounding box center [70, 187] width 8 height 8
checkbox input "true"
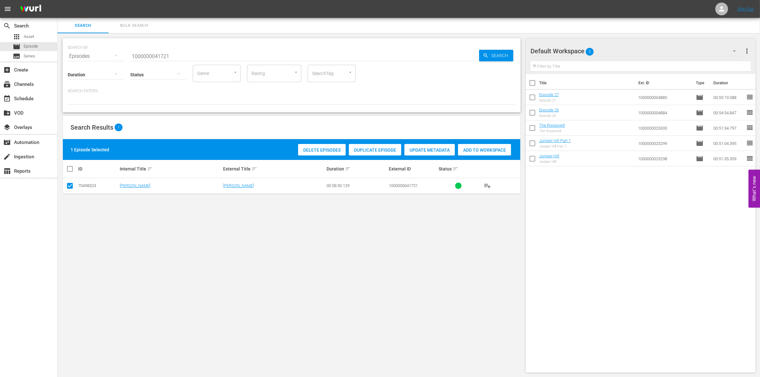
click at [455, 149] on div "Delete Episodes Duplicate Episode Update Metadata Add to Workspace" at bounding box center [405, 149] width 216 height 15
click at [471, 155] on div "Add to Workspace" at bounding box center [484, 150] width 53 height 12
click at [151, 56] on input "1000000041721" at bounding box center [304, 56] width 349 height 15
paste input "5"
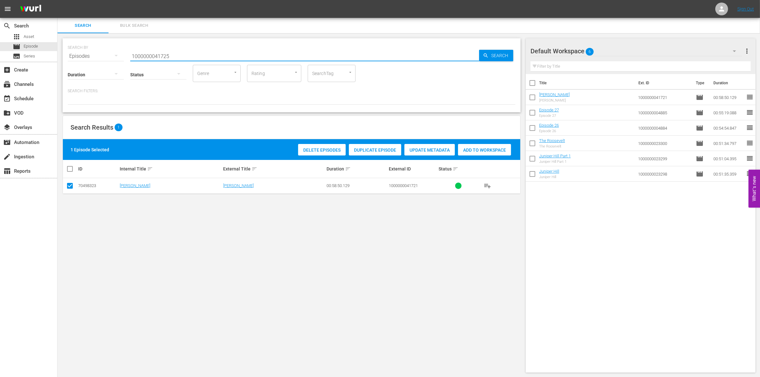
type input "1000000041725"
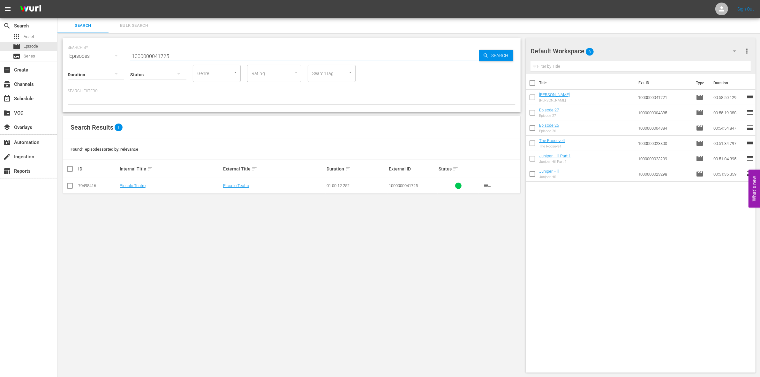
click at [70, 181] on td at bounding box center [70, 186] width 14 height 16
click at [70, 184] on input "checkbox" at bounding box center [70, 187] width 8 height 8
checkbox input "true"
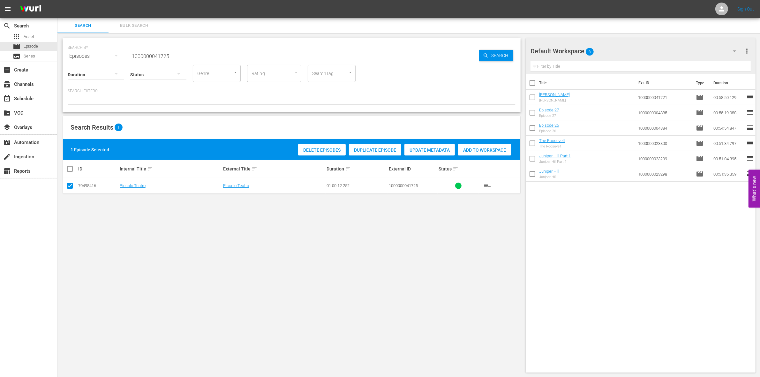
click at [466, 157] on div "1 Episode Selected Delete Episodes Duplicate Episode Update Metadata Add to Wor…" at bounding box center [291, 149] width 457 height 21
click at [471, 148] on span "Add to Workspace" at bounding box center [484, 149] width 53 height 5
click at [182, 55] on input "1000000041725" at bounding box center [304, 56] width 349 height 15
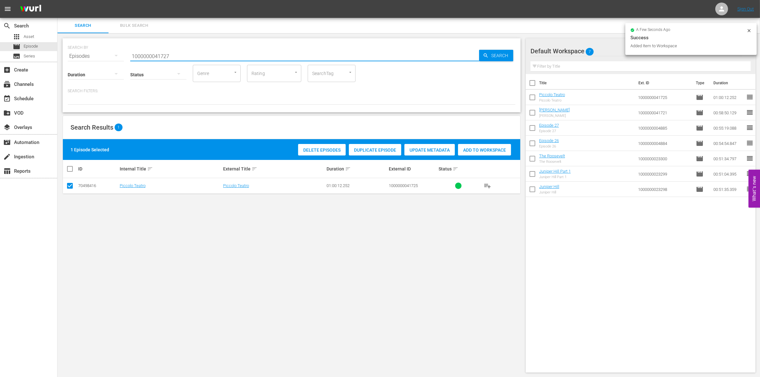
type input "1000000041727"
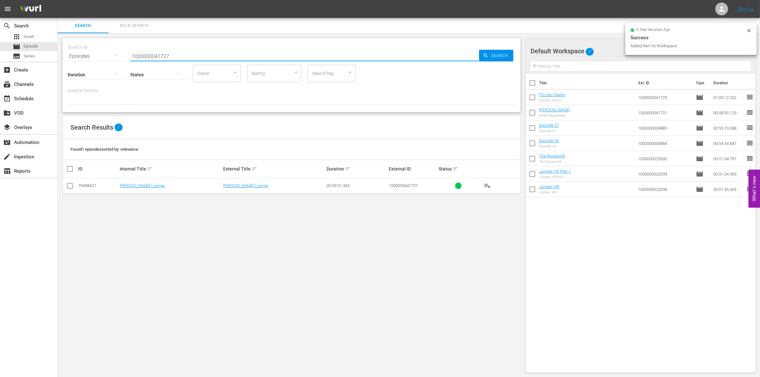
click at [69, 187] on input "checkbox" at bounding box center [70, 187] width 8 height 8
checkbox input "true"
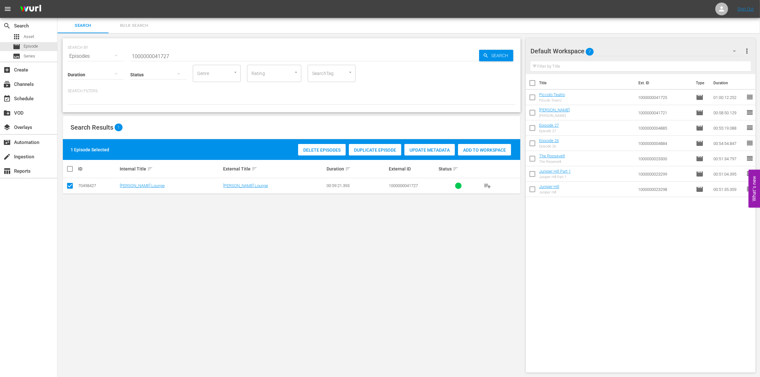
click at [476, 155] on div "Delete Episodes Duplicate Episode Update Metadata Add to Workspace" at bounding box center [405, 149] width 216 height 15
click at [467, 152] on span "Add to Workspace" at bounding box center [484, 149] width 53 height 5
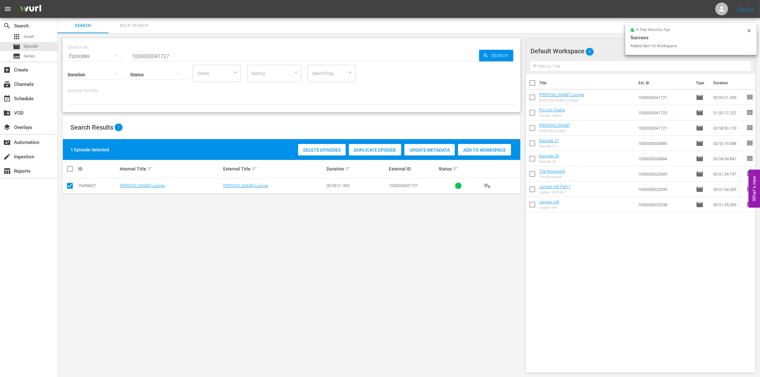
click at [182, 57] on input "1000000041727" at bounding box center [304, 56] width 349 height 15
type input "1000000041729"
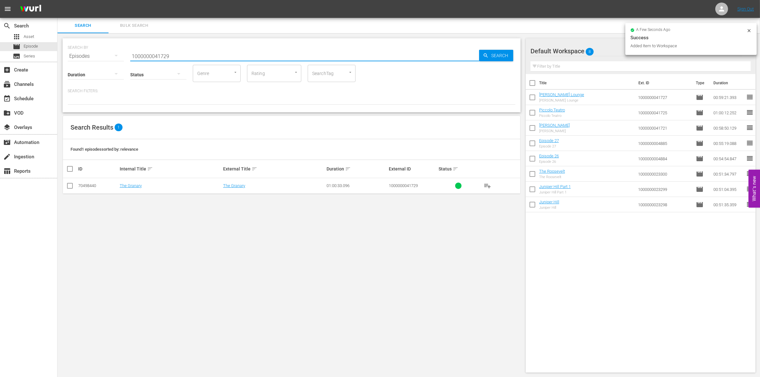
click at [68, 187] on input "checkbox" at bounding box center [70, 187] width 8 height 8
checkbox input "true"
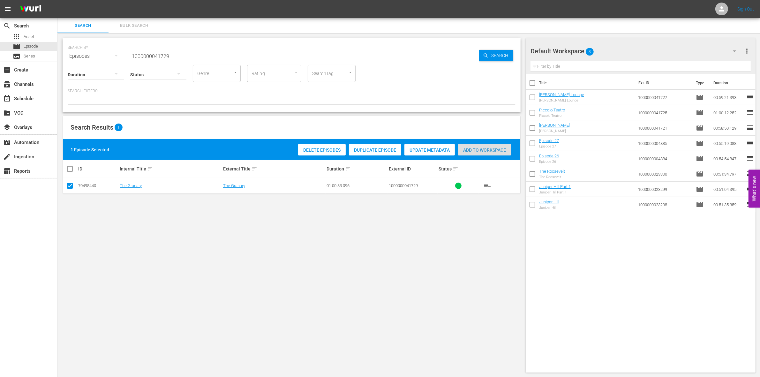
click at [484, 152] on div "Add to Workspace" at bounding box center [484, 150] width 53 height 12
click at [144, 53] on input "1000000041729" at bounding box center [304, 56] width 349 height 15
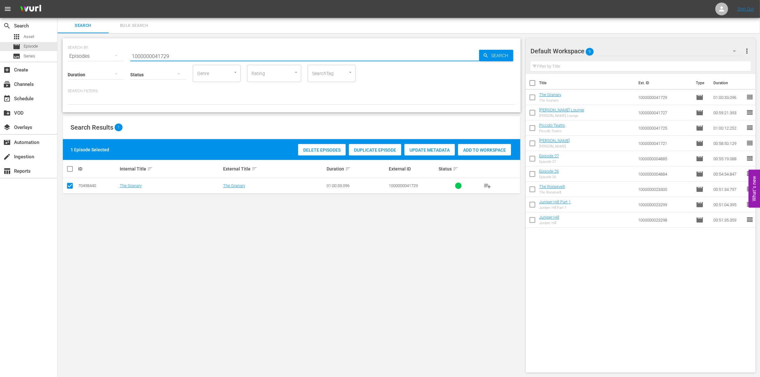
click at [144, 53] on input "1000000041729" at bounding box center [304, 56] width 349 height 15
paste input "58174"
type input "1000000058174"
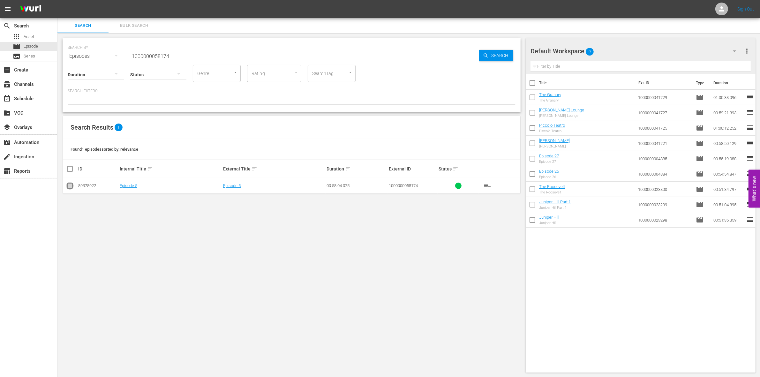
click at [67, 185] on input "checkbox" at bounding box center [70, 187] width 8 height 8
checkbox input "true"
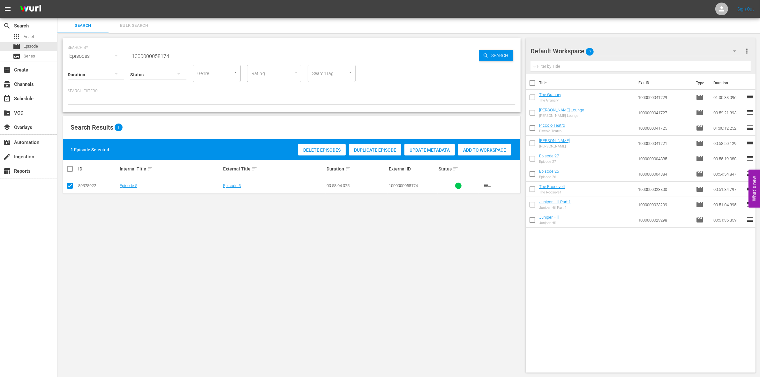
click at [482, 149] on span "Add to Workspace" at bounding box center [484, 149] width 53 height 5
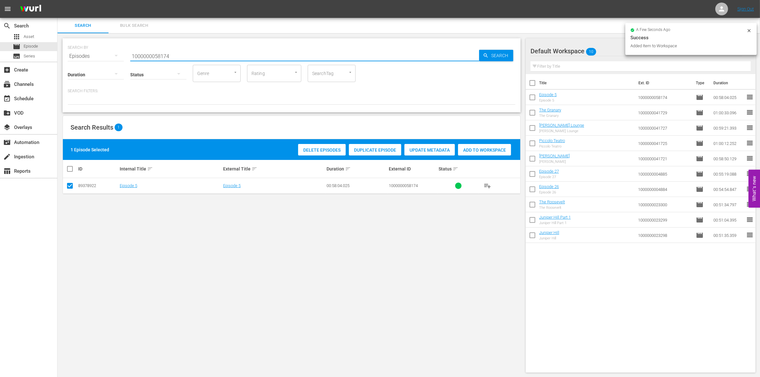
click at [187, 53] on input "1000000058174" at bounding box center [304, 56] width 349 height 15
type input "1000000058175"
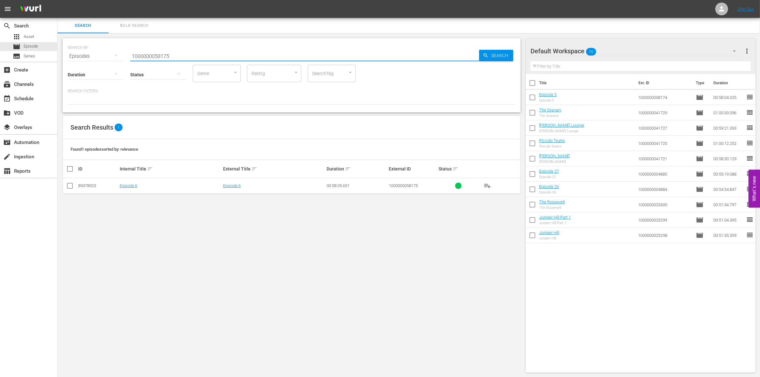
click at [67, 186] on input "checkbox" at bounding box center [70, 187] width 8 height 8
checkbox input "true"
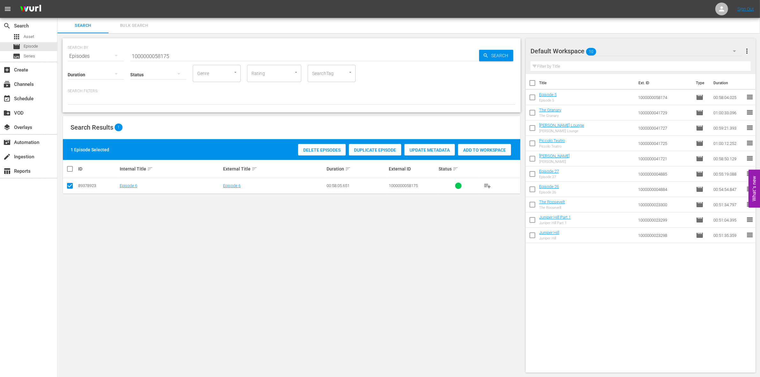
click at [493, 157] on div "1 Episode Selected Delete Episodes Duplicate Episode Update Metadata Add to Wor…" at bounding box center [291, 149] width 457 height 21
click at [475, 150] on span "Add to Workspace" at bounding box center [484, 149] width 53 height 5
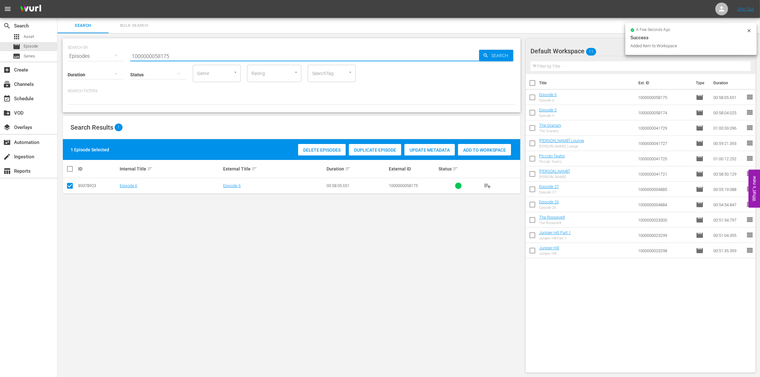
click at [170, 53] on input "1000000058175" at bounding box center [304, 56] width 349 height 15
type input "1000000058176"
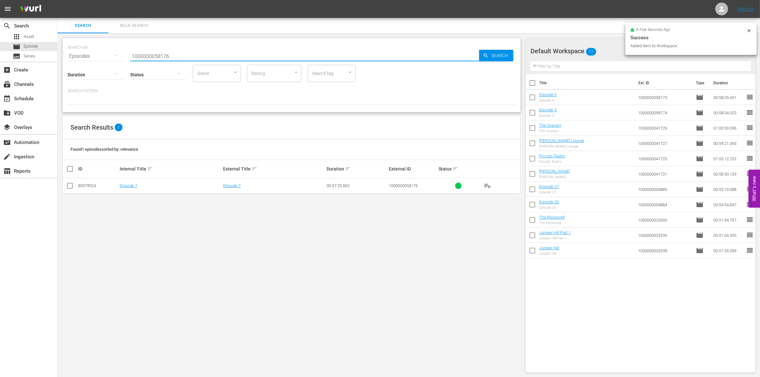
click at [70, 186] on input "checkbox" at bounding box center [70, 187] width 8 height 8
checkbox input "true"
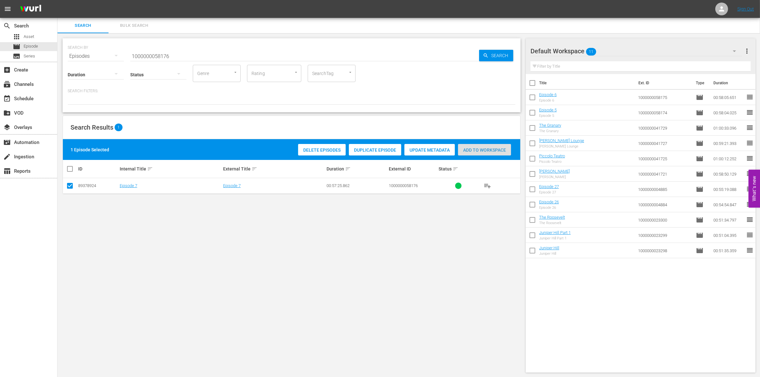
click at [471, 147] on span "Add to Workspace" at bounding box center [484, 149] width 53 height 5
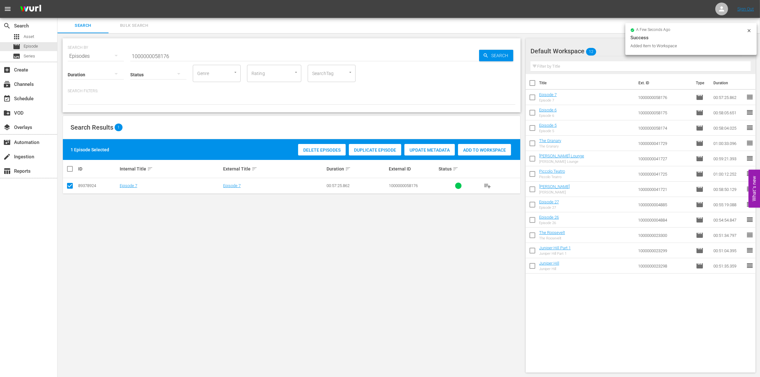
click at [236, 55] on input "1000000058176" at bounding box center [304, 56] width 349 height 15
type input "1000000058177"
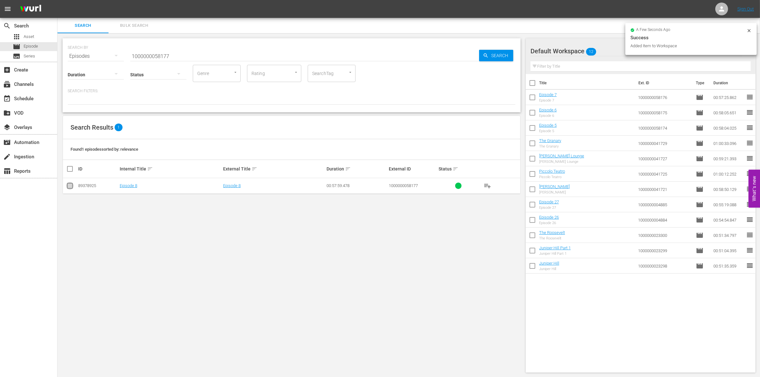
click at [72, 189] on input "checkbox" at bounding box center [70, 187] width 8 height 8
checkbox input "true"
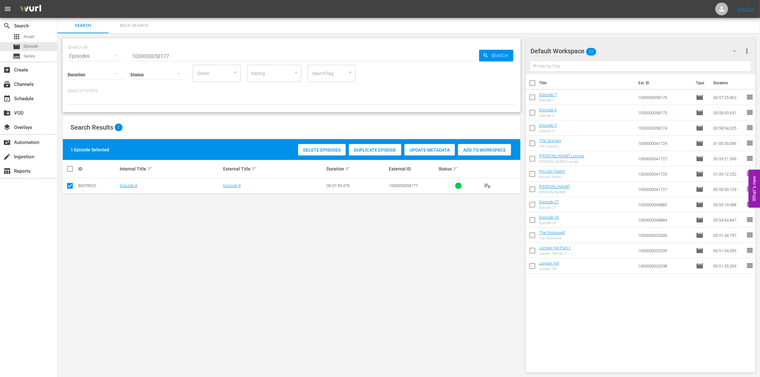
click at [495, 147] on span "Add to Workspace" at bounding box center [484, 149] width 53 height 5
click at [141, 56] on input "1000000058177" at bounding box center [304, 56] width 349 height 15
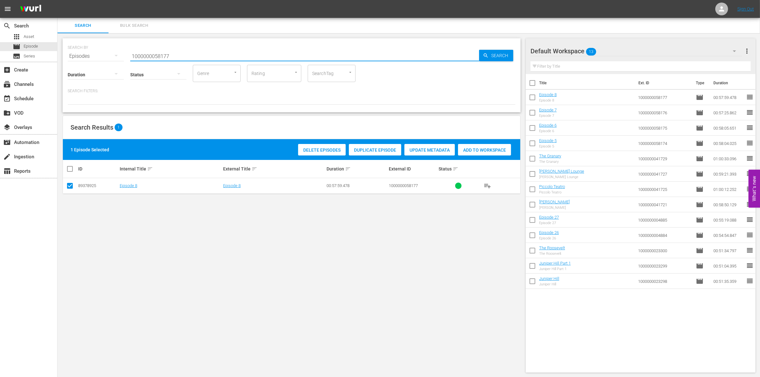
paste input "23303"
type input "1000000023303"
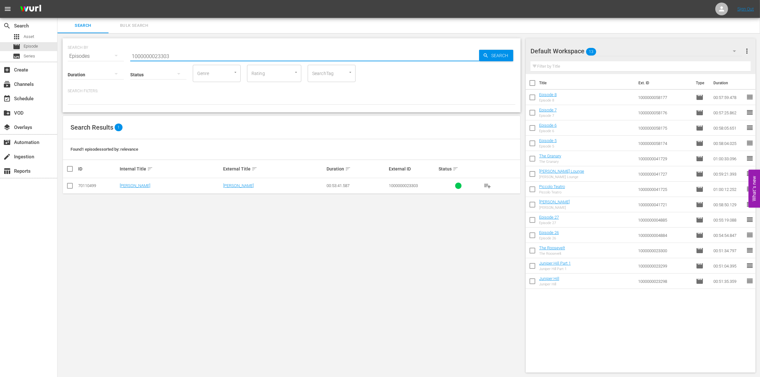
click at [69, 186] on input "checkbox" at bounding box center [70, 187] width 8 height 8
checkbox input "true"
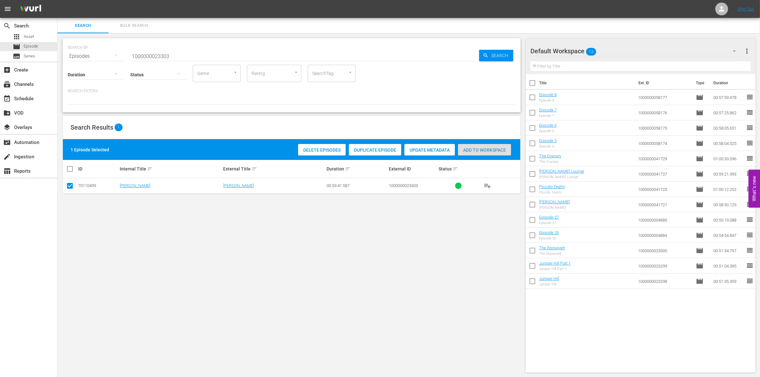
click at [485, 149] on span "Add to Workspace" at bounding box center [484, 149] width 53 height 5
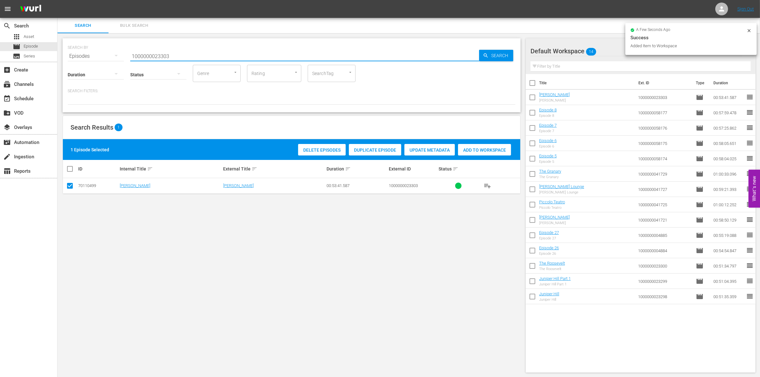
click at [219, 55] on input "1000000023303" at bounding box center [304, 56] width 349 height 15
type input "1000000023304"
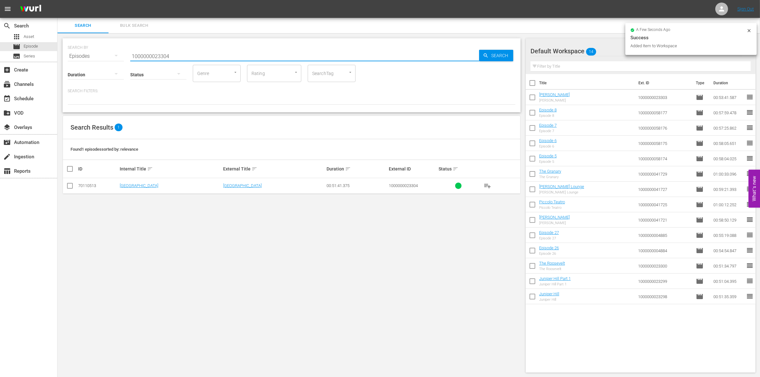
click at [70, 189] on input "checkbox" at bounding box center [70, 187] width 8 height 8
checkbox input "true"
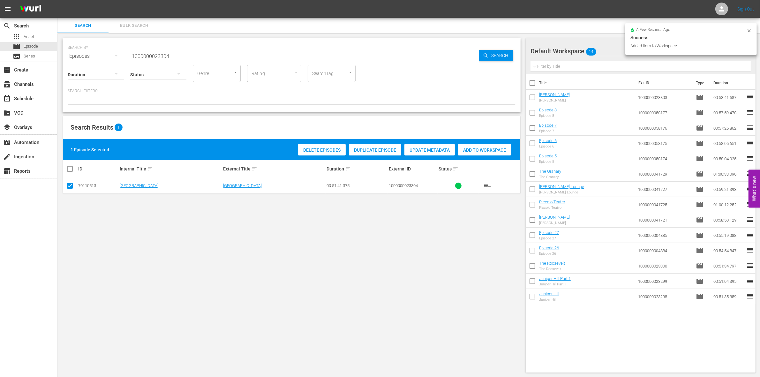
click at [475, 152] on span "Add to Workspace" at bounding box center [484, 149] width 53 height 5
click at [180, 59] on div "Status" at bounding box center [158, 70] width 56 height 23
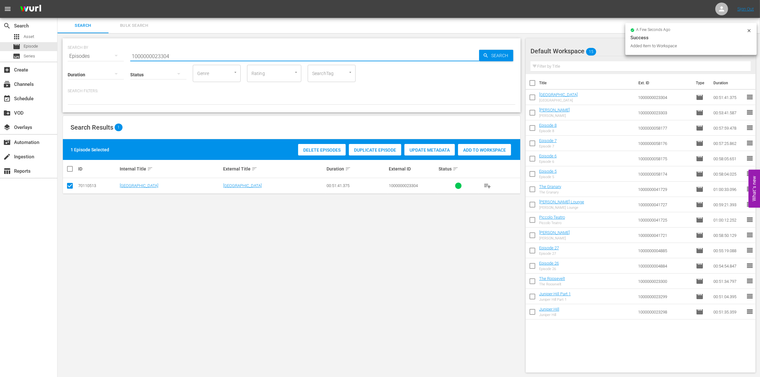
click at [179, 58] on input "1000000023304" at bounding box center [304, 56] width 349 height 15
type input "1000000023305"
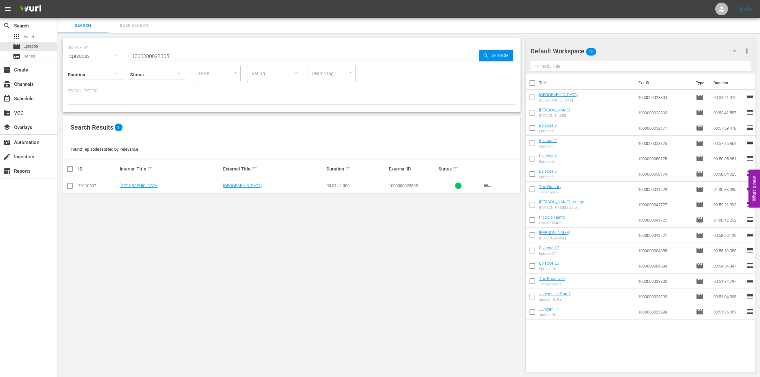
click at [70, 185] on input "checkbox" at bounding box center [70, 187] width 8 height 8
checkbox input "true"
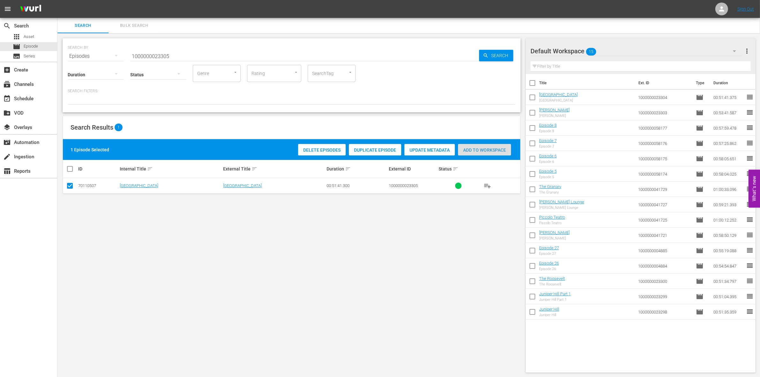
click at [483, 154] on div "Add to Workspace" at bounding box center [484, 150] width 53 height 12
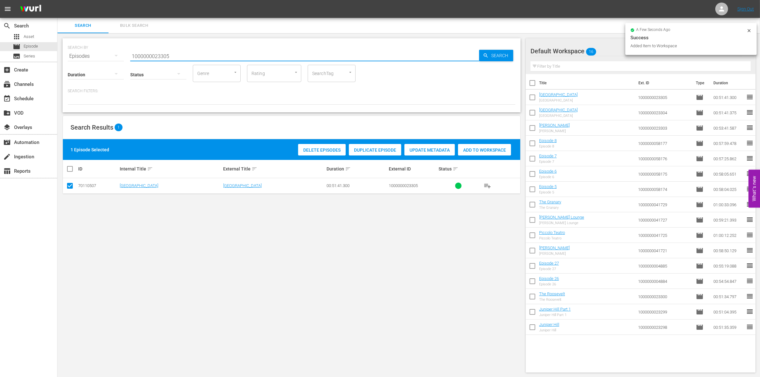
click at [216, 56] on input "1000000023305" at bounding box center [304, 56] width 349 height 15
type input "1000000023306"
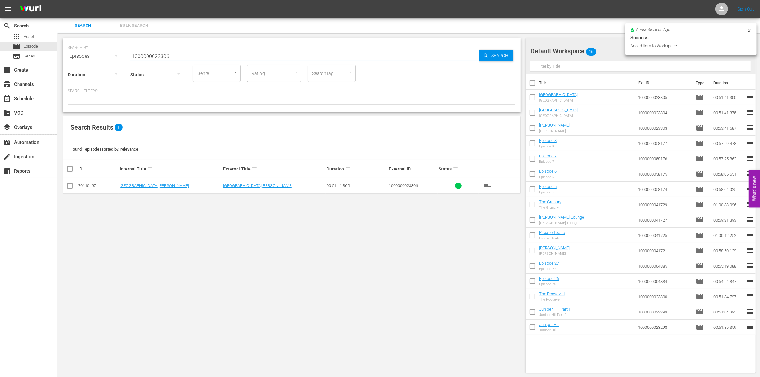
click at [72, 185] on input "checkbox" at bounding box center [70, 187] width 8 height 8
checkbox input "true"
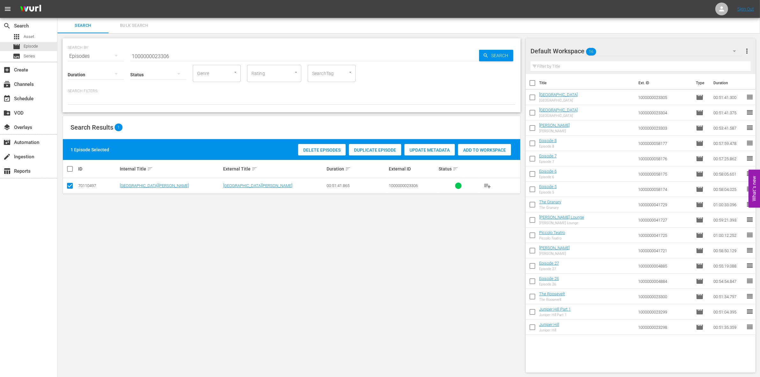
click at [474, 148] on span "Add to Workspace" at bounding box center [484, 149] width 53 height 5
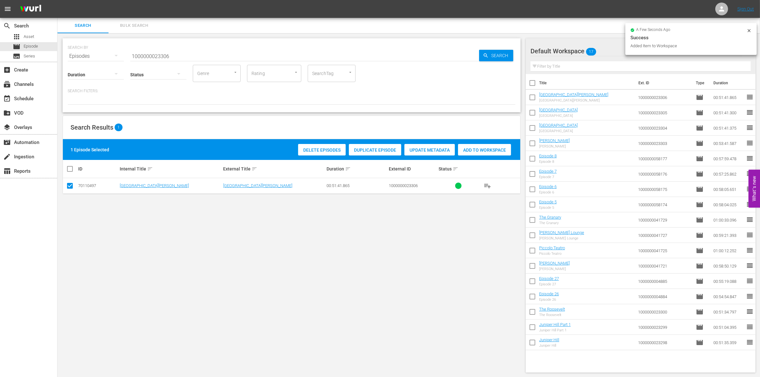
click at [195, 55] on input "1000000023306" at bounding box center [304, 56] width 349 height 15
type input "1000000023307"
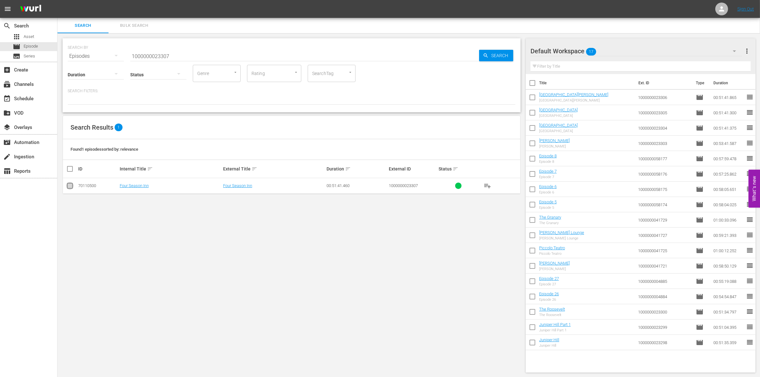
click at [72, 190] on input "checkbox" at bounding box center [70, 187] width 8 height 8
checkbox input "true"
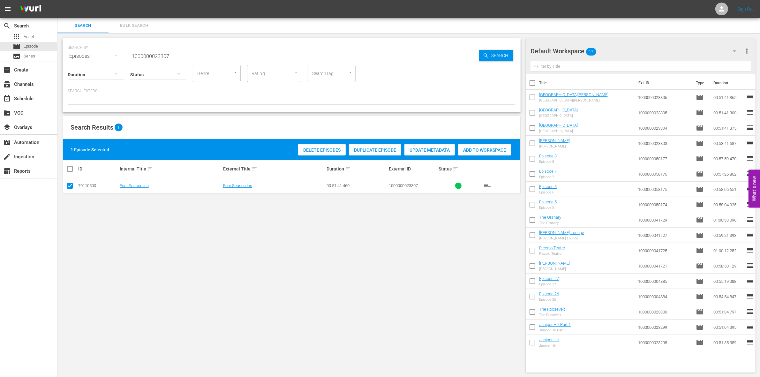
click at [479, 148] on span "Add to Workspace" at bounding box center [484, 149] width 53 height 5
click at [169, 55] on input "1000000023307" at bounding box center [304, 56] width 349 height 15
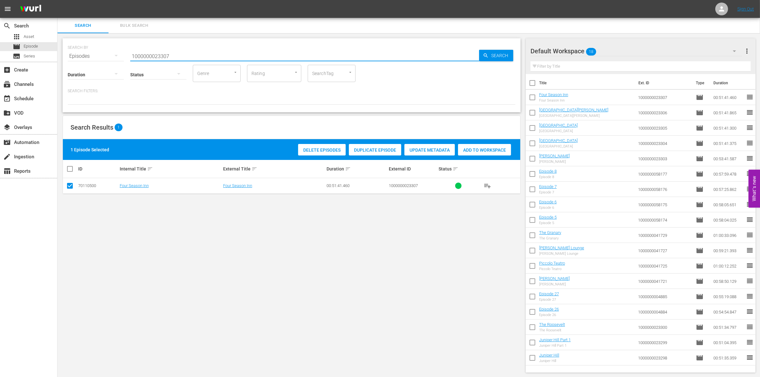
paste input "0306"
type input "1000000003067"
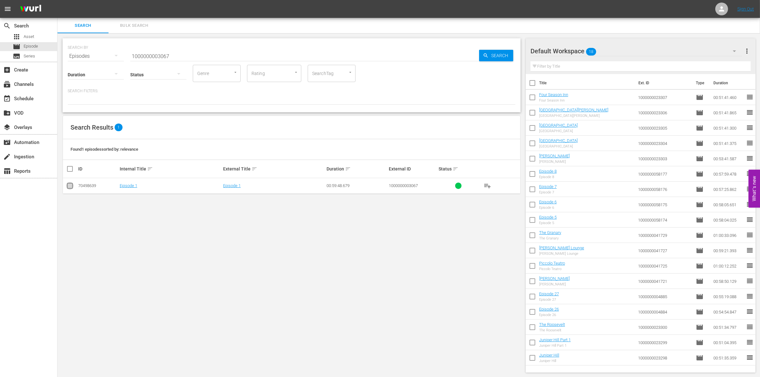
click at [72, 187] on input "checkbox" at bounding box center [70, 187] width 8 height 8
checkbox input "true"
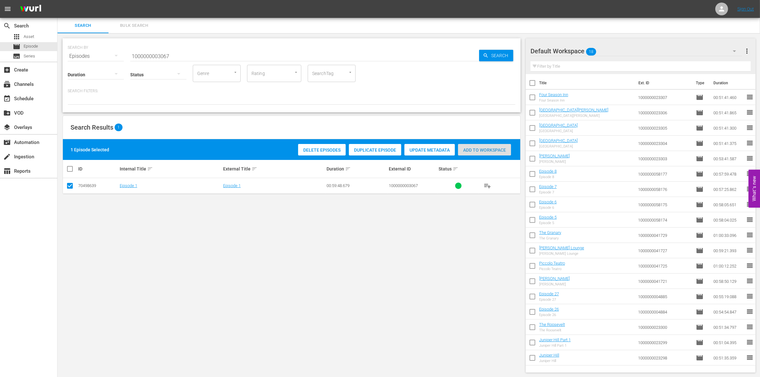
click at [483, 145] on div "Add to Workspace" at bounding box center [484, 150] width 53 height 12
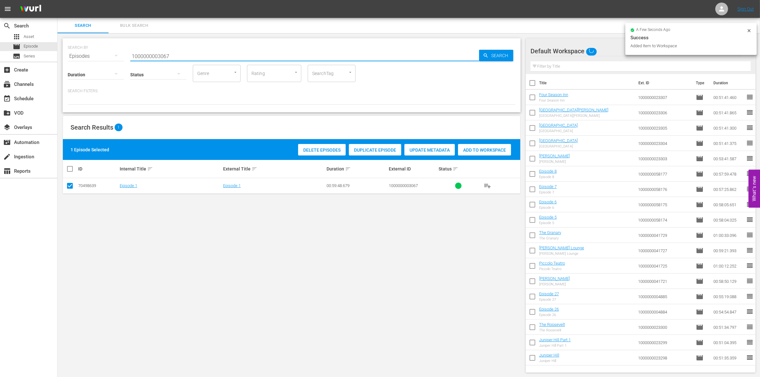
click at [221, 54] on input "1000000003067" at bounding box center [304, 56] width 349 height 15
type input "1000000003068"
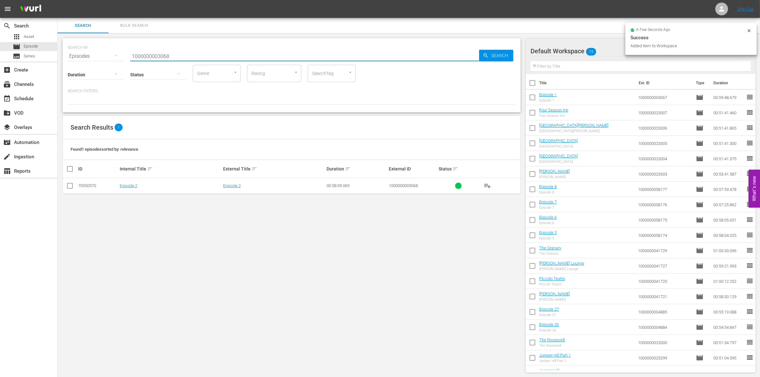
click at [65, 184] on td at bounding box center [70, 186] width 14 height 16
click at [67, 185] on input "checkbox" at bounding box center [70, 187] width 8 height 8
checkbox input "true"
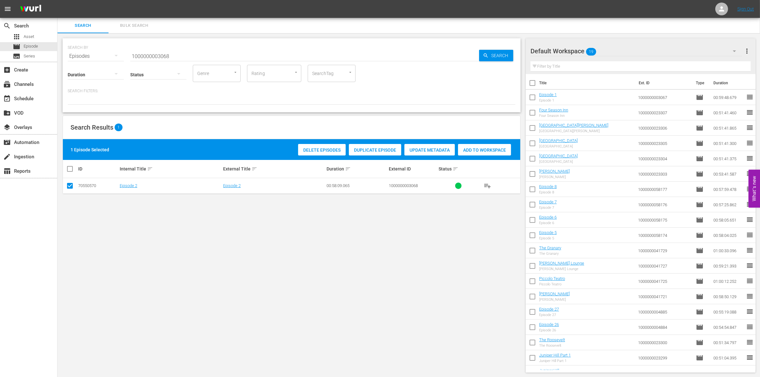
click at [465, 151] on span "Add to Workspace" at bounding box center [484, 149] width 53 height 5
click at [178, 55] on input "1000000003068" at bounding box center [304, 56] width 349 height 15
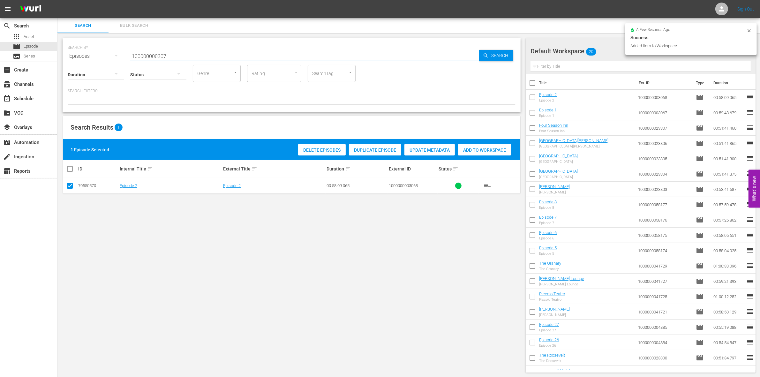
type input "100000000307"
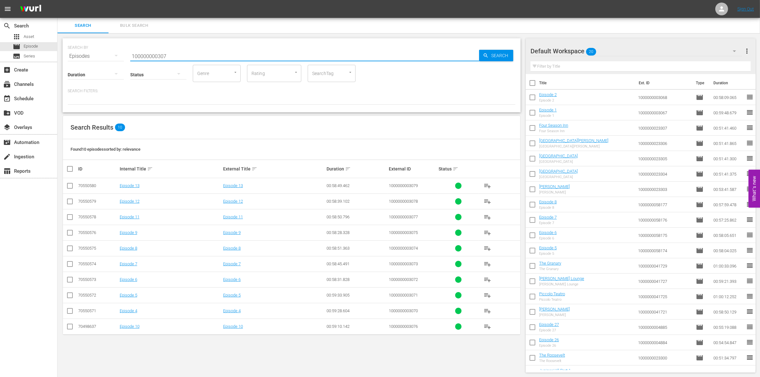
click at [70, 310] on input "checkbox" at bounding box center [70, 312] width 8 height 8
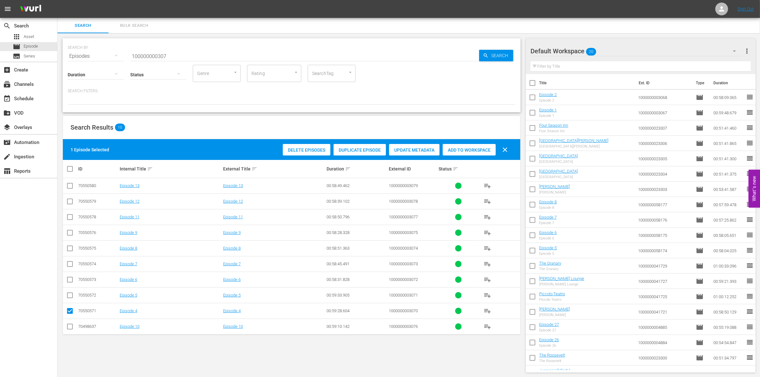
click at [471, 142] on div "Delete Episodes Duplicate Episode Update Metadata Add to Workspace clear" at bounding box center [396, 149] width 231 height 15
click at [463, 148] on span "Add to Workspace" at bounding box center [469, 149] width 53 height 5
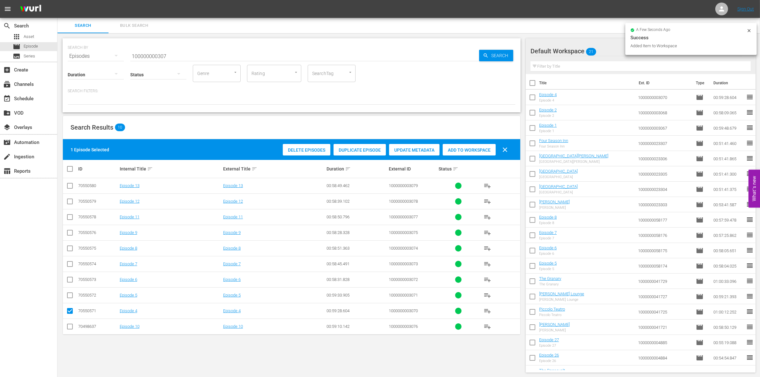
click at [69, 314] on input "checkbox" at bounding box center [70, 312] width 8 height 8
checkbox input "false"
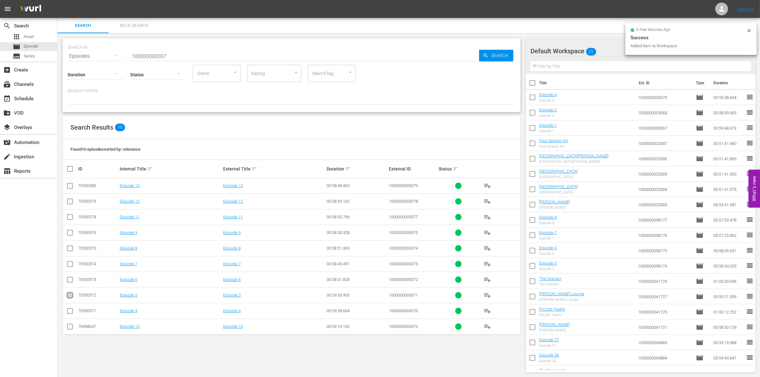
click at [68, 295] on input "checkbox" at bounding box center [70, 297] width 8 height 8
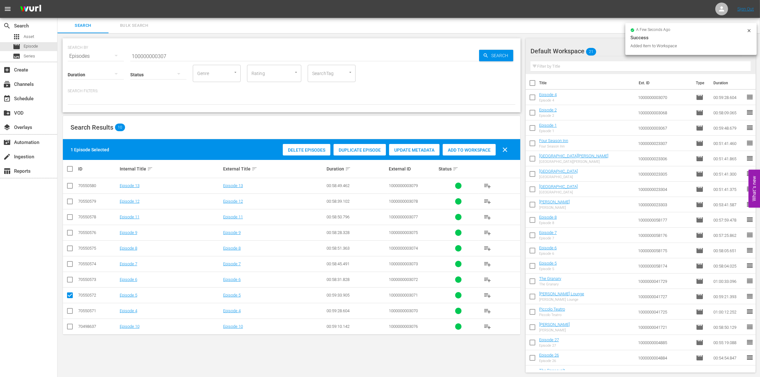
click at [470, 149] on span "Add to Workspace" at bounding box center [469, 149] width 53 height 5
click at [67, 297] on input "checkbox" at bounding box center [70, 297] width 8 height 8
checkbox input "false"
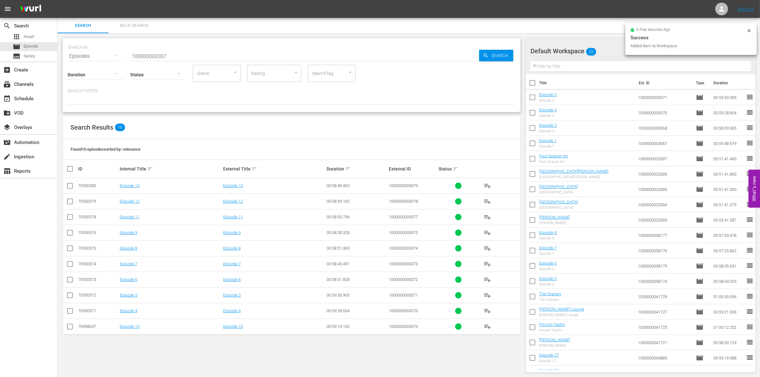
click at [70, 281] on input "checkbox" at bounding box center [70, 281] width 8 height 8
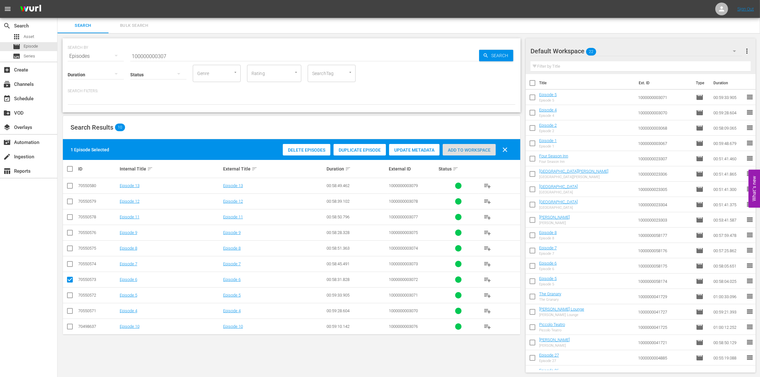
click at [467, 149] on span "Add to Workspace" at bounding box center [469, 149] width 53 height 5
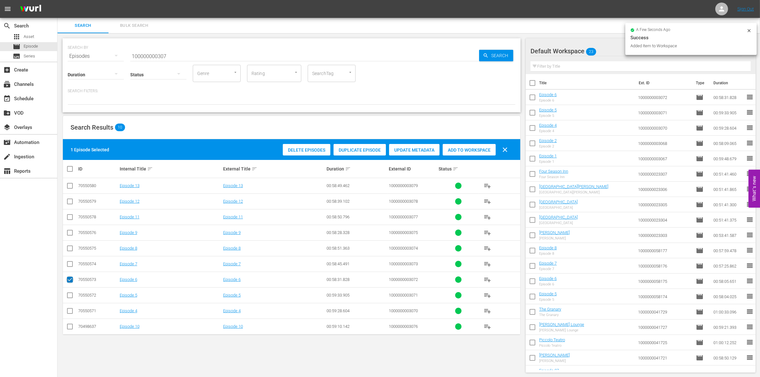
click at [71, 277] on icon at bounding box center [70, 280] width 8 height 8
click at [71, 279] on input "checkbox" at bounding box center [70, 281] width 8 height 8
checkbox input "false"
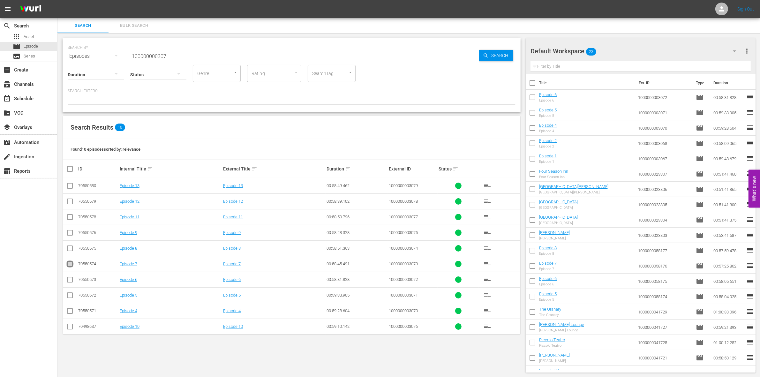
click at [69, 264] on input "checkbox" at bounding box center [70, 265] width 8 height 8
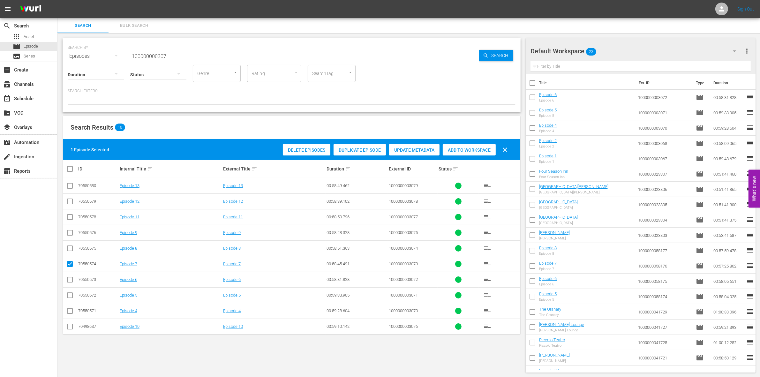
click at [466, 152] on div "Add to Workspace" at bounding box center [469, 150] width 53 height 12
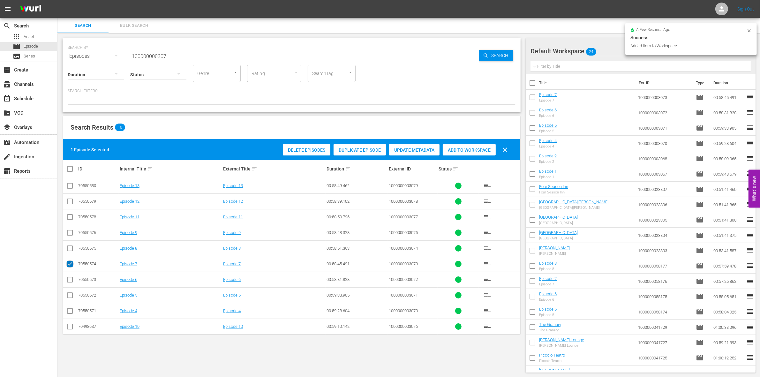
click at [69, 267] on input "checkbox" at bounding box center [70, 265] width 8 height 8
checkbox input "false"
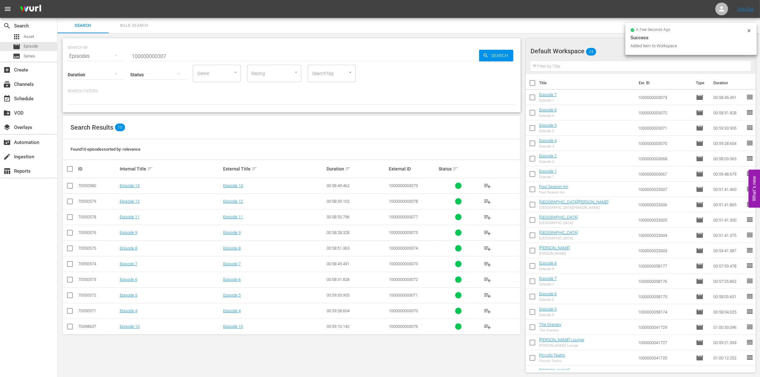
click at [69, 248] on input "checkbox" at bounding box center [70, 250] width 8 height 8
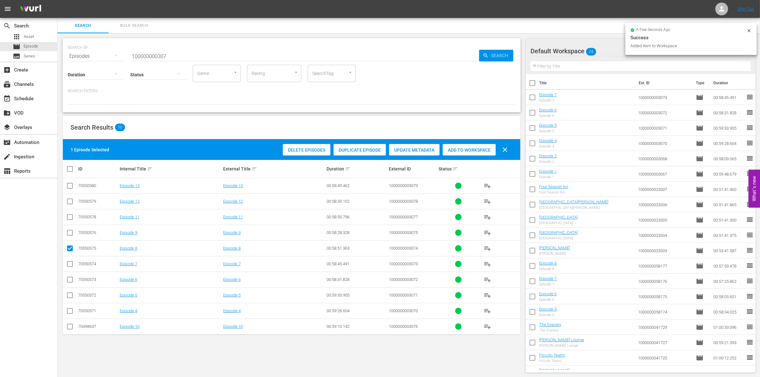
click at [473, 151] on span "Add to Workspace" at bounding box center [469, 149] width 53 height 5
click at [70, 248] on input "checkbox" at bounding box center [70, 250] width 8 height 8
checkbox input "false"
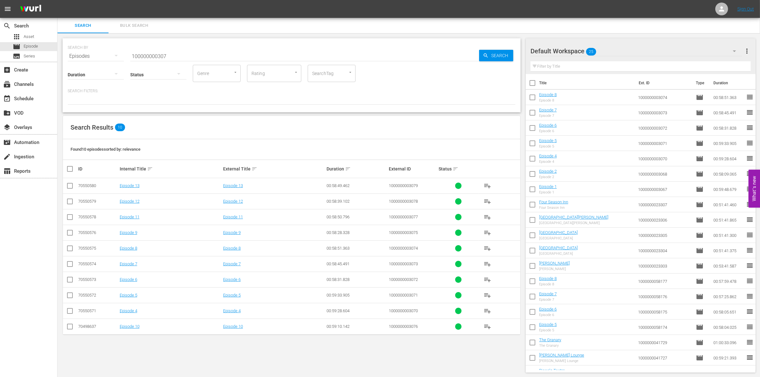
click at [28, 105] on div "create_new_folder VOD" at bounding box center [28, 112] width 57 height 14
click at [20, 101] on div "event_available Schedule" at bounding box center [18, 98] width 36 height 6
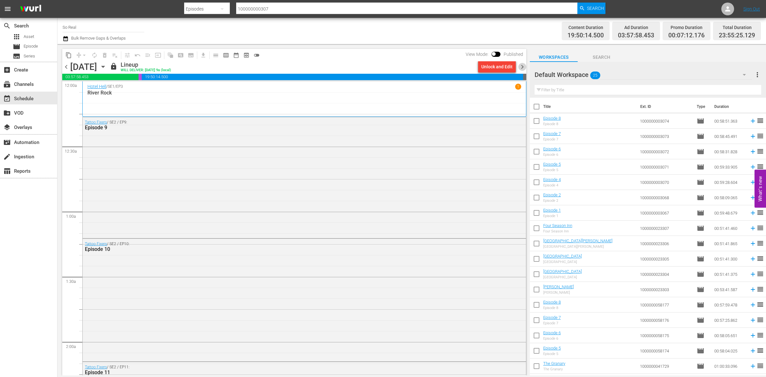
click at [521, 66] on span "chevron_right" at bounding box center [522, 67] width 8 height 8
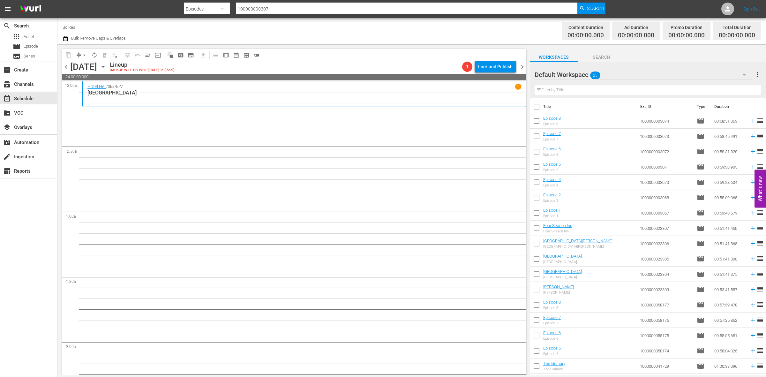
scroll to position [120, 0]
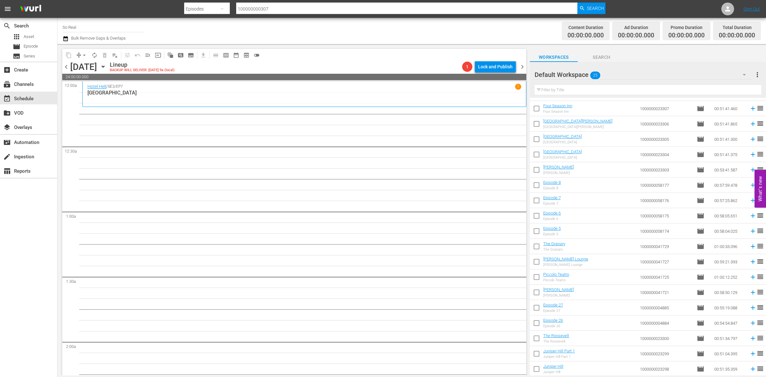
click at [538, 370] on input "checkbox" at bounding box center [536, 370] width 13 height 13
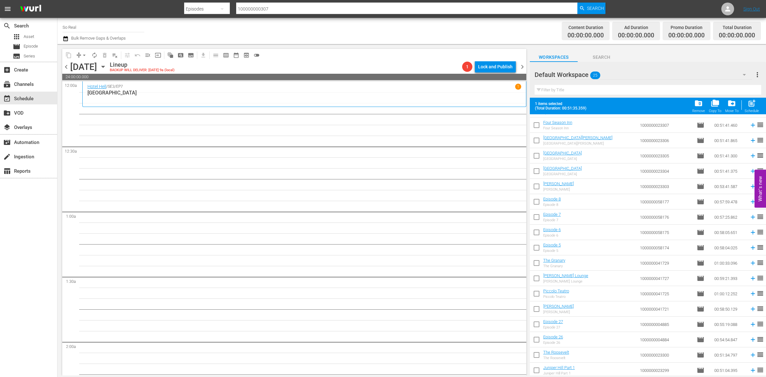
click at [745, 109] on div "post_add Schedule" at bounding box center [752, 106] width 14 height 14
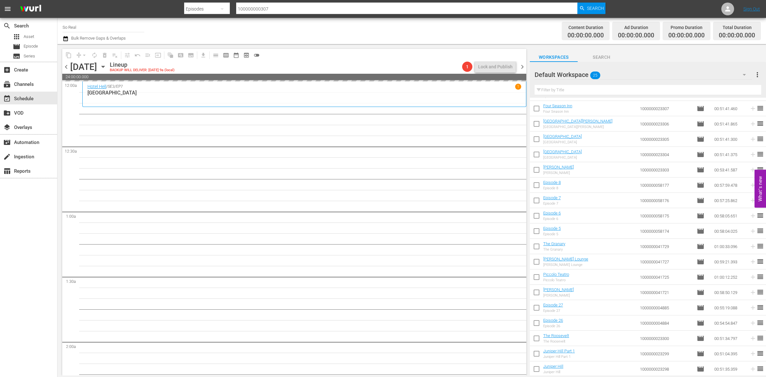
checkbox input "false"
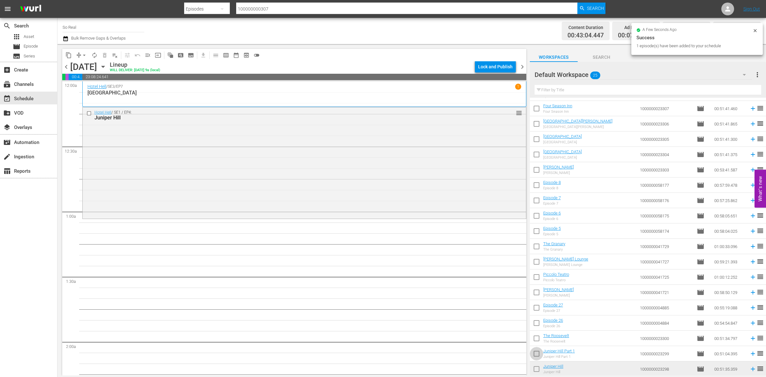
click at [539, 355] on input "checkbox" at bounding box center [536, 354] width 13 height 13
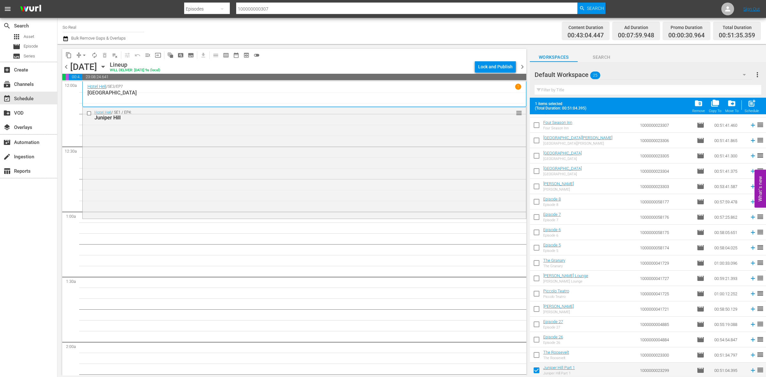
click at [753, 101] on span "post_add" at bounding box center [752, 103] width 9 height 9
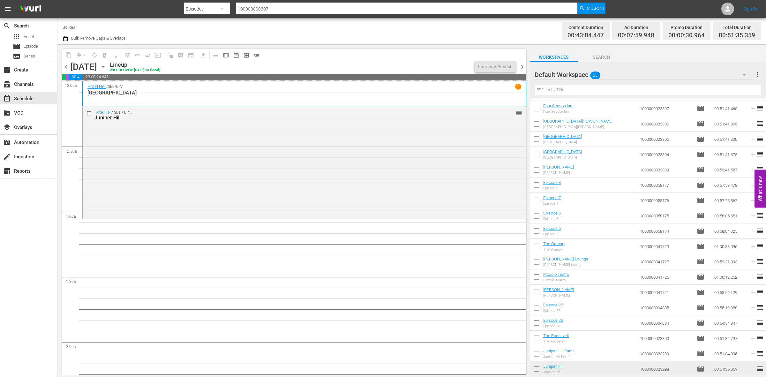
checkbox input "false"
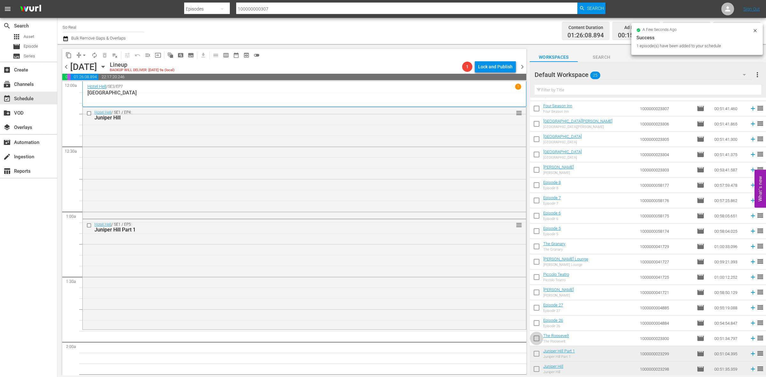
click at [537, 341] on input "checkbox" at bounding box center [536, 339] width 13 height 13
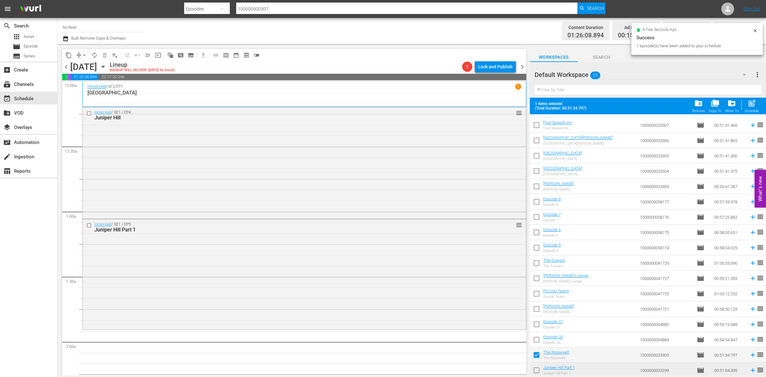
click at [753, 105] on span "post_add" at bounding box center [752, 103] width 9 height 9
checkbox input "false"
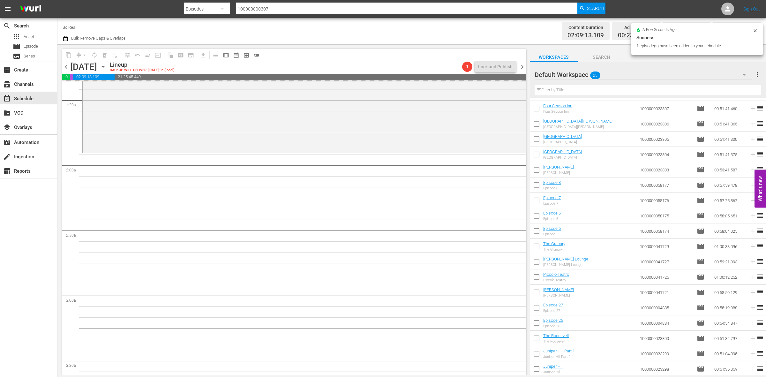
scroll to position [200, 0]
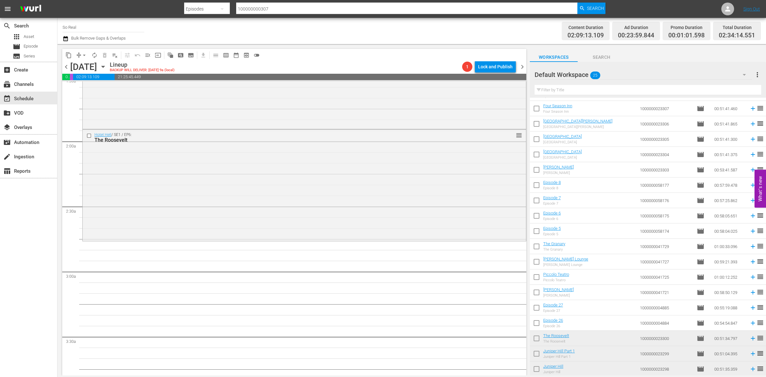
click at [538, 323] on input "checkbox" at bounding box center [536, 324] width 13 height 13
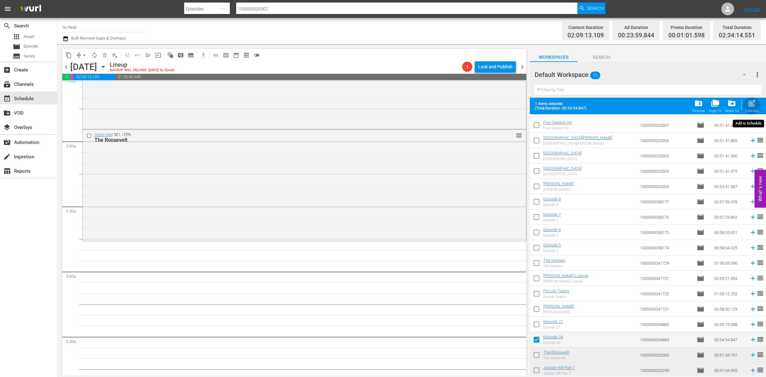
click at [747, 109] on div "post_add Schedule" at bounding box center [752, 106] width 14 height 14
checkbox input "false"
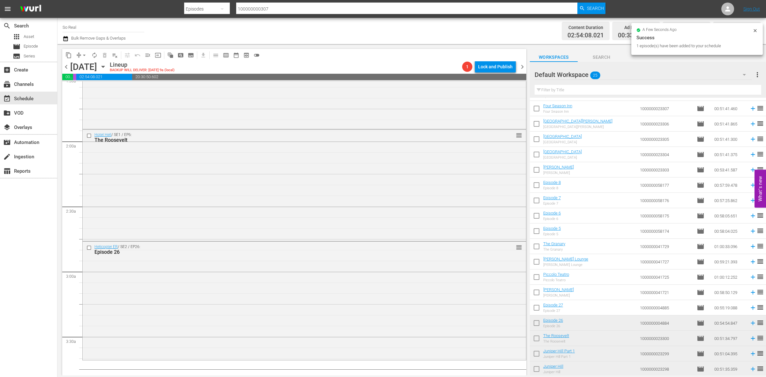
click at [536, 310] on input "checkbox" at bounding box center [536, 308] width 13 height 13
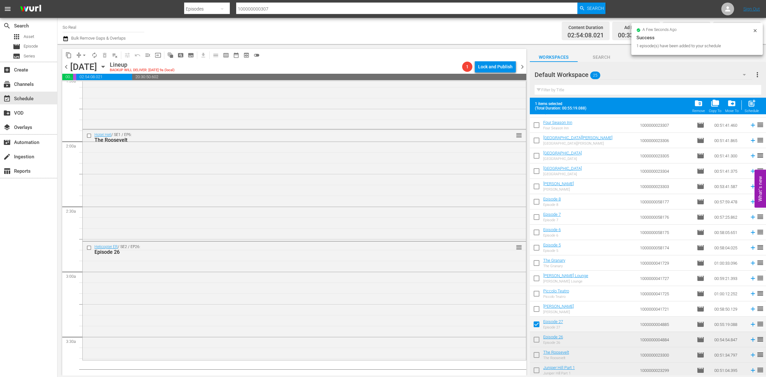
click at [749, 107] on span "post_add" at bounding box center [752, 103] width 9 height 9
checkbox input "false"
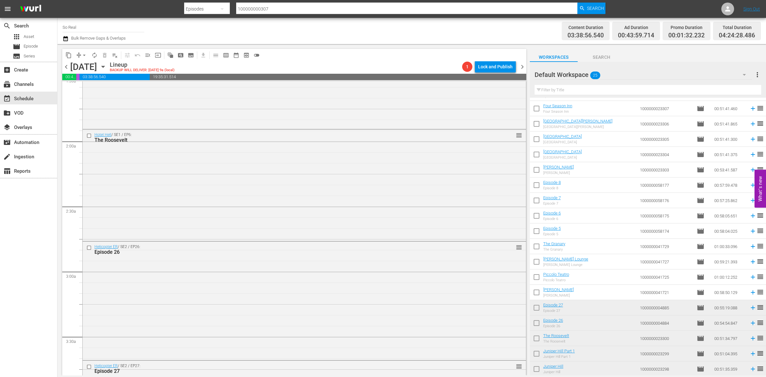
click at [538, 291] on input "checkbox" at bounding box center [536, 293] width 13 height 13
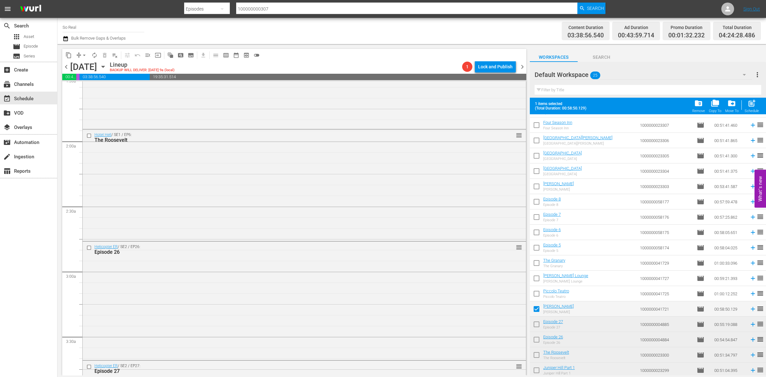
click at [750, 106] on span "post_add" at bounding box center [752, 103] width 9 height 9
checkbox input "false"
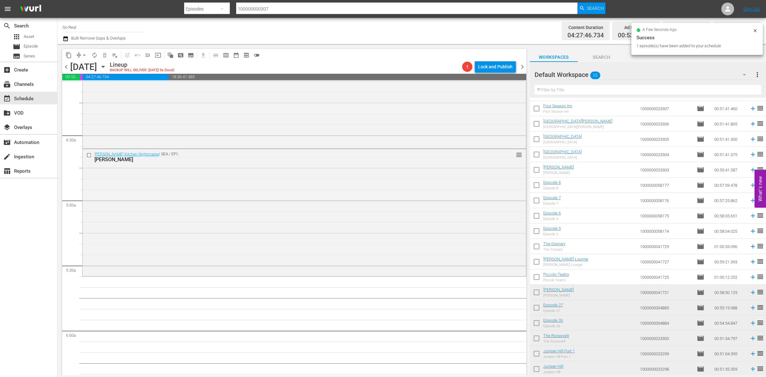
scroll to position [532, 0]
click at [535, 278] on input "checkbox" at bounding box center [536, 278] width 13 height 13
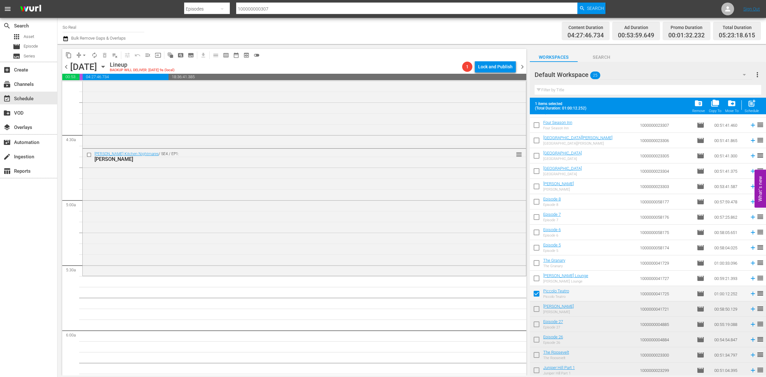
click at [759, 105] on button "post_add Schedule" at bounding box center [752, 106] width 18 height 18
checkbox input "false"
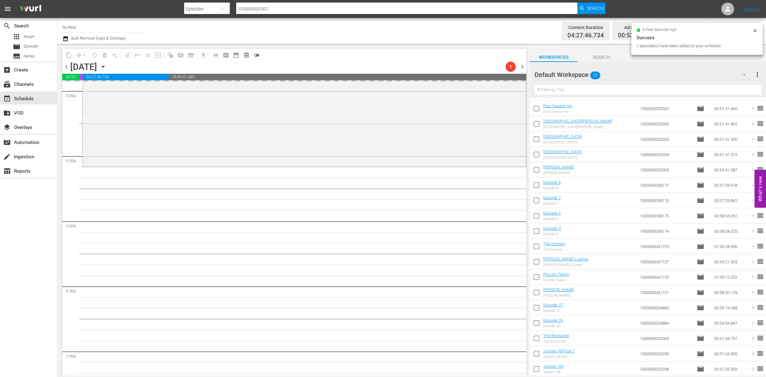
scroll to position [644, 0]
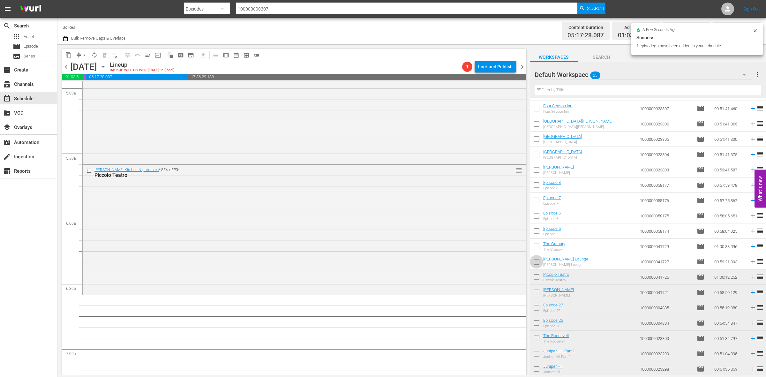
click at [537, 262] on input "checkbox" at bounding box center [536, 262] width 13 height 13
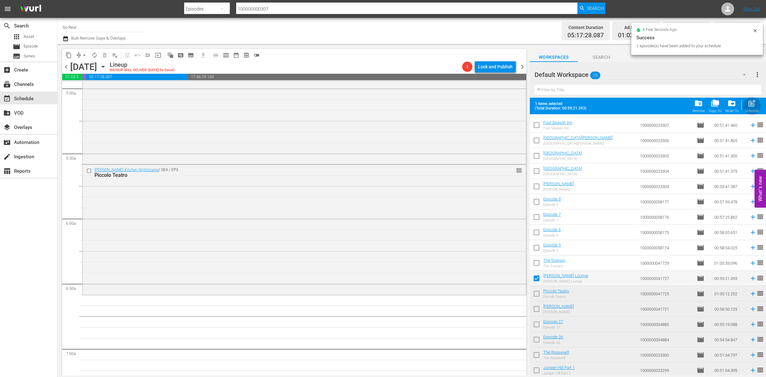
click at [748, 108] on span "post_add" at bounding box center [752, 103] width 9 height 9
checkbox input "false"
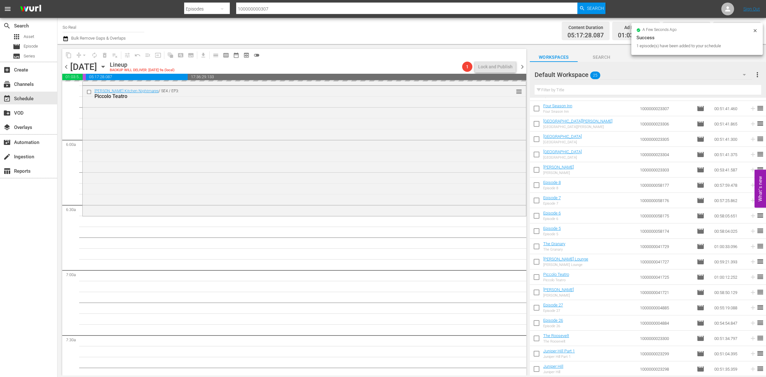
scroll to position [741, 0]
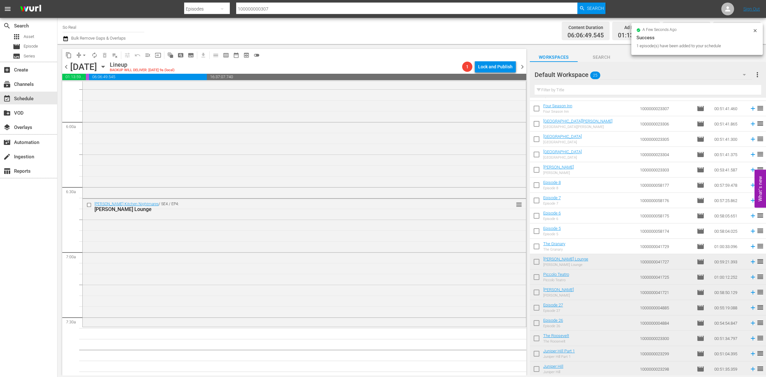
click at [537, 249] on input "checkbox" at bounding box center [536, 247] width 13 height 13
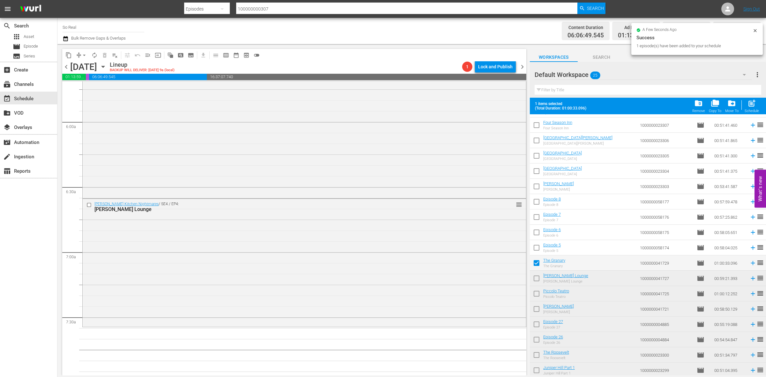
click at [755, 105] on span "post_add" at bounding box center [752, 103] width 9 height 9
checkbox input "false"
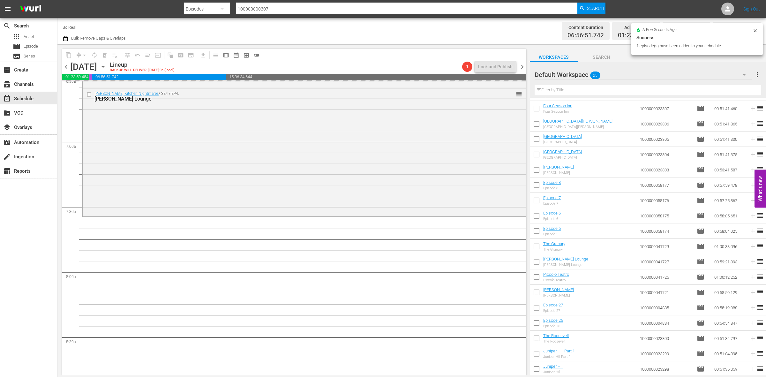
scroll to position [854, 0]
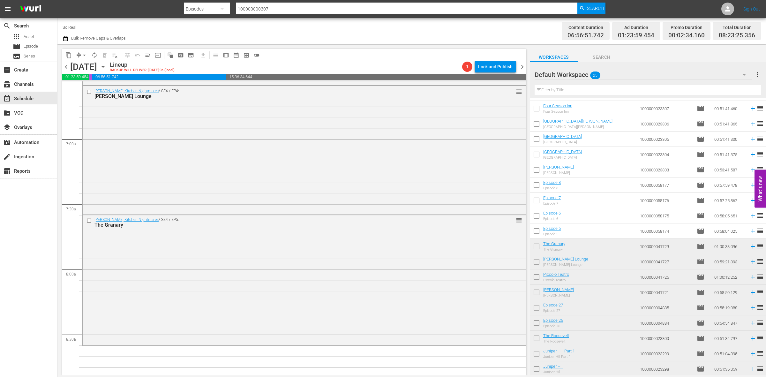
click at [532, 230] on input "checkbox" at bounding box center [536, 232] width 13 height 13
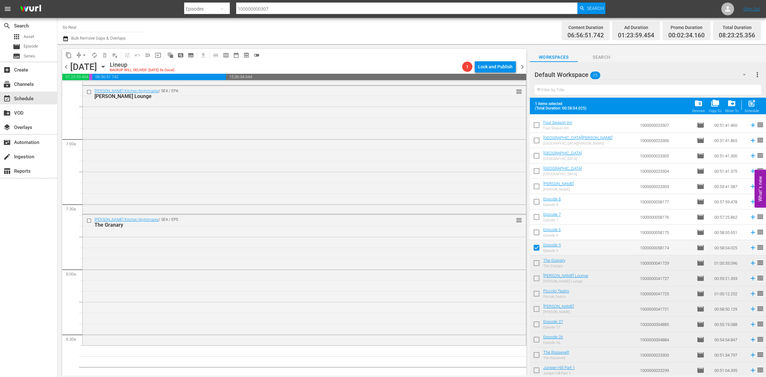
click at [752, 109] on div "post_add Schedule" at bounding box center [752, 106] width 14 height 14
checkbox input "false"
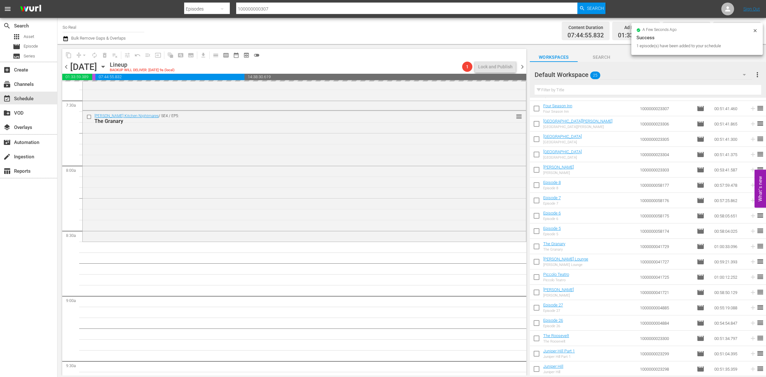
scroll to position [958, 0]
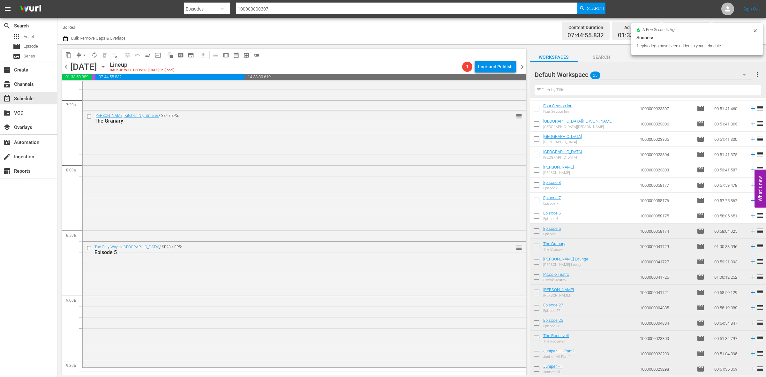
click at [539, 216] on input "checkbox" at bounding box center [536, 216] width 13 height 13
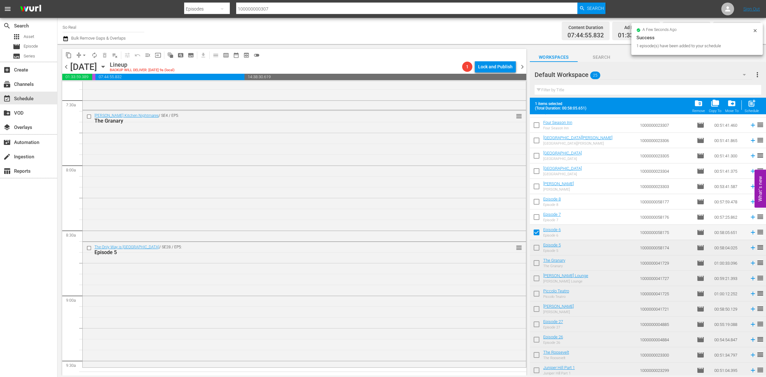
click at [756, 111] on div "Schedule" at bounding box center [752, 111] width 14 height 4
checkbox input "false"
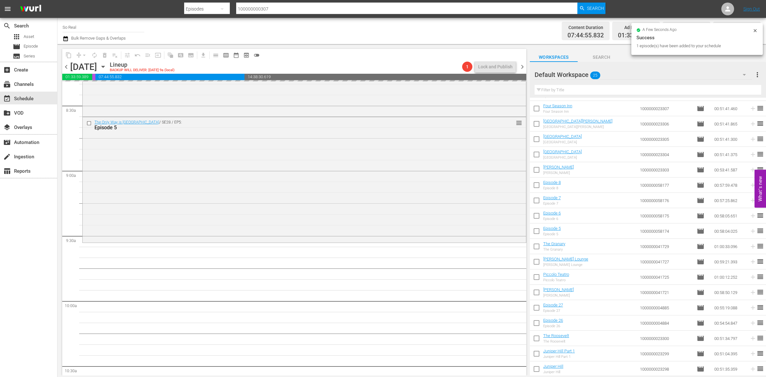
scroll to position [1083, 0]
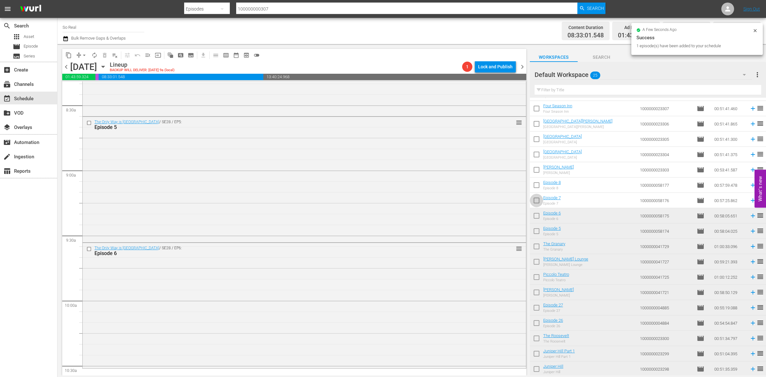
click at [534, 202] on input "checkbox" at bounding box center [536, 201] width 13 height 13
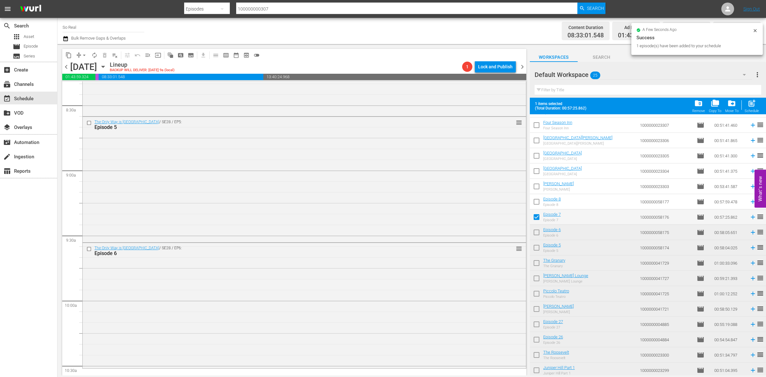
click at [749, 104] on span "post_add" at bounding box center [752, 103] width 9 height 9
checkbox input "false"
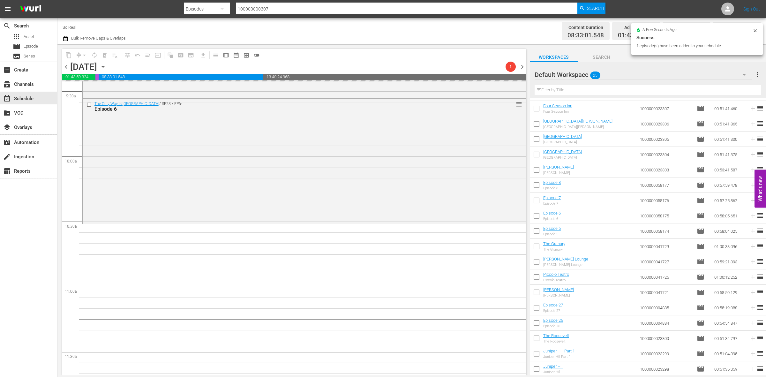
scroll to position [1237, 0]
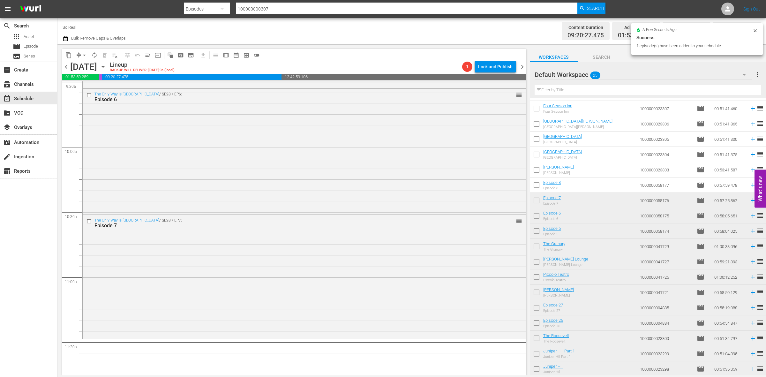
click at [538, 187] on input "checkbox" at bounding box center [536, 186] width 13 height 13
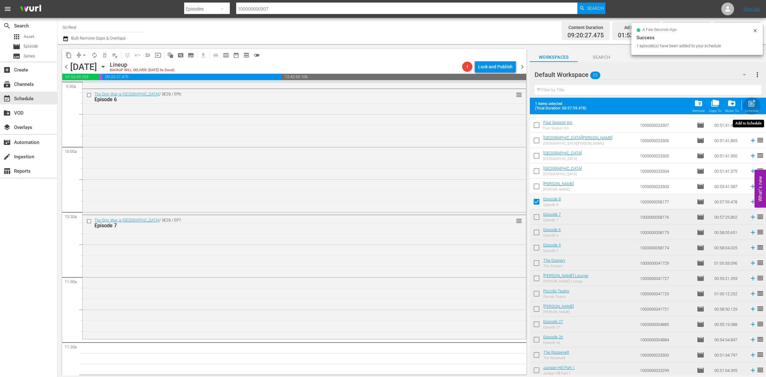
click at [749, 105] on span "post_add" at bounding box center [752, 103] width 9 height 9
checkbox input "false"
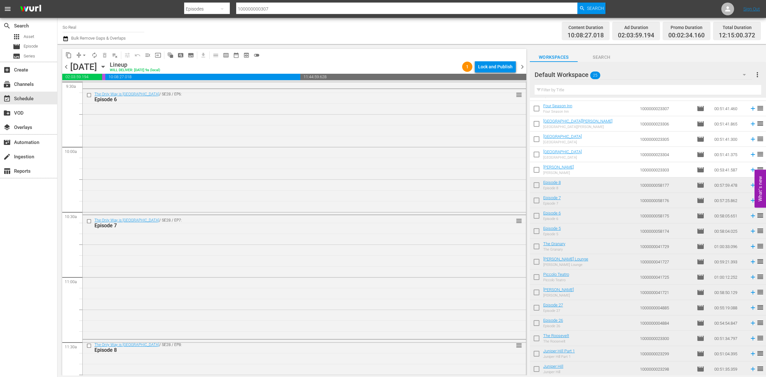
click at [533, 168] on input "checkbox" at bounding box center [536, 170] width 13 height 13
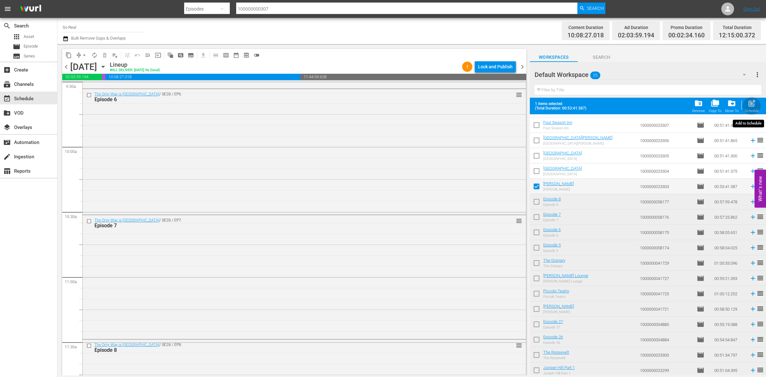
click at [751, 105] on span "post_add" at bounding box center [752, 103] width 9 height 9
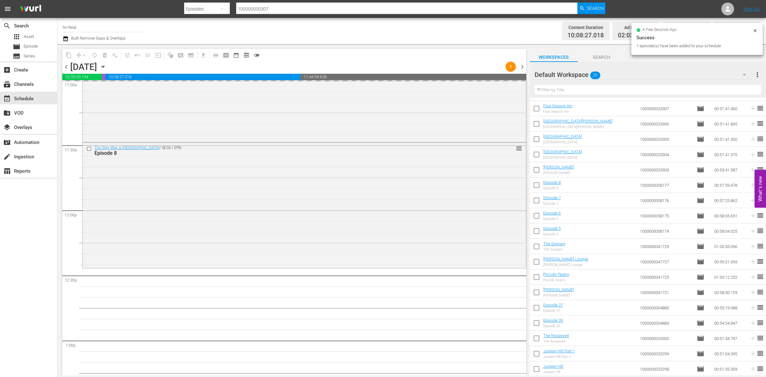
scroll to position [1437, 0]
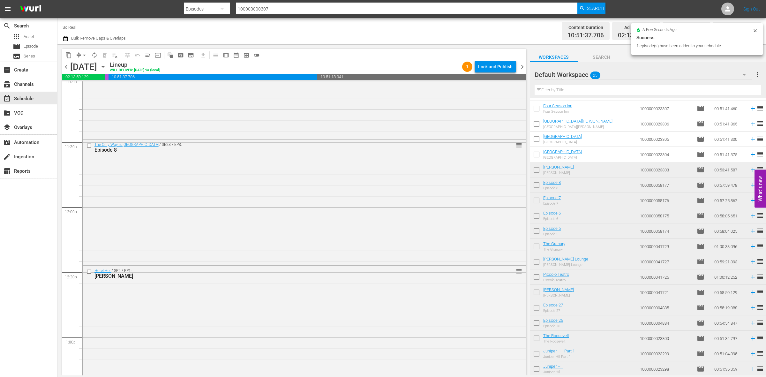
click at [538, 155] on input "checkbox" at bounding box center [536, 155] width 13 height 13
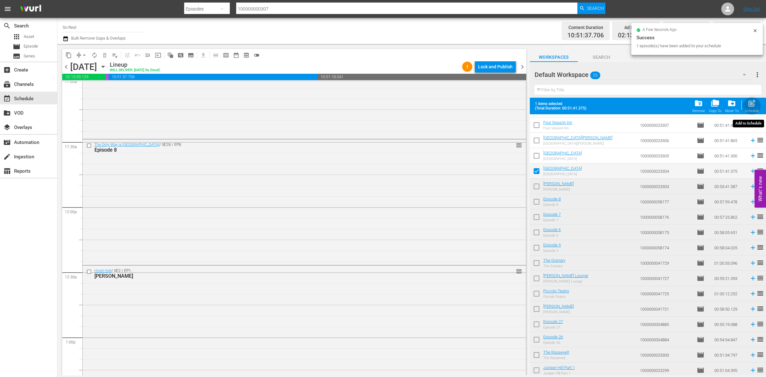
click at [748, 104] on span "post_add" at bounding box center [752, 103] width 9 height 9
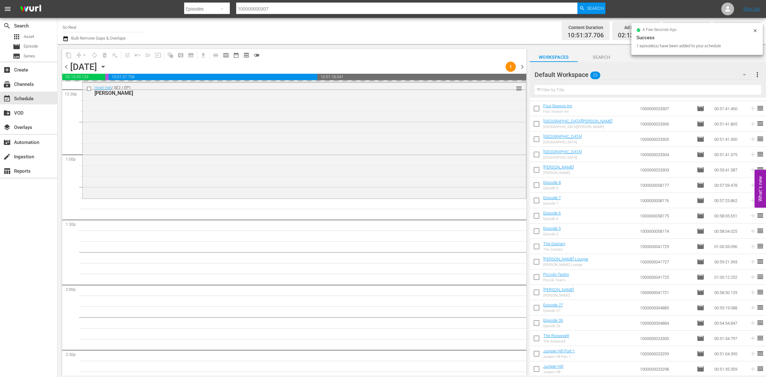
scroll to position [1630, 0]
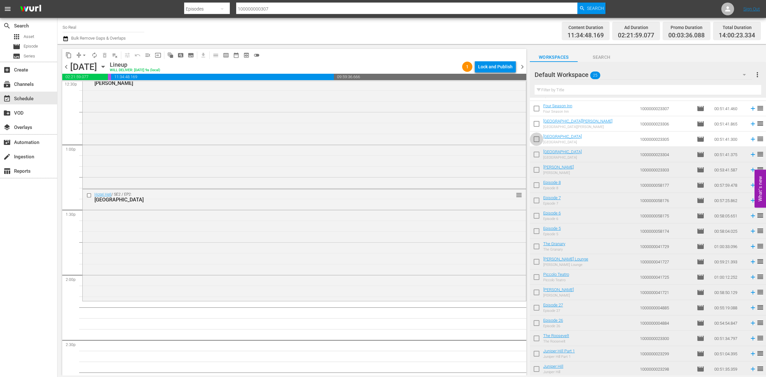
click at [538, 136] on input "checkbox" at bounding box center [536, 140] width 13 height 13
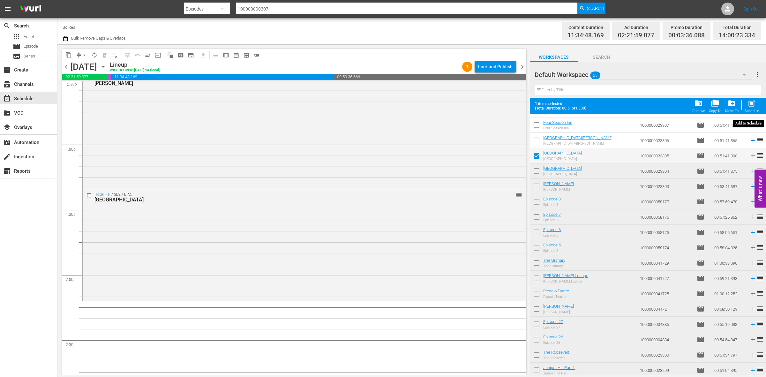
click at [754, 102] on span "post_add" at bounding box center [752, 103] width 9 height 9
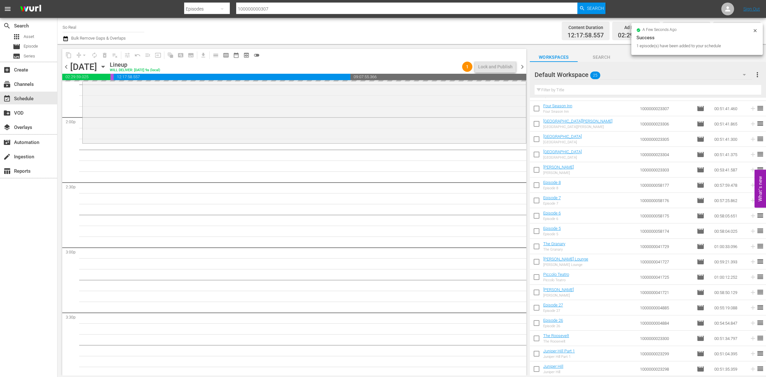
scroll to position [1788, 0]
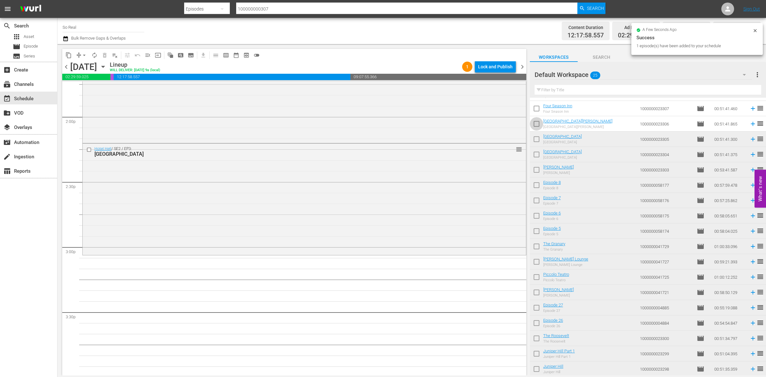
click at [535, 124] on input "checkbox" at bounding box center [536, 124] width 13 height 13
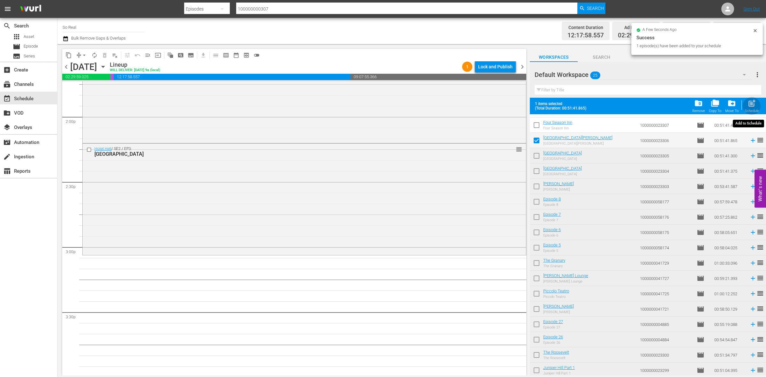
click at [754, 104] on span "post_add" at bounding box center [752, 103] width 9 height 9
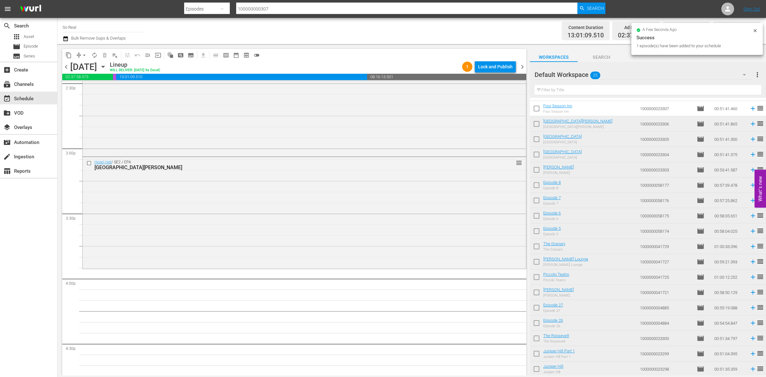
scroll to position [112, 0]
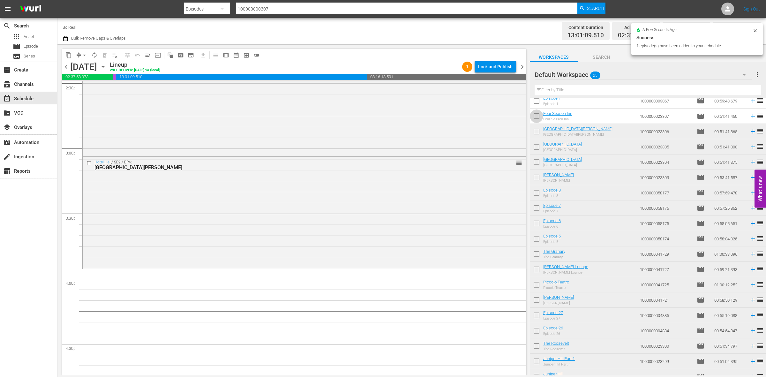
click at [540, 117] on input "checkbox" at bounding box center [536, 117] width 13 height 13
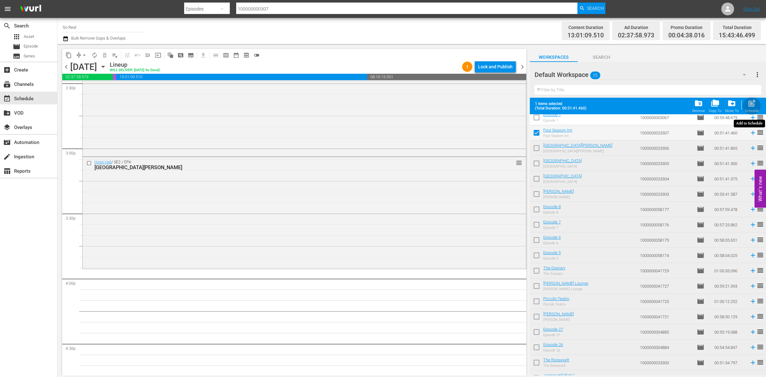
click at [750, 112] on div "Schedule" at bounding box center [752, 111] width 14 height 4
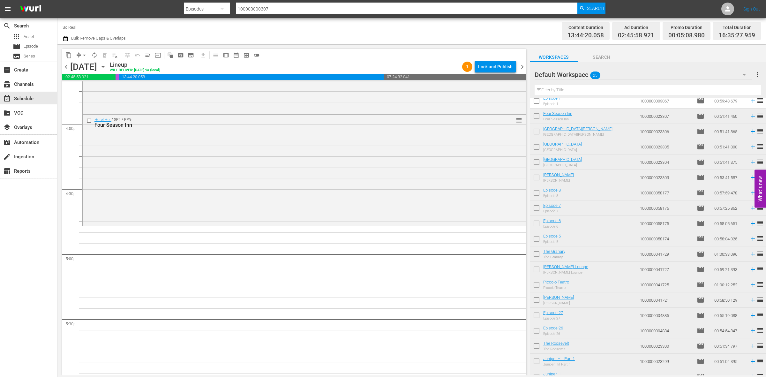
scroll to position [0, 0]
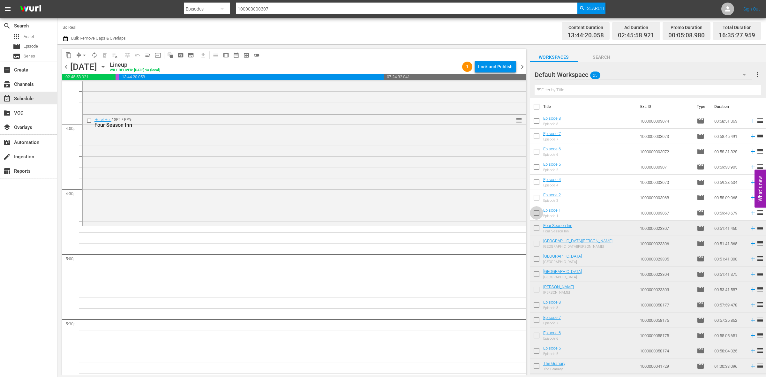
click at [537, 213] on input "checkbox" at bounding box center [536, 213] width 13 height 13
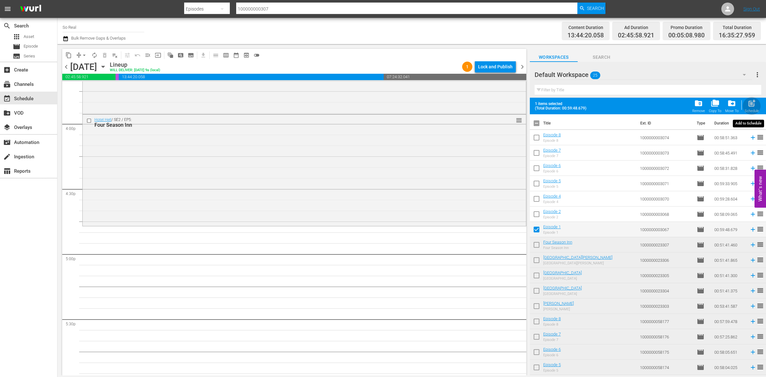
click at [749, 106] on span "post_add" at bounding box center [752, 103] width 9 height 9
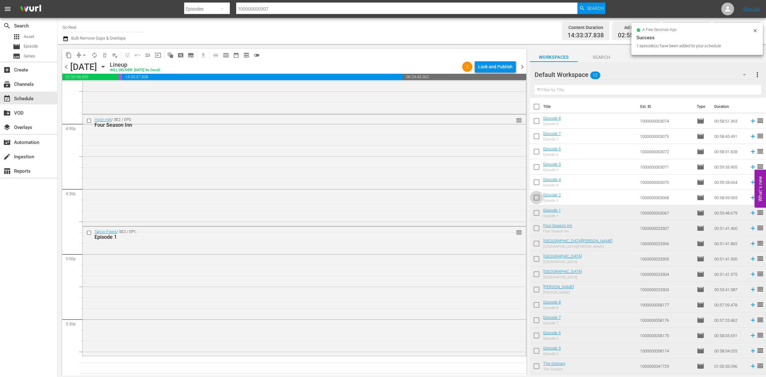
click at [539, 200] on input "checkbox" at bounding box center [536, 198] width 13 height 13
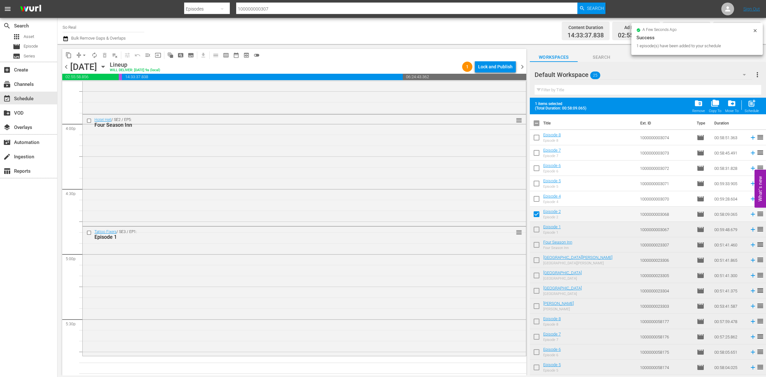
click at [748, 107] on span "post_add" at bounding box center [752, 103] width 9 height 9
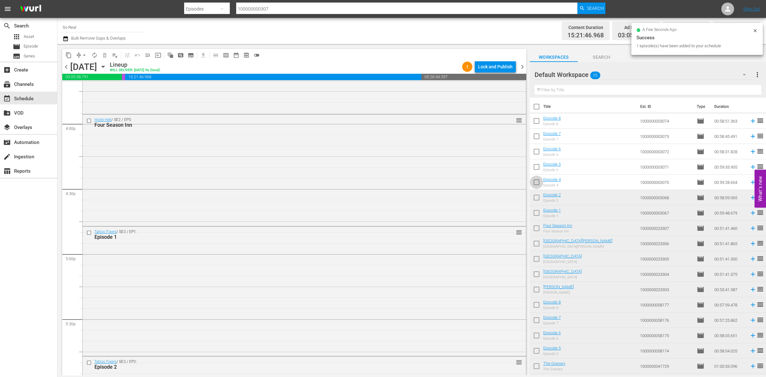
click at [535, 182] on input "checkbox" at bounding box center [536, 183] width 13 height 13
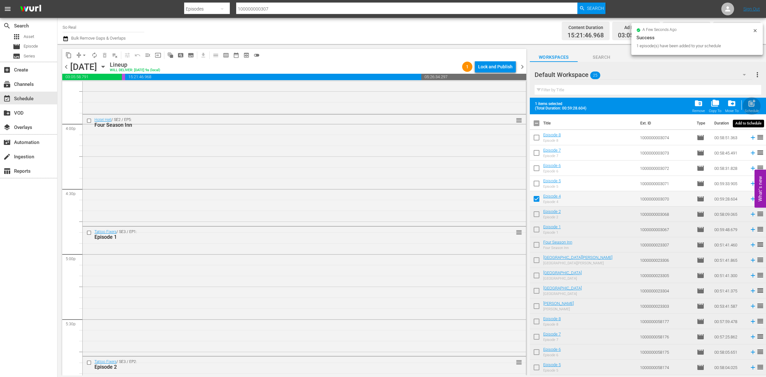
click at [752, 109] on div "post_add Schedule" at bounding box center [752, 106] width 14 height 14
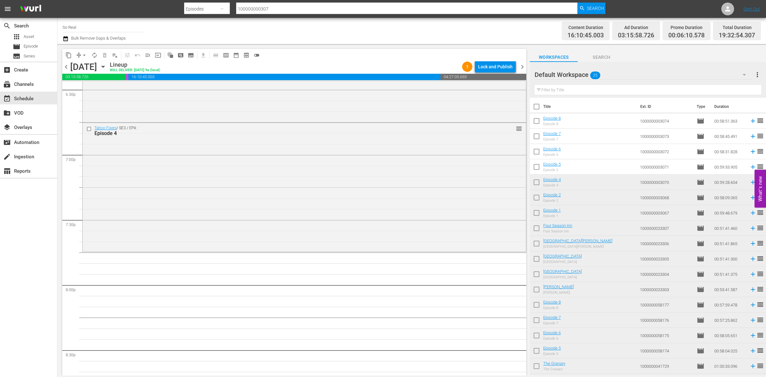
scroll to position [2401, 0]
click at [535, 162] on input "checkbox" at bounding box center [536, 168] width 13 height 13
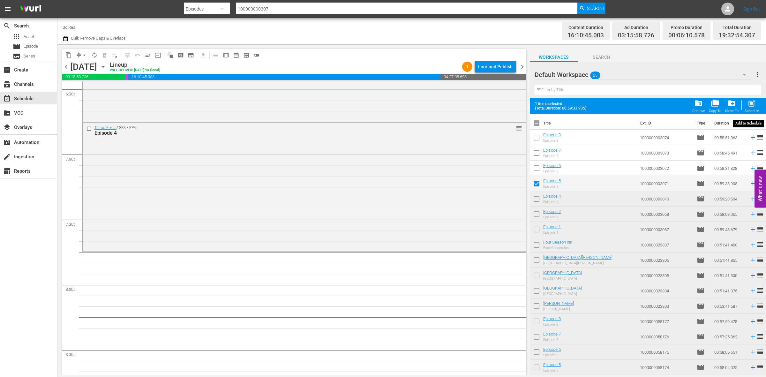
click at [750, 104] on span "post_add" at bounding box center [752, 103] width 9 height 9
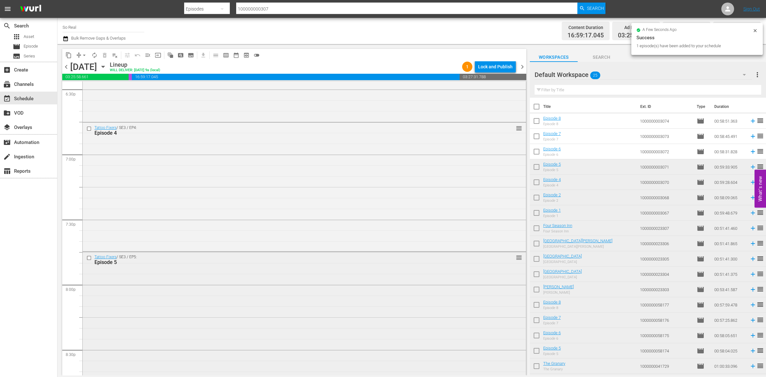
scroll to position [2610, 0]
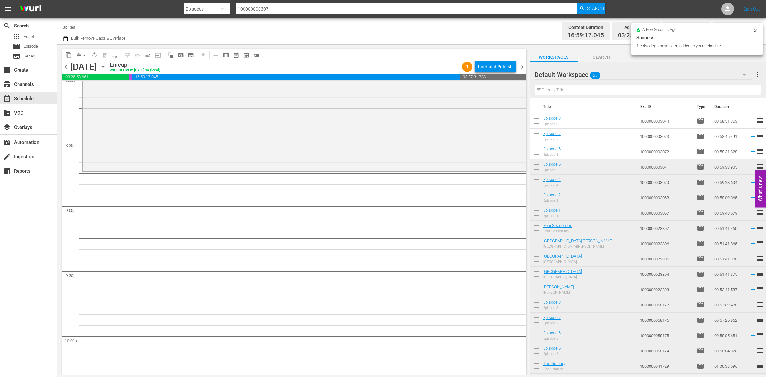
click at [533, 153] on input "checkbox" at bounding box center [536, 152] width 13 height 13
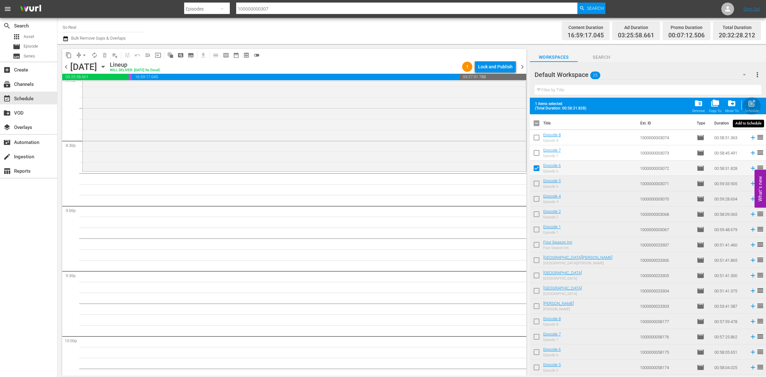
click at [749, 106] on span "post_add" at bounding box center [752, 103] width 9 height 9
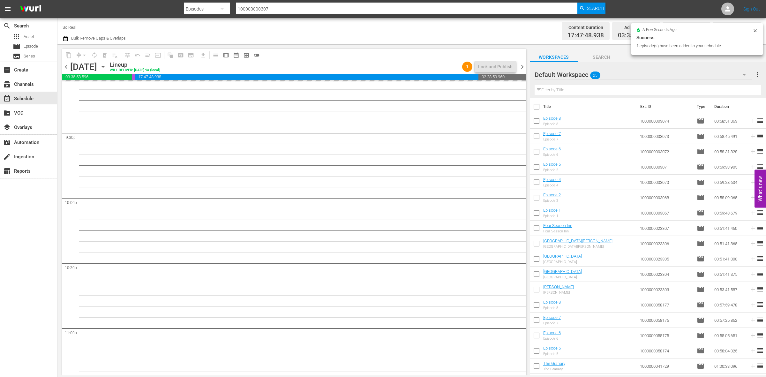
scroll to position [2748, 0]
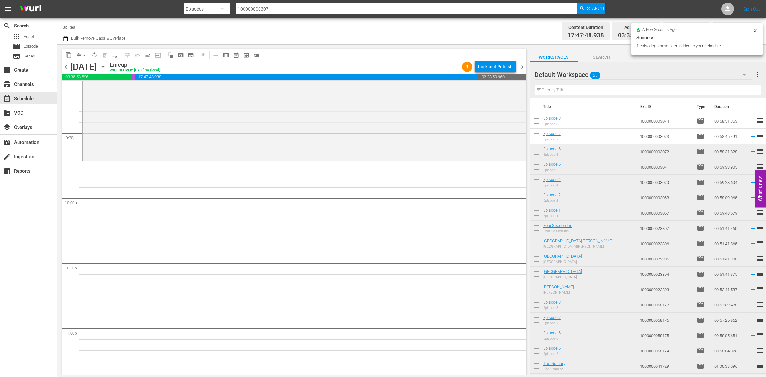
click at [534, 139] on input "checkbox" at bounding box center [536, 137] width 13 height 13
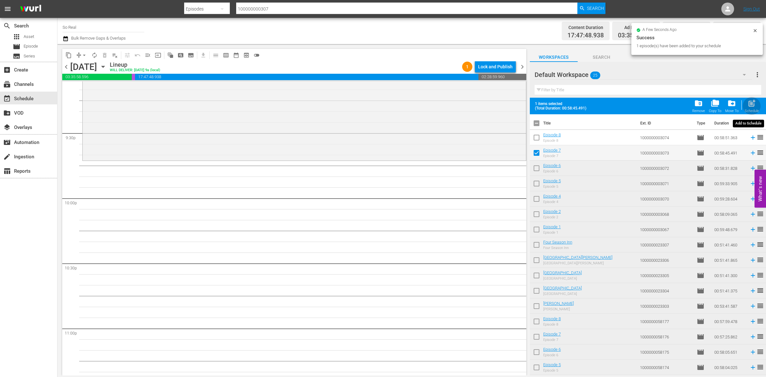
click at [751, 103] on span "post_add" at bounding box center [752, 103] width 9 height 9
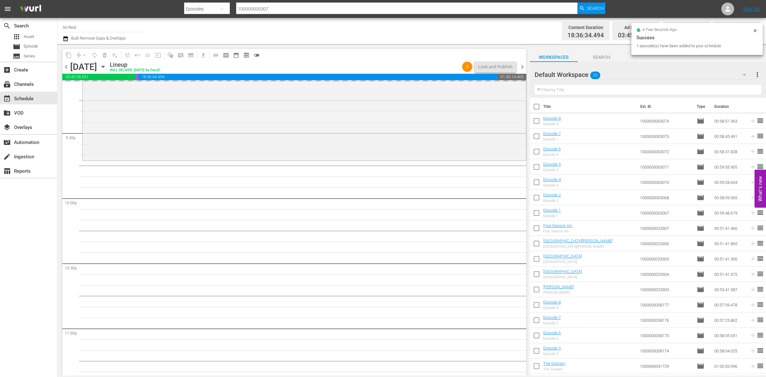
scroll to position [2831, 0]
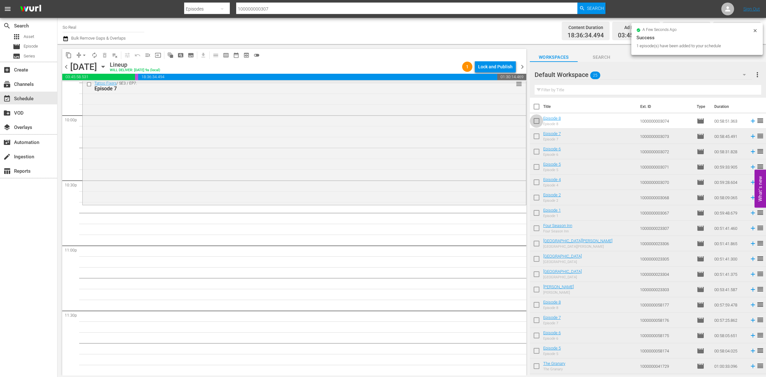
click at [534, 122] on input "checkbox" at bounding box center [536, 122] width 13 height 13
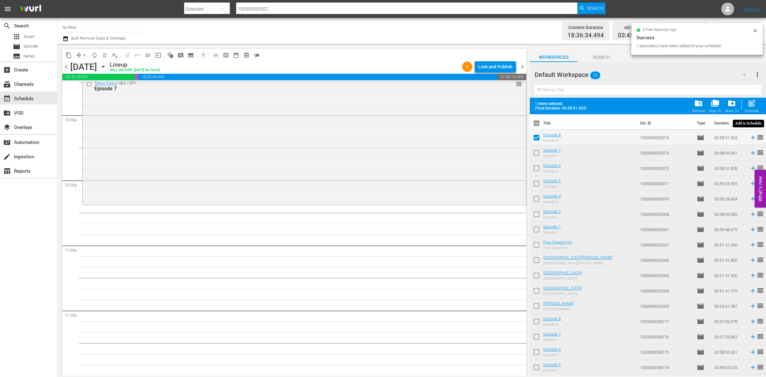
click at [749, 104] on span "post_add" at bounding box center [752, 103] width 9 height 9
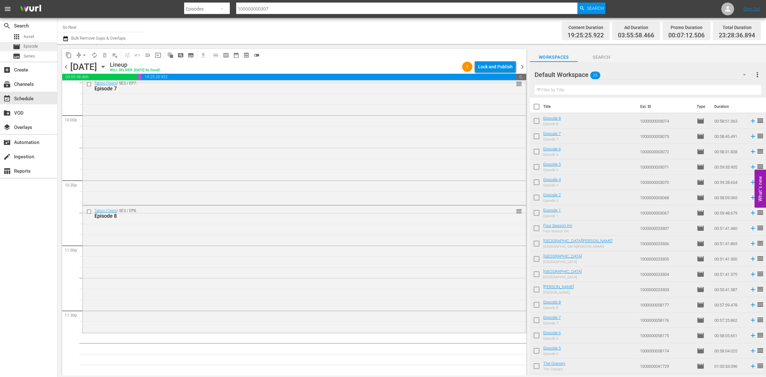
click at [44, 48] on div "movie Episode" at bounding box center [28, 46] width 57 height 9
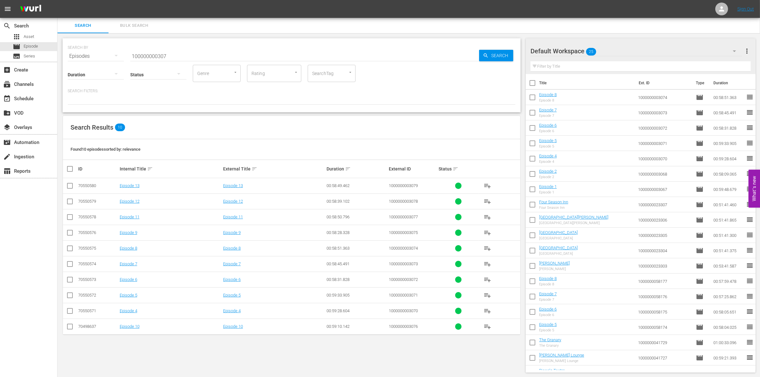
click at [64, 231] on td at bounding box center [70, 233] width 14 height 16
click at [69, 232] on input "checkbox" at bounding box center [70, 234] width 8 height 8
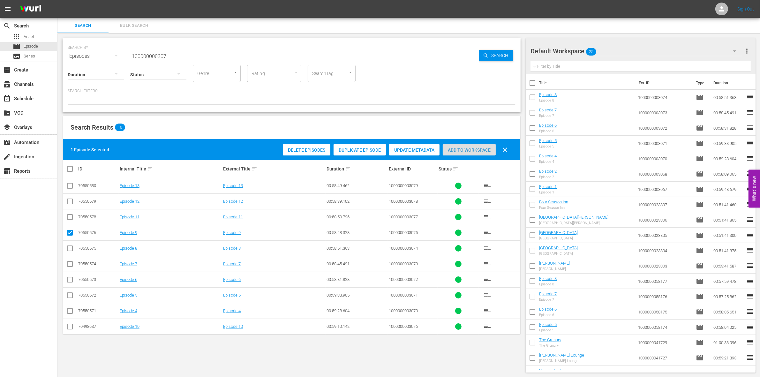
click at [483, 147] on span "Add to Workspace" at bounding box center [469, 149] width 53 height 5
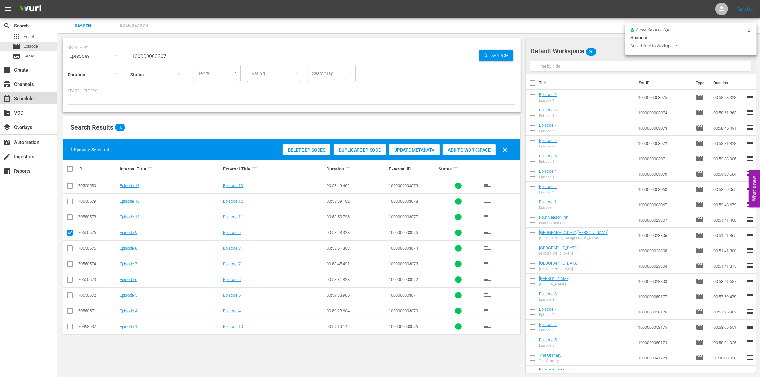
click at [36, 100] on div "event_available Schedule" at bounding box center [28, 98] width 57 height 13
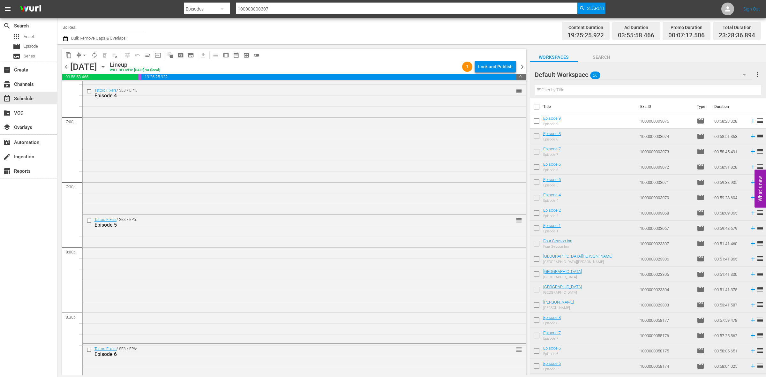
scroll to position [2831, 0]
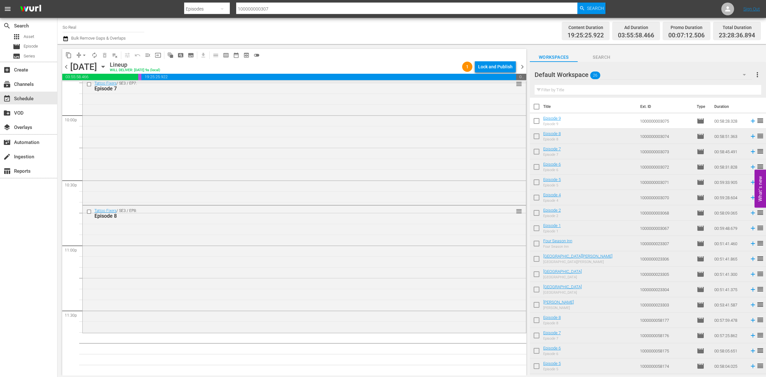
click at [537, 121] on input "checkbox" at bounding box center [536, 122] width 13 height 13
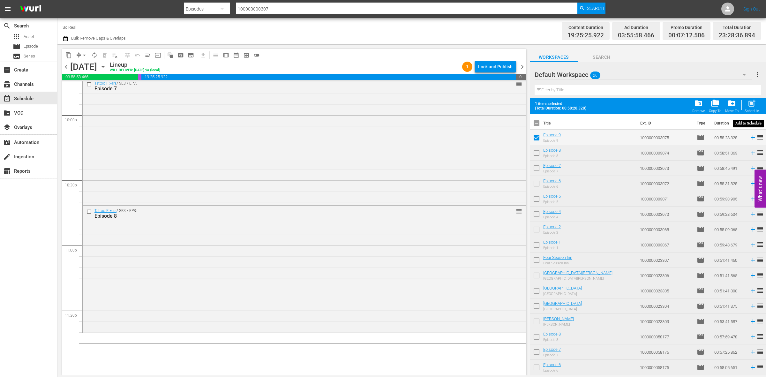
click at [746, 105] on div "post_add Schedule" at bounding box center [752, 106] width 14 height 14
checkbox input "false"
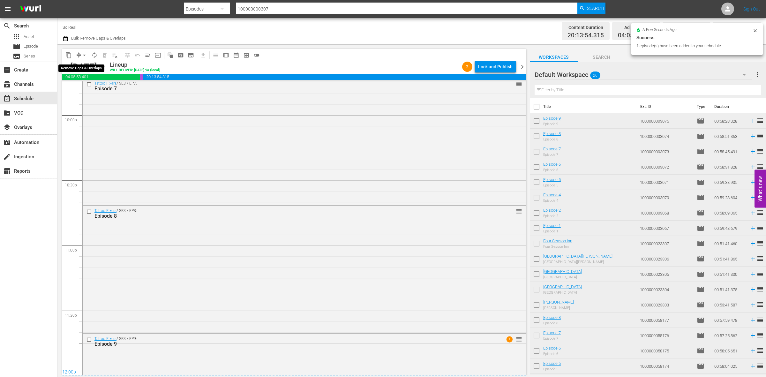
click at [83, 57] on span "arrow_drop_down" at bounding box center [84, 55] width 6 height 6
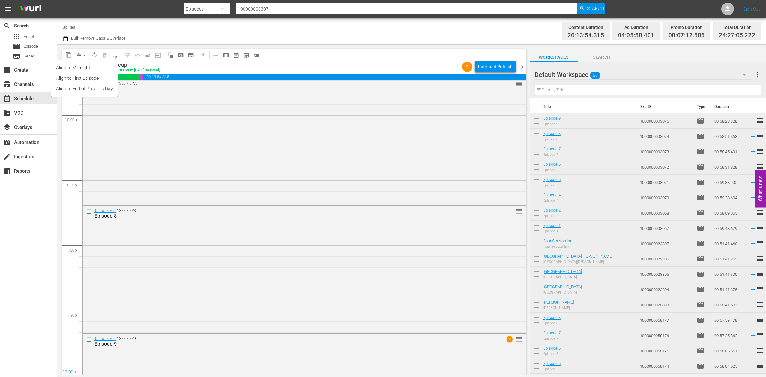
click at [93, 87] on li "Align to End of Previous Day" at bounding box center [84, 89] width 67 height 11
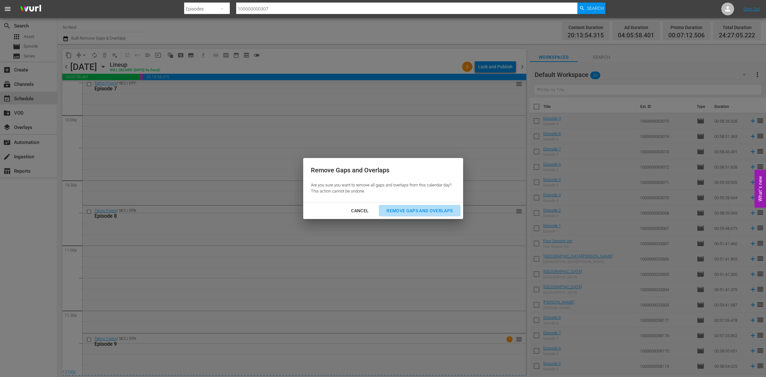
click at [417, 210] on div "Remove Gaps and Overlaps" at bounding box center [419, 211] width 76 height 8
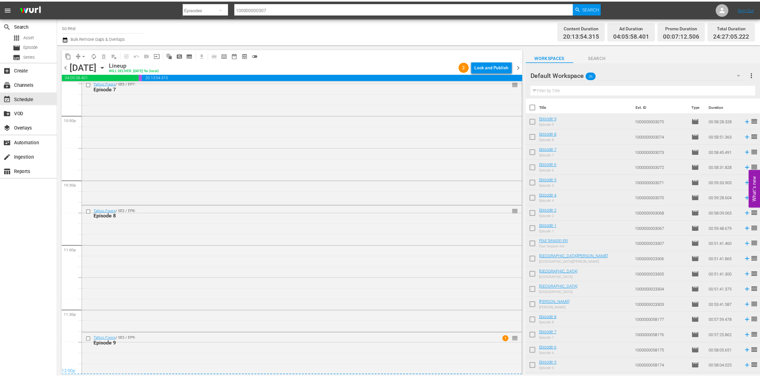
scroll to position [2916, 0]
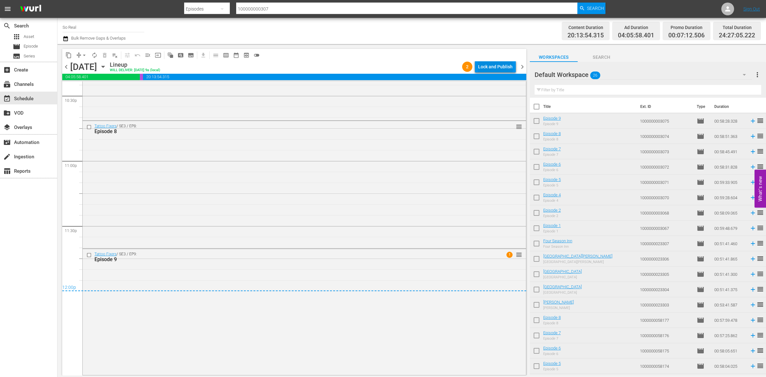
click at [486, 65] on div "Lock and Publish" at bounding box center [495, 66] width 34 height 11
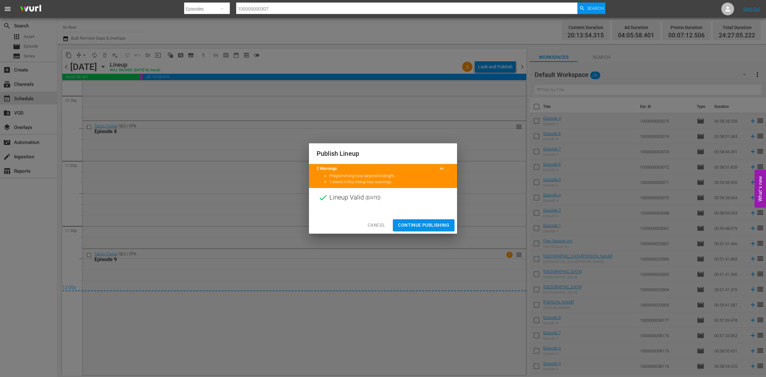
click at [425, 213] on div at bounding box center [383, 212] width 148 height 10
click at [420, 224] on span "Continue Publishing" at bounding box center [423, 225] width 51 height 8
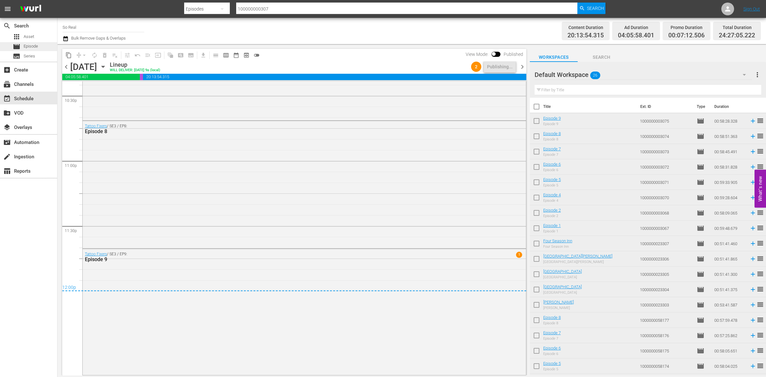
click at [40, 47] on div "movie Episode" at bounding box center [28, 46] width 57 height 9
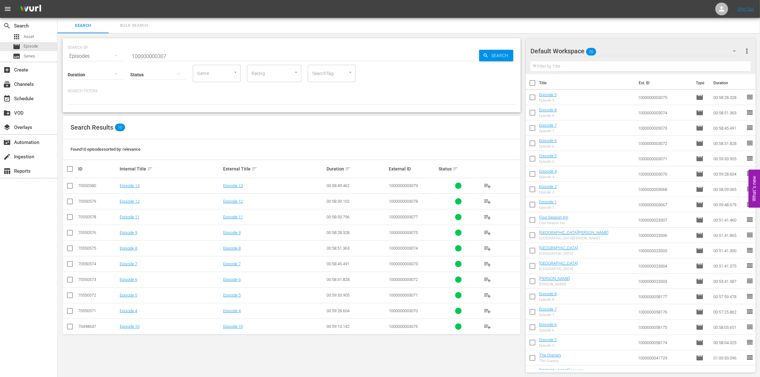
click at [534, 84] on input "checkbox" at bounding box center [532, 84] width 13 height 13
checkbox input "true"
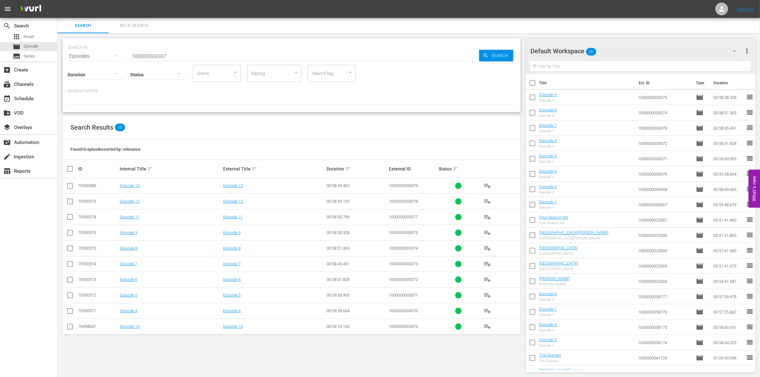
checkbox input "true"
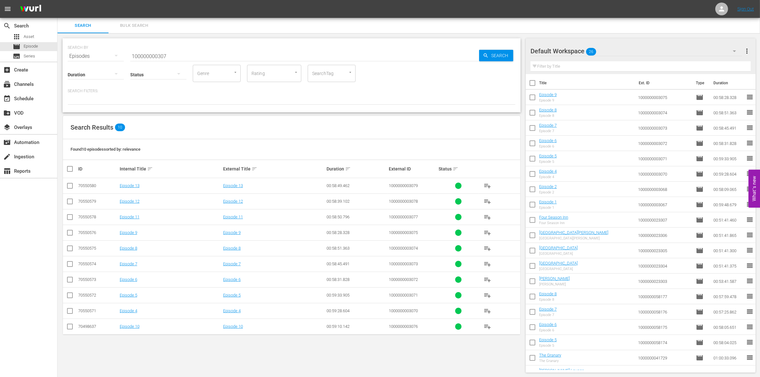
checkbox input "true"
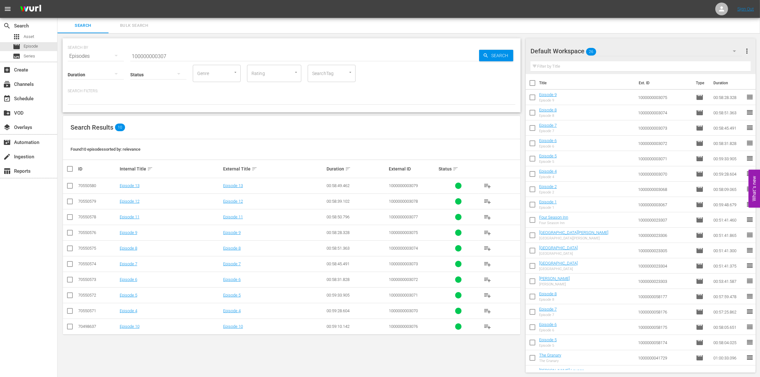
checkbox input "true"
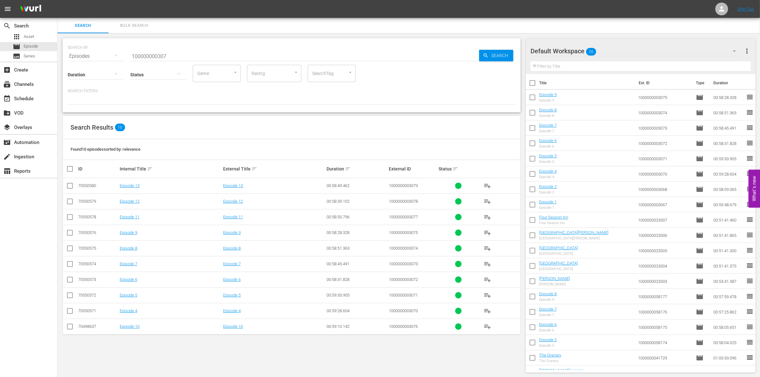
checkbox input "true"
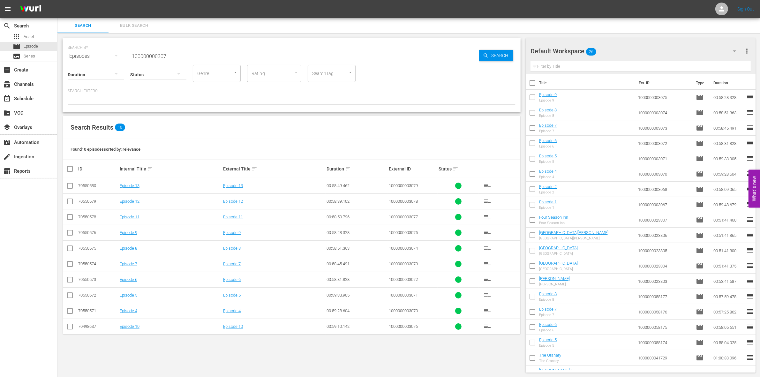
checkbox input "true"
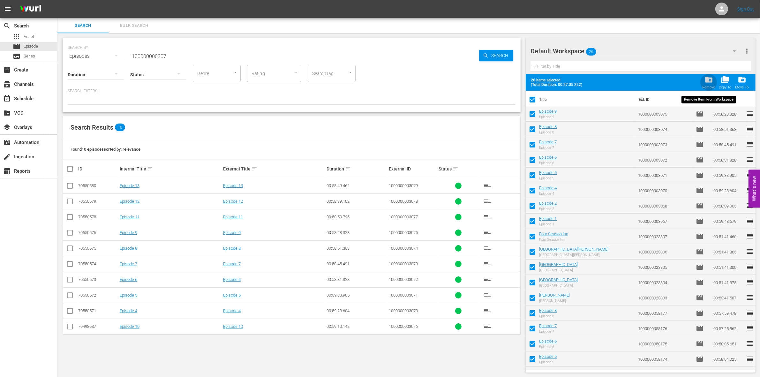
click at [709, 79] on span "folder_delete" at bounding box center [708, 79] width 9 height 9
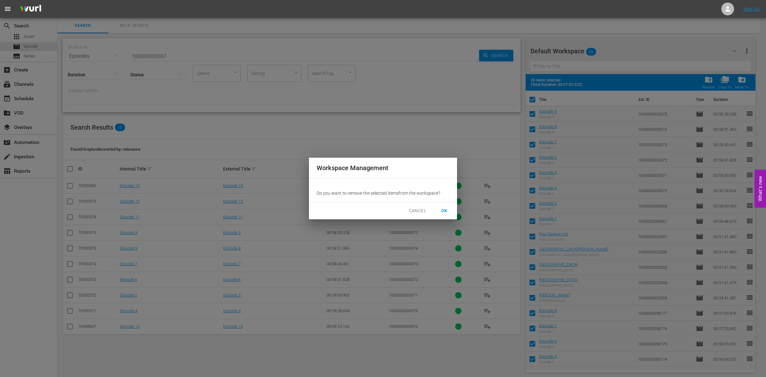
click at [442, 209] on span "OK" at bounding box center [444, 211] width 10 height 8
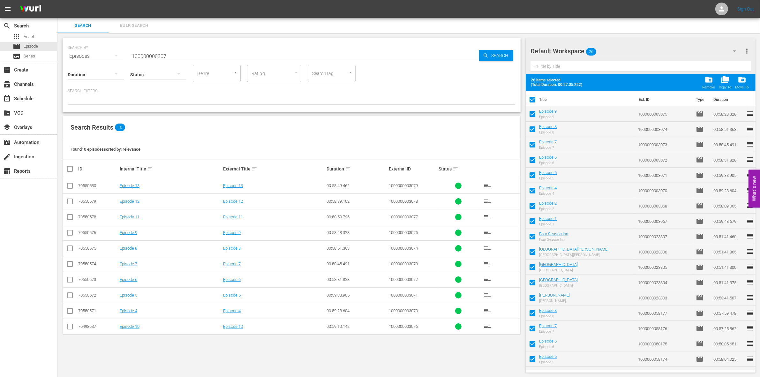
checkbox input "false"
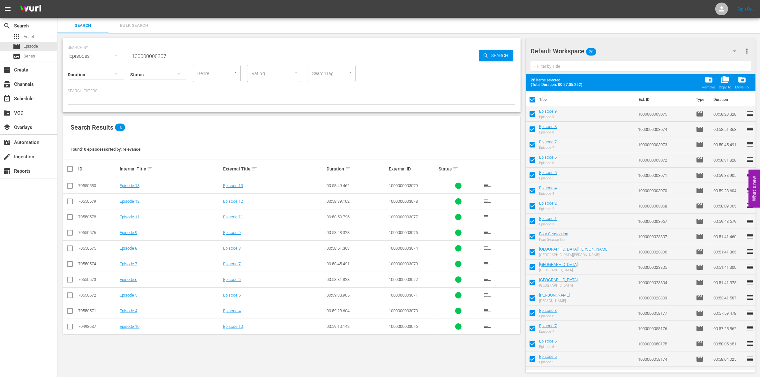
checkbox input "false"
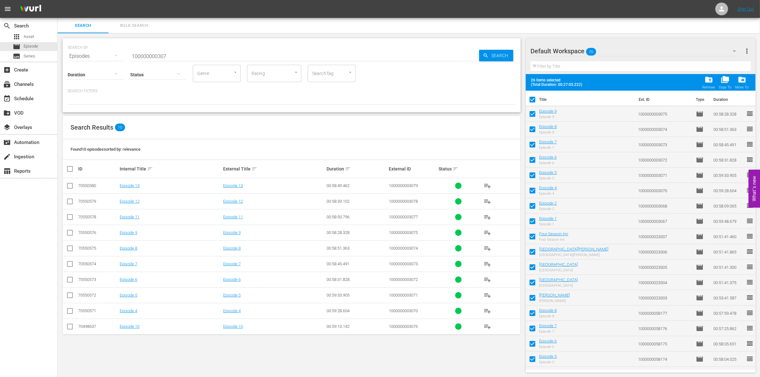
checkbox input "false"
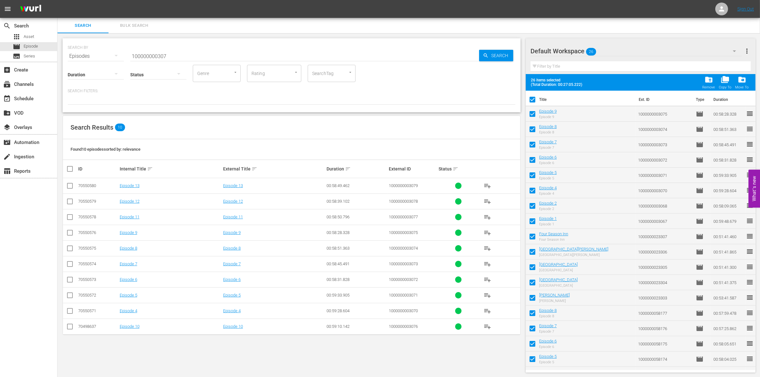
checkbox input "false"
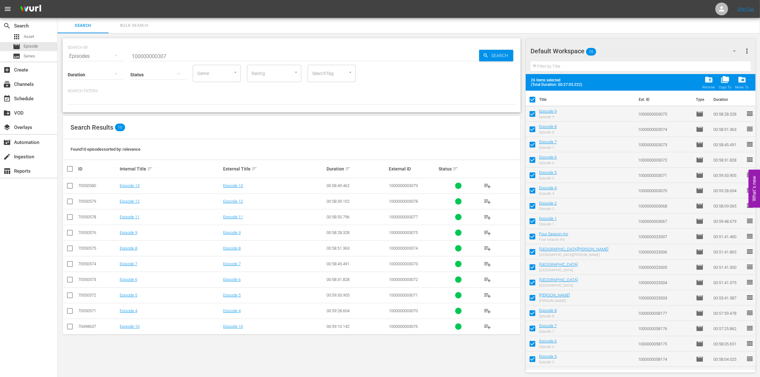
checkbox input "false"
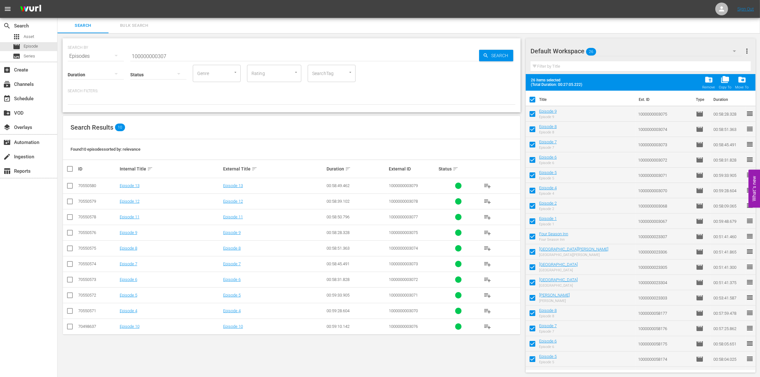
checkbox input "false"
